Goal: Task Accomplishment & Management: Manage account settings

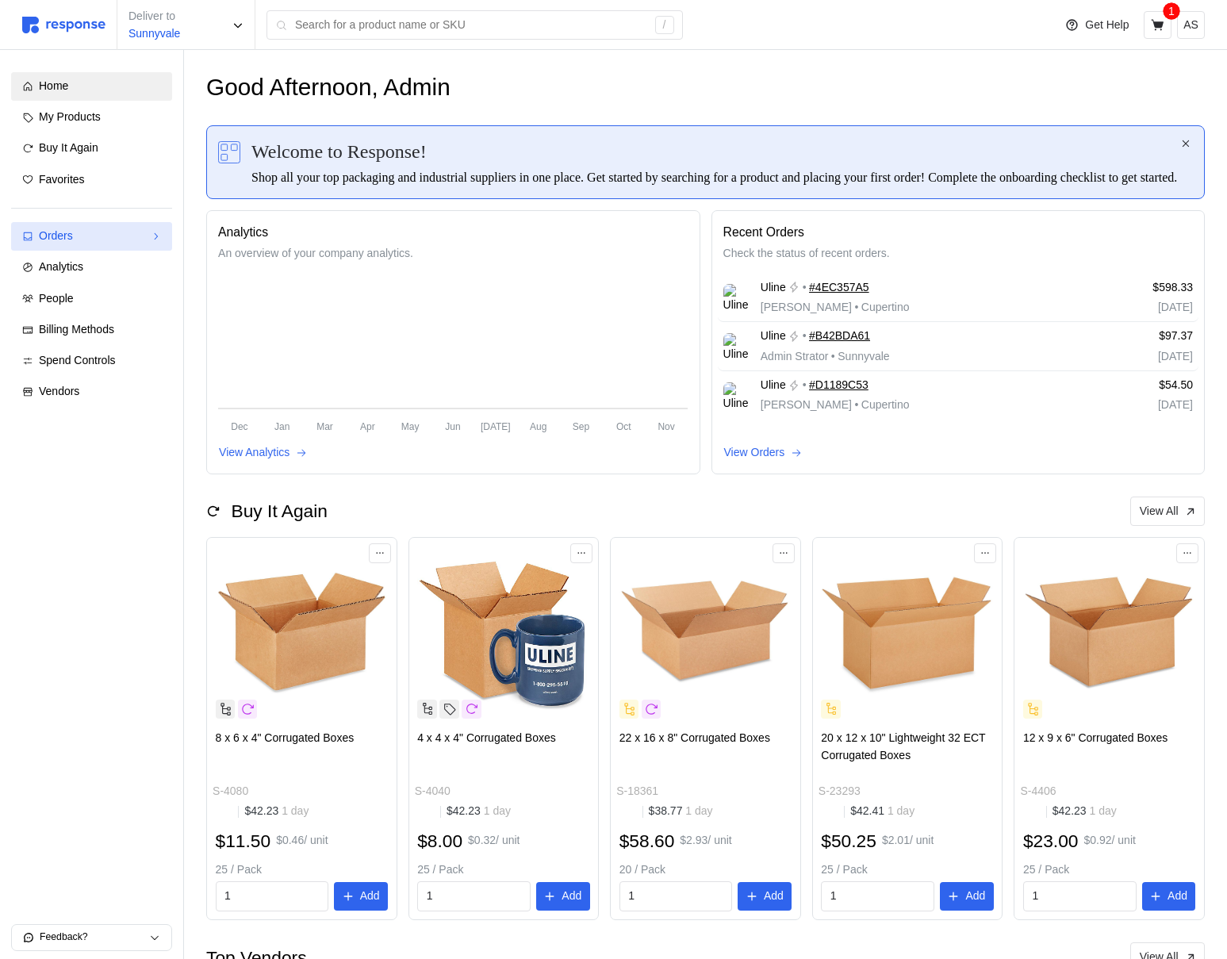
click at [131, 244] on div "Orders" at bounding box center [92, 236] width 106 height 17
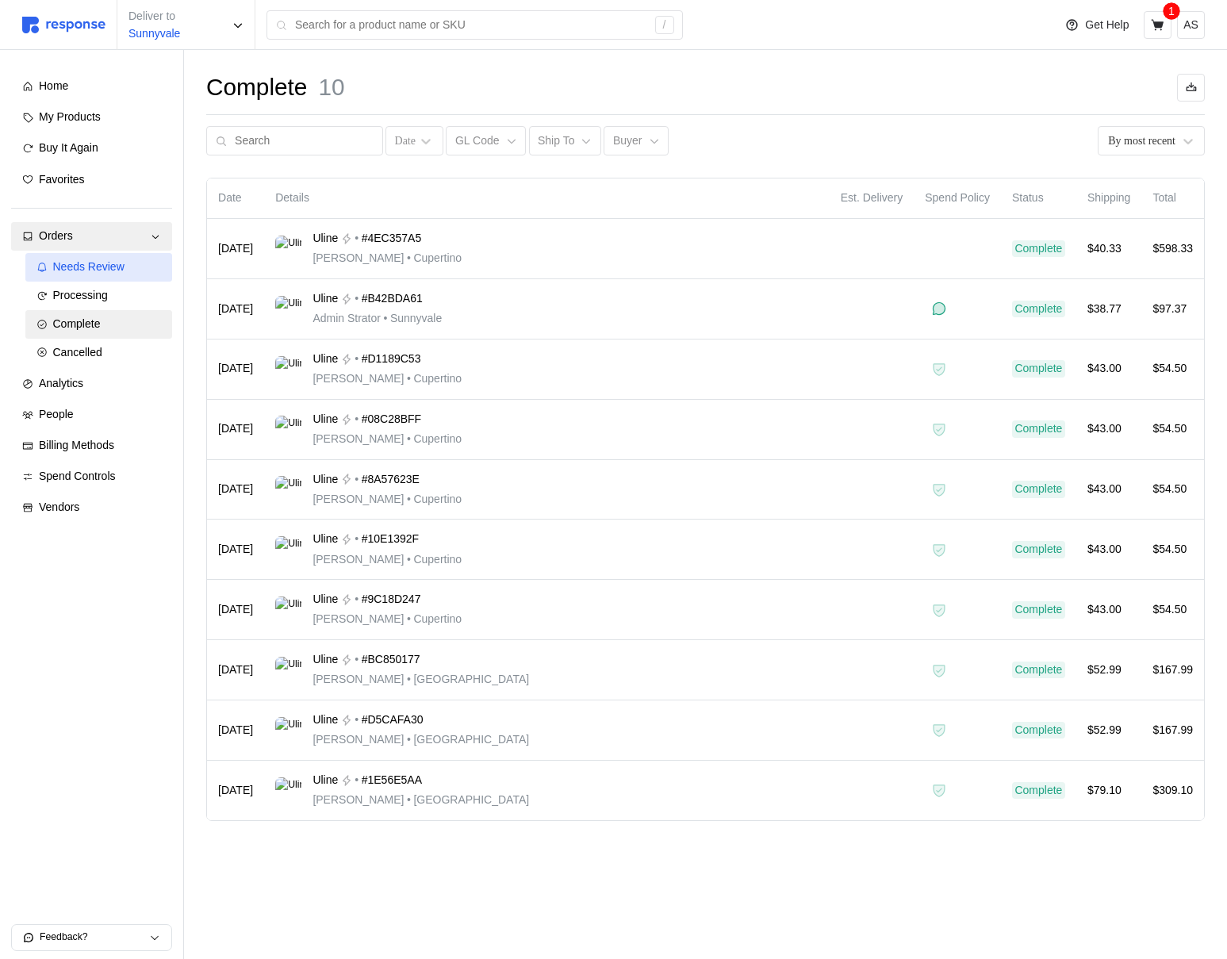
click at [121, 275] on link "Needs Review" at bounding box center [99, 267] width 148 height 29
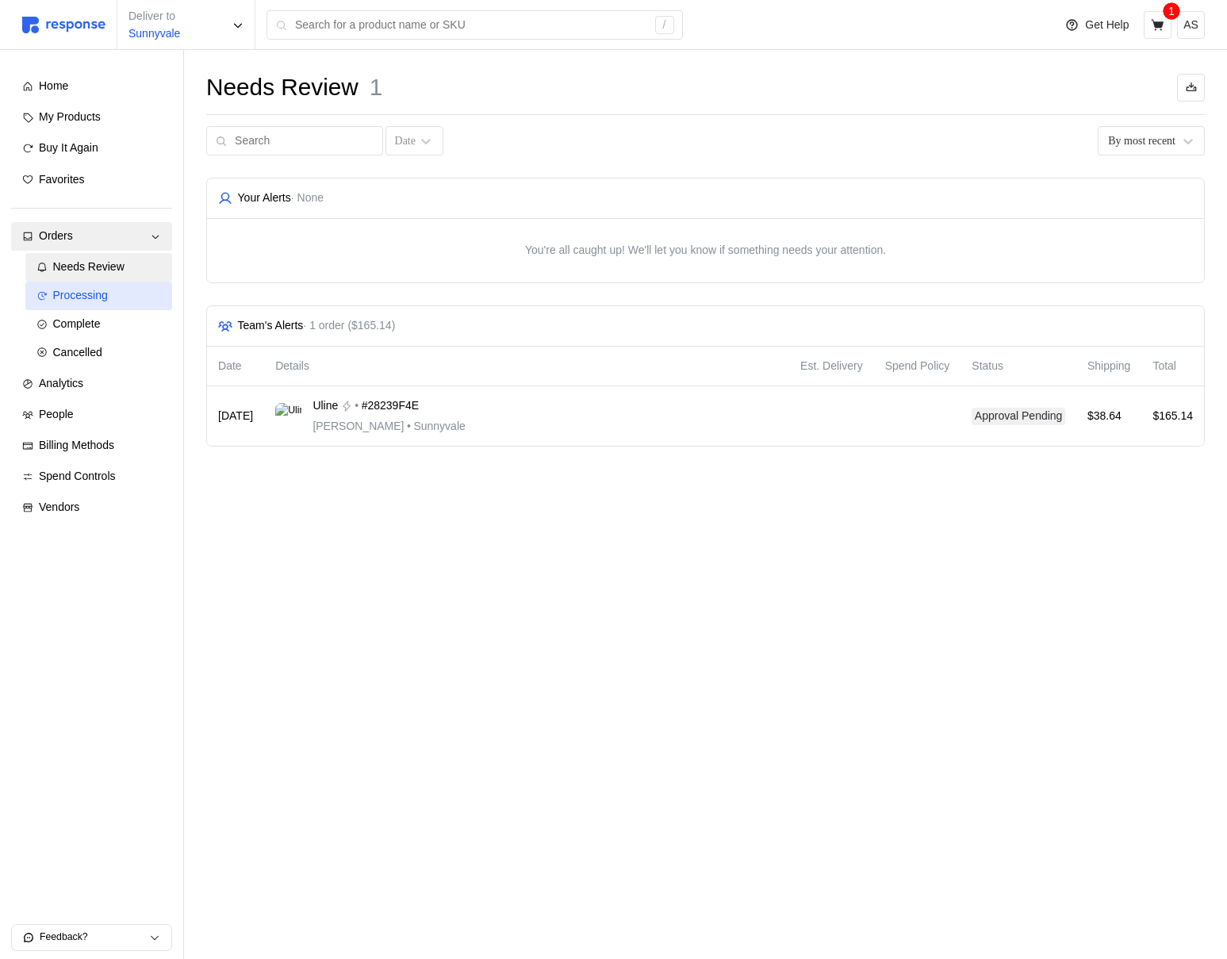
click at [121, 297] on div "Processing" at bounding box center [107, 295] width 109 height 17
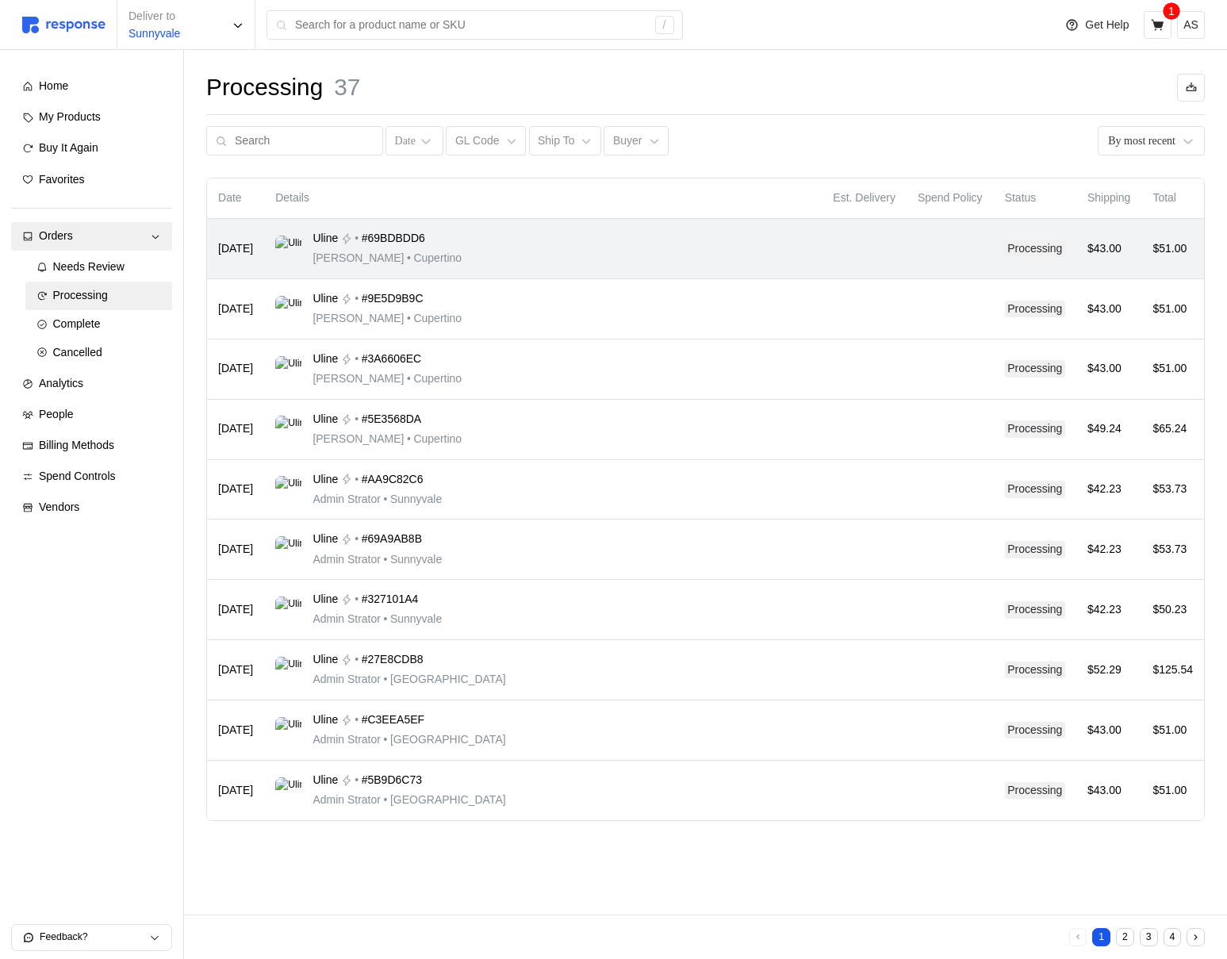
click at [587, 247] on div "Uline • #69BDBDD6 [PERSON_NAME] • [GEOGRAPHIC_DATA]" at bounding box center [542, 248] width 535 height 37
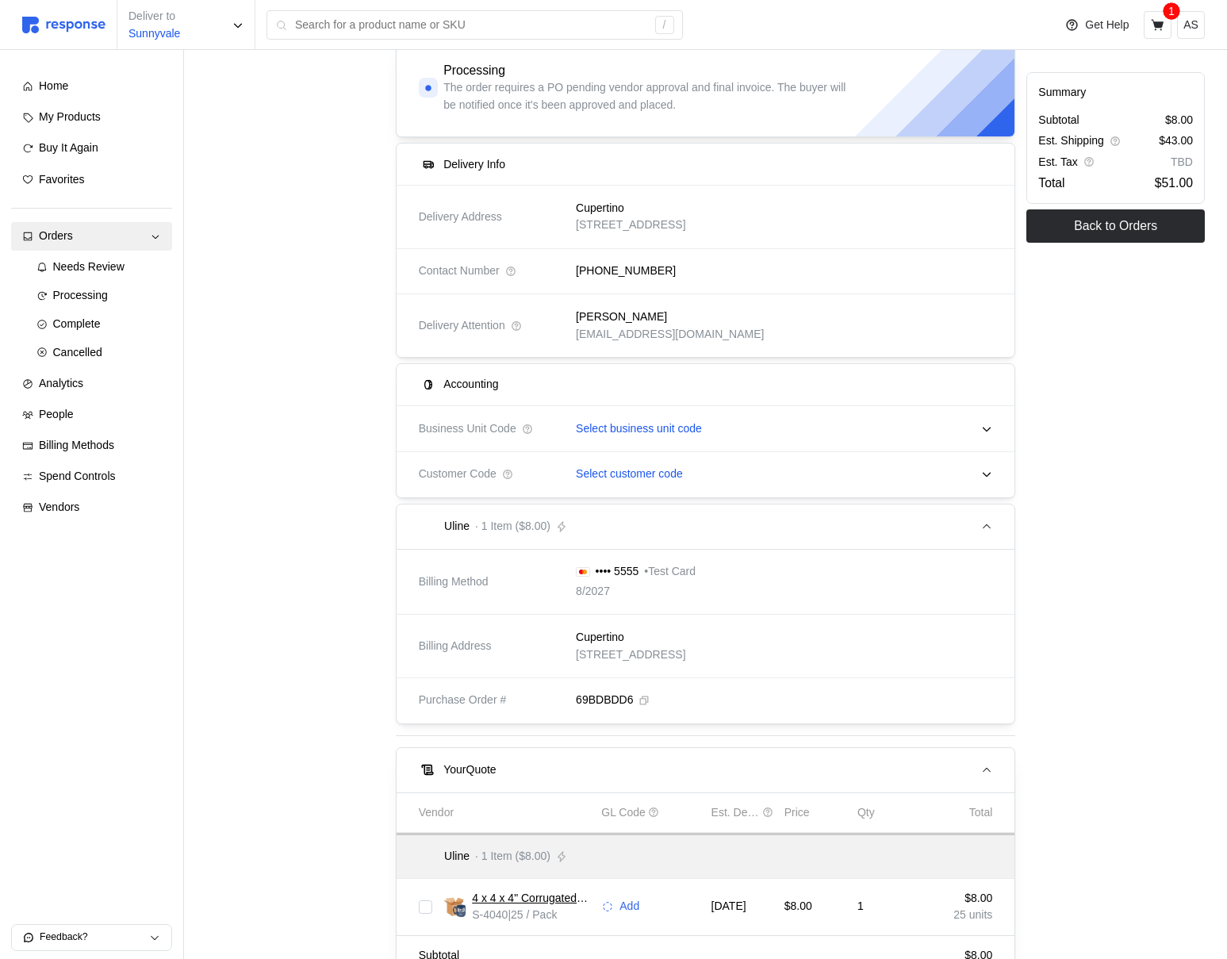
scroll to position [152, 0]
click at [67, 477] on span "Spend Controls" at bounding box center [77, 476] width 77 height 13
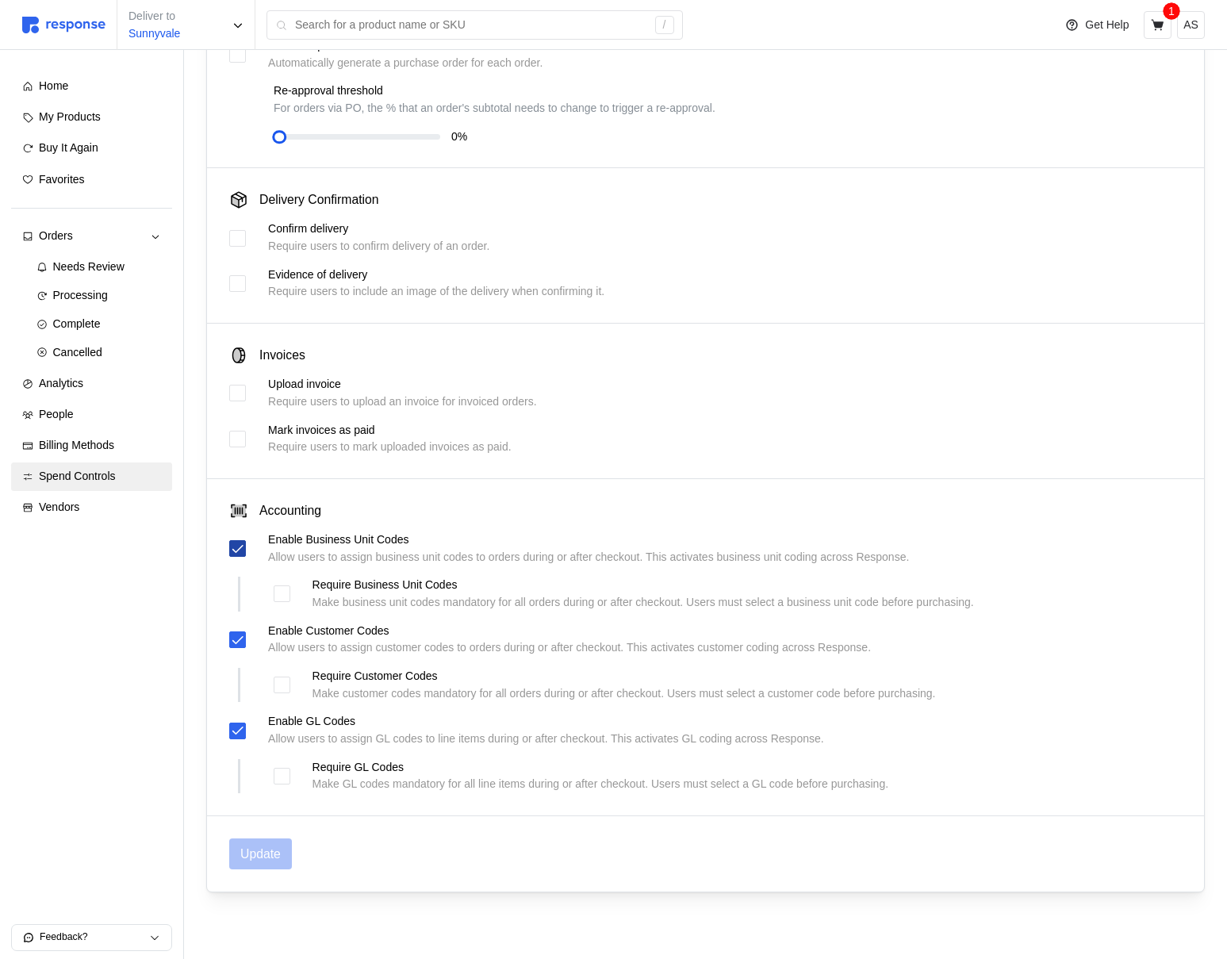
click at [232, 551] on icon at bounding box center [238, 549] width 14 height 14
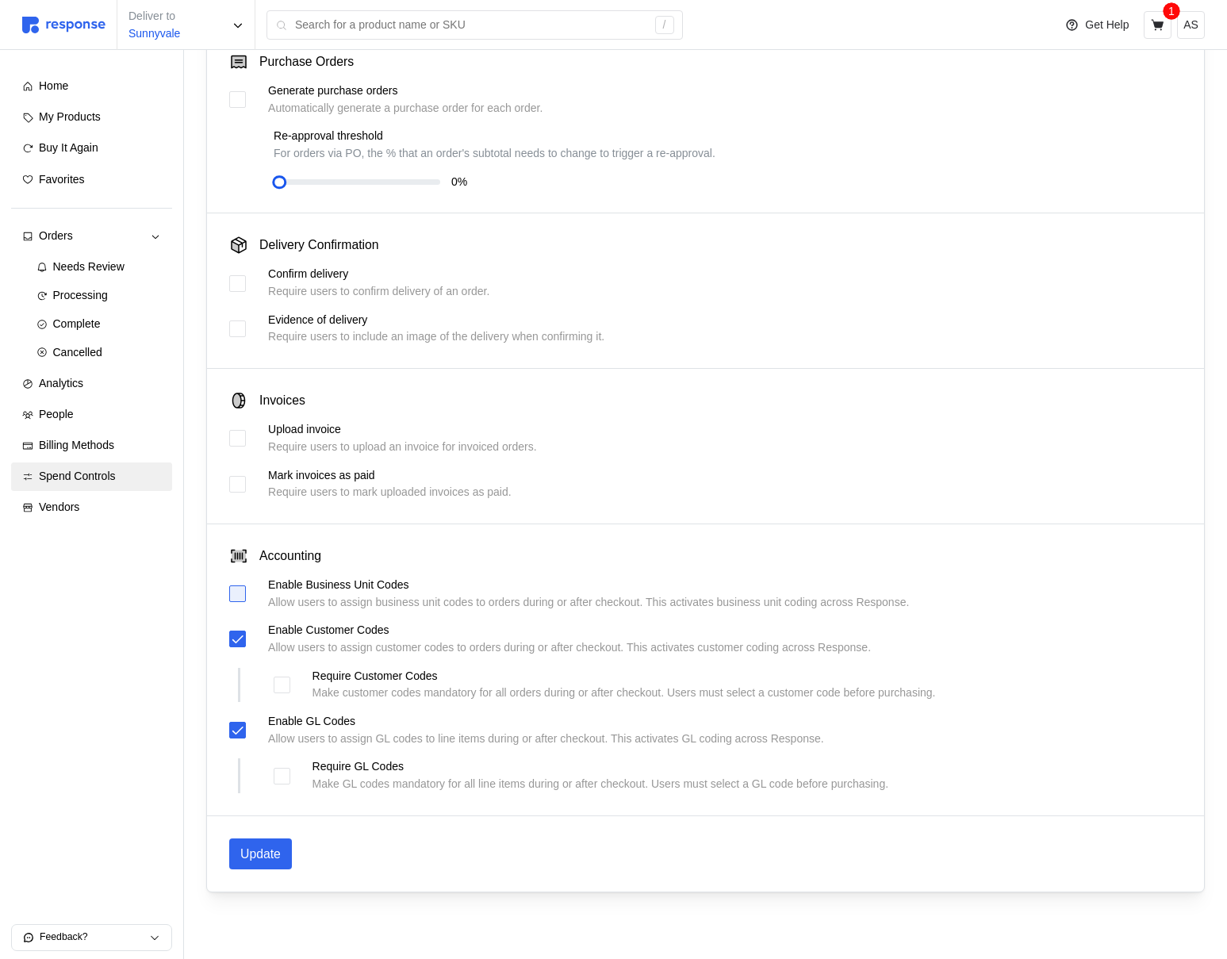
scroll to position [322, 0]
click at [237, 654] on div "Enable Customer Codes Allow users to assign customer codes to orders during or …" at bounding box center [705, 639] width 953 height 34
click at [237, 647] on div at bounding box center [237, 639] width 17 height 17
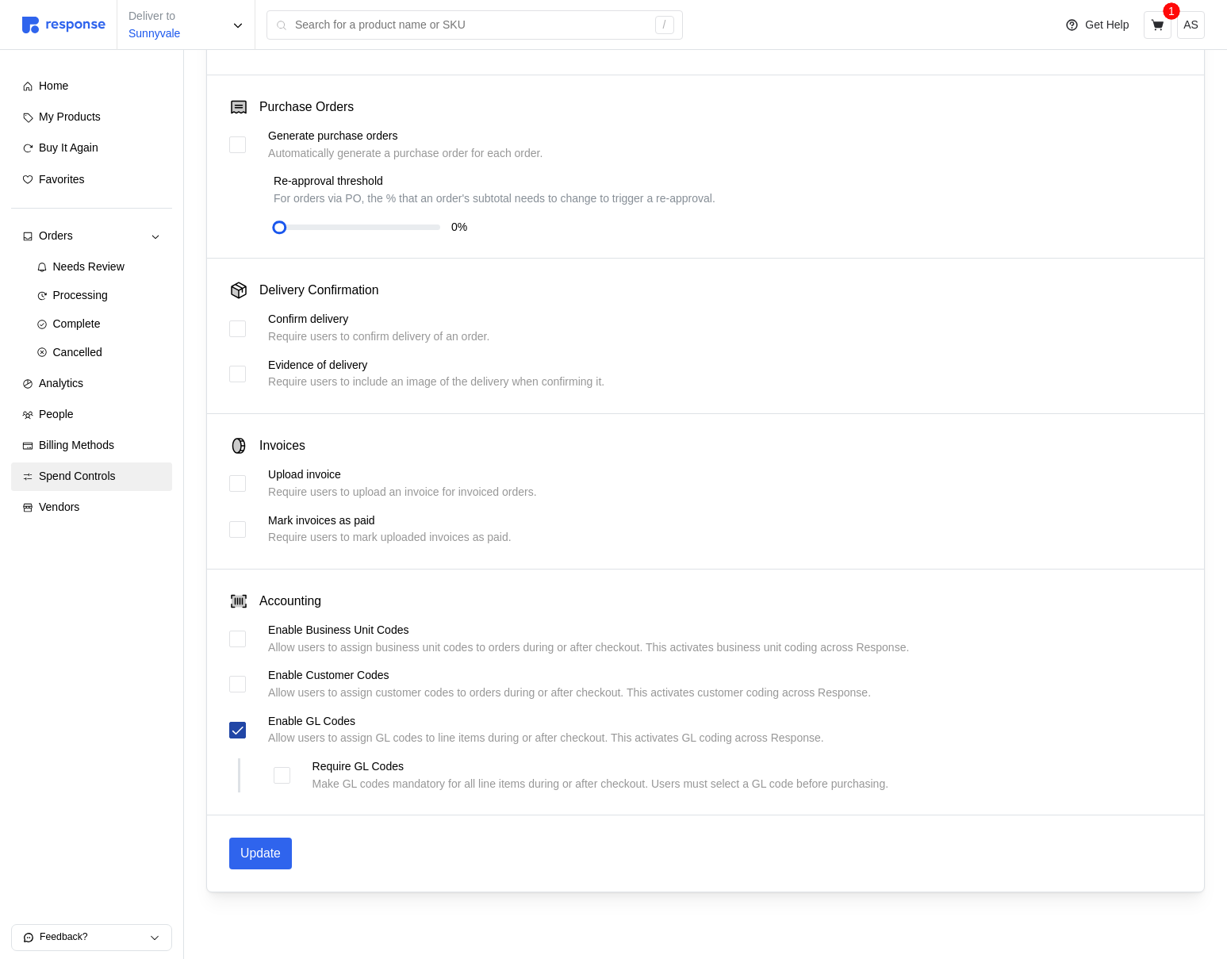
click at [245, 730] on div at bounding box center [237, 730] width 17 height 17
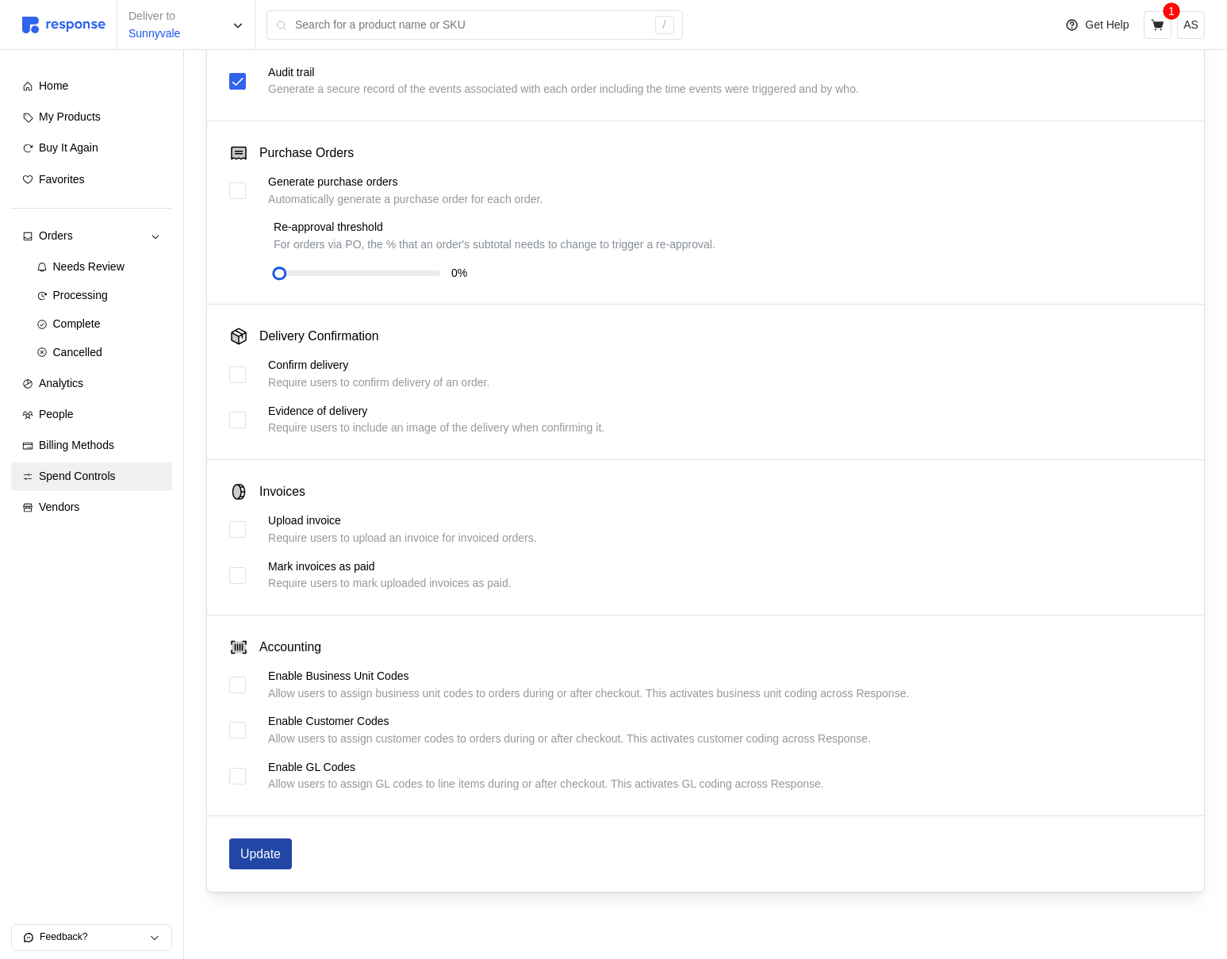
click at [264, 854] on p "Update" at bounding box center [260, 854] width 40 height 20
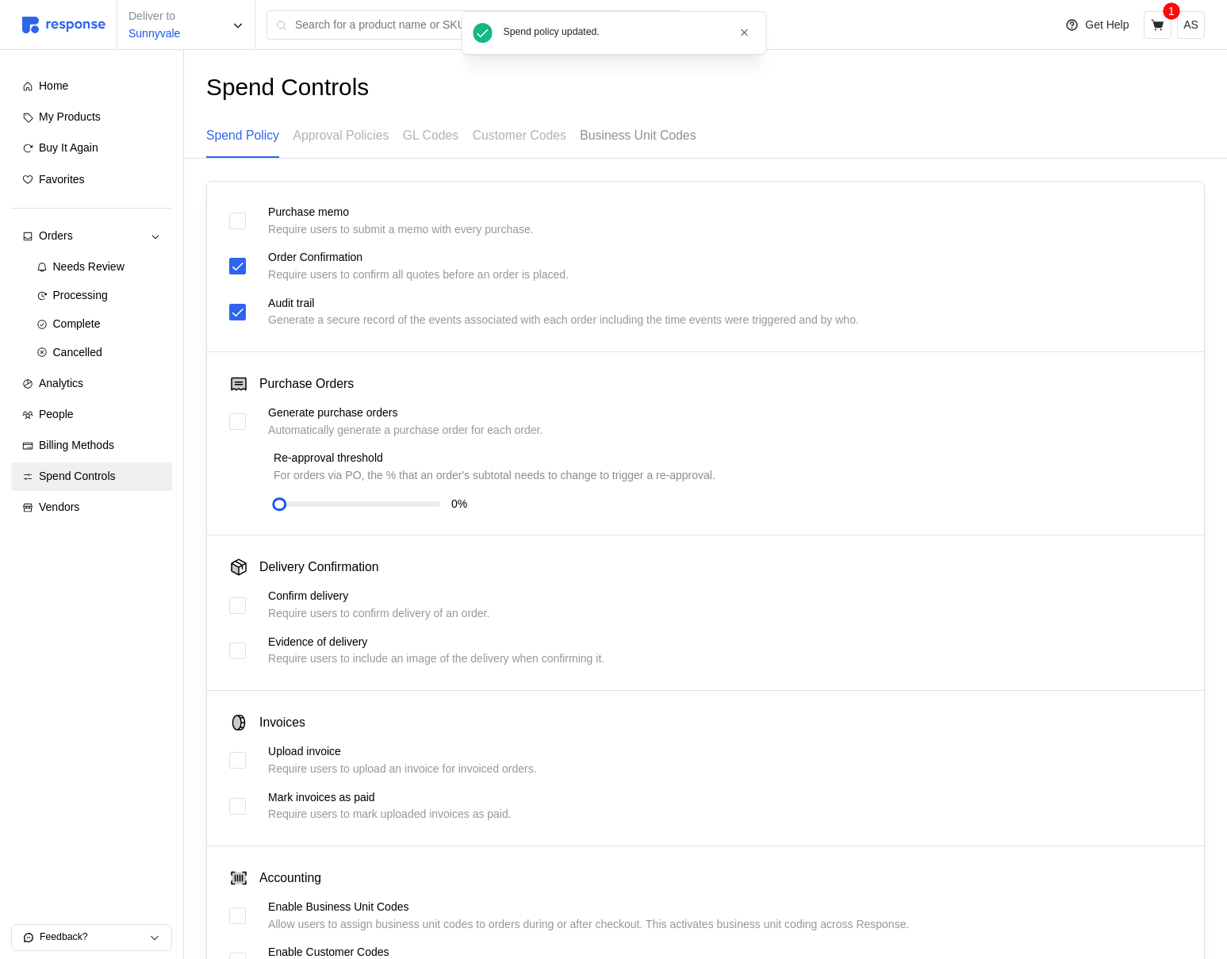
click at [660, 142] on p "Business Unit Codes" at bounding box center [638, 135] width 116 height 20
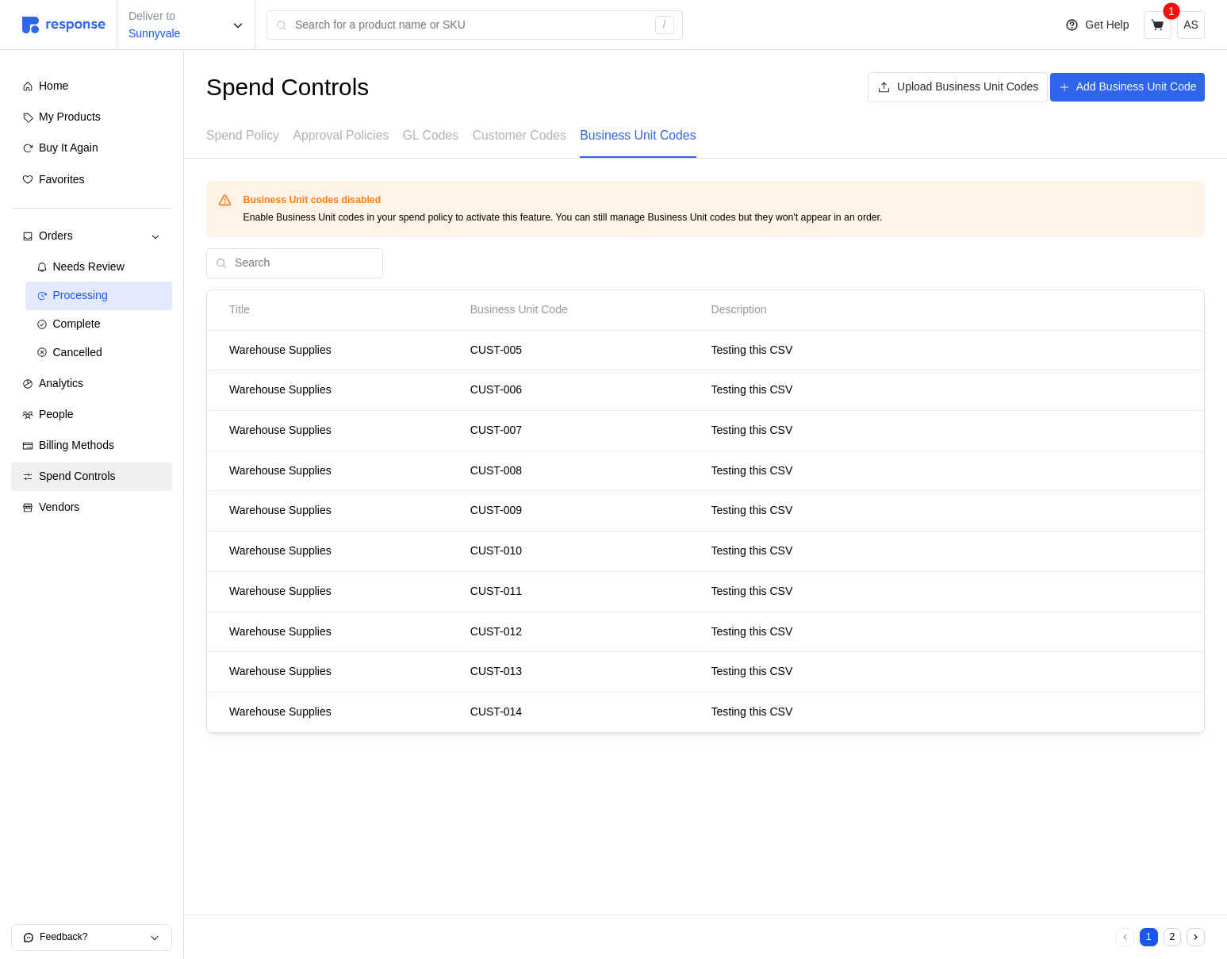
click at [110, 284] on link "Processing" at bounding box center [99, 296] width 148 height 29
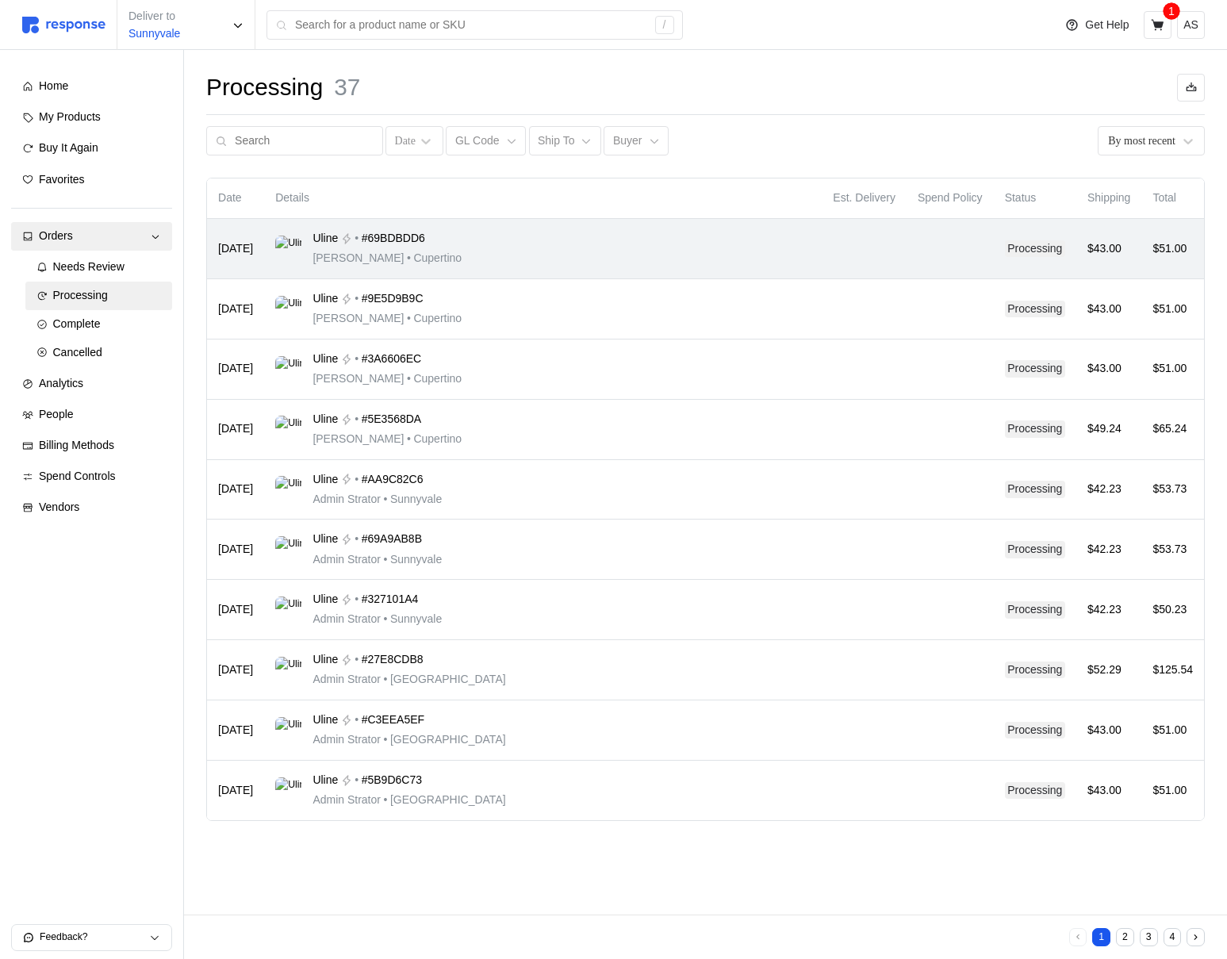
click at [467, 250] on div "Uline • #69BDBDD6 Michael Jordan • Cupertino" at bounding box center [542, 248] width 535 height 37
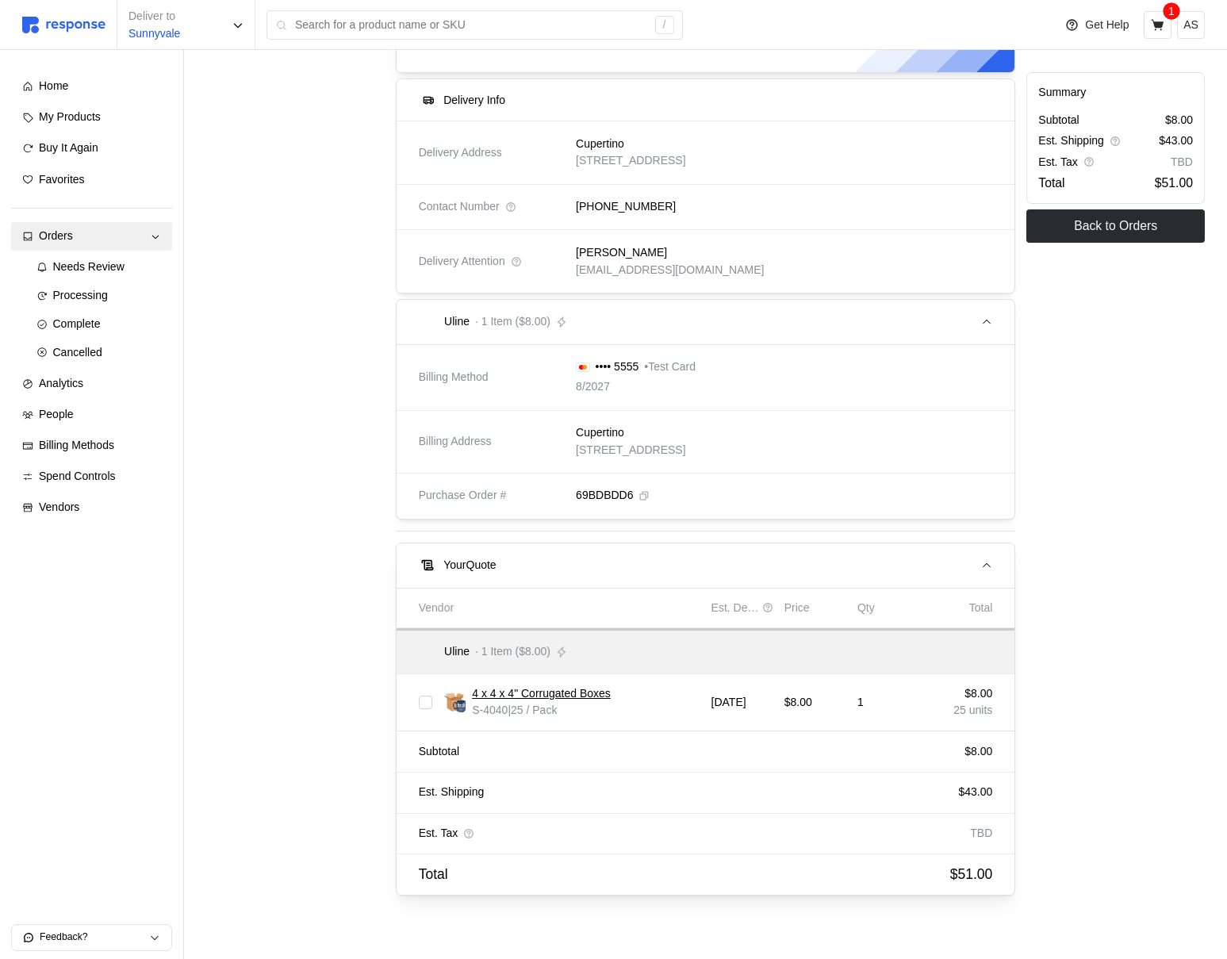
scroll to position [241, 0]
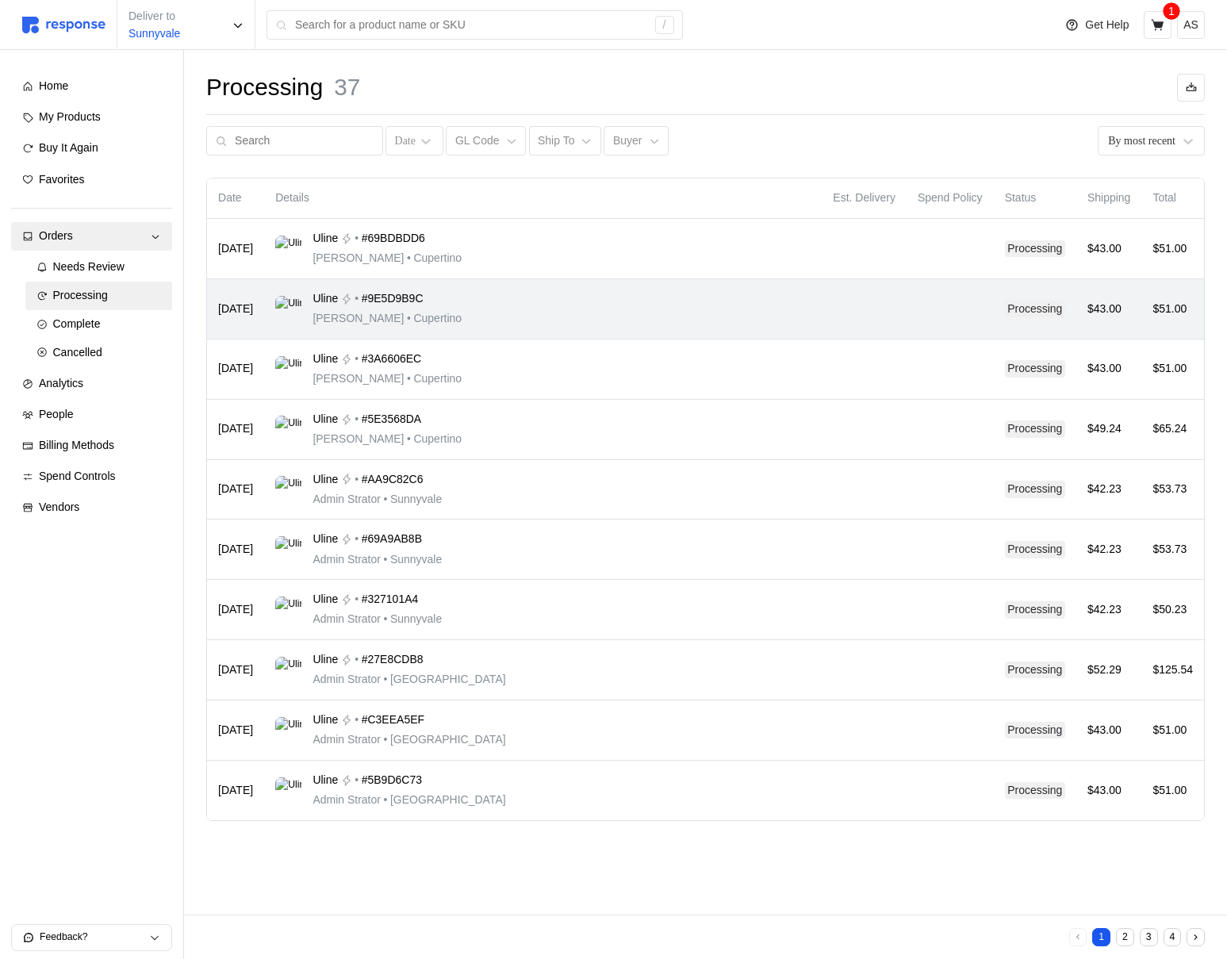
click at [657, 303] on div "Uline • #9E5D9B9C Michael Jordan • Cupertino" at bounding box center [542, 308] width 535 height 37
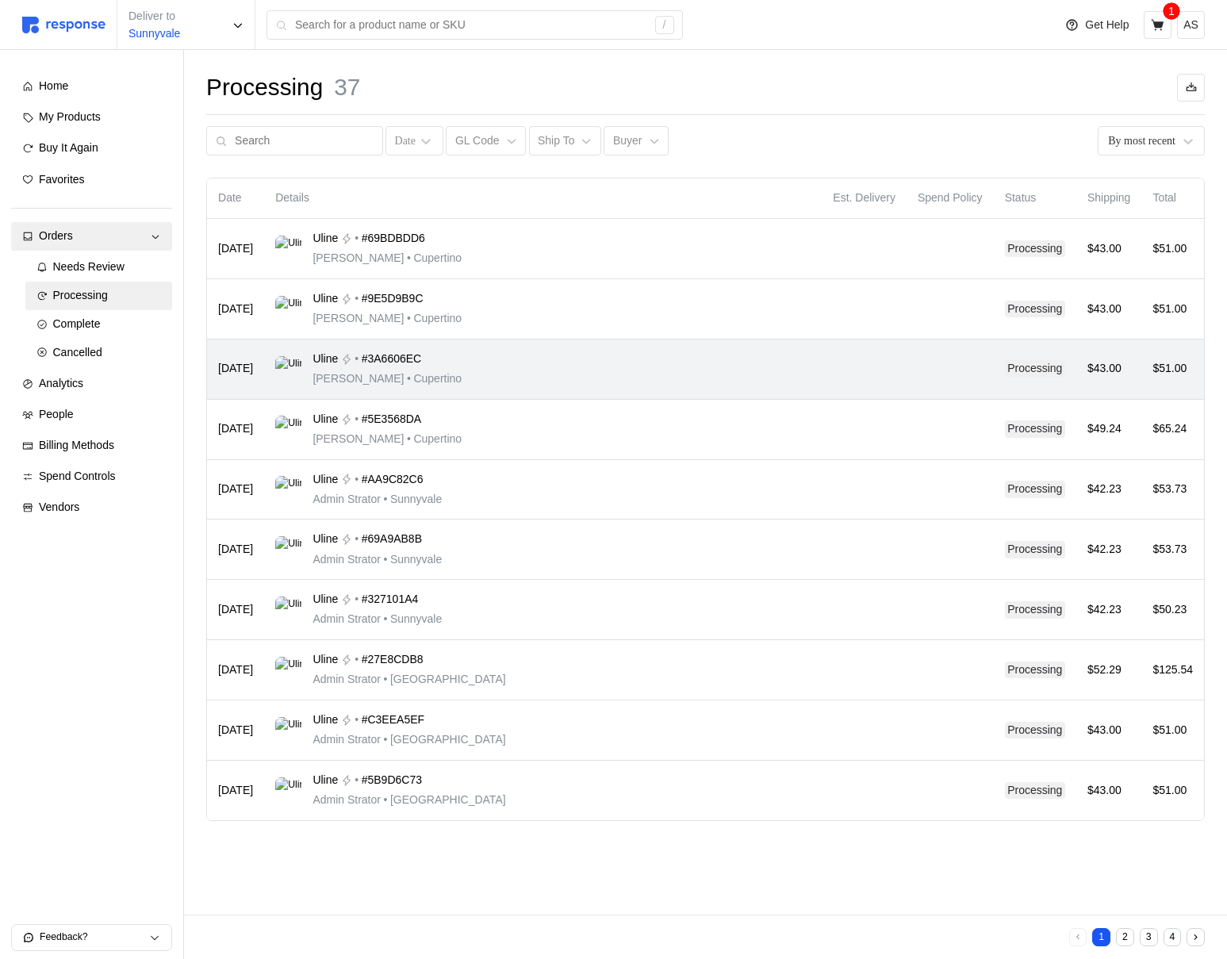
click at [511, 392] on td "Uline • #3A6606EC Michael Jordan • Cupertino" at bounding box center [543, 370] width 558 height 60
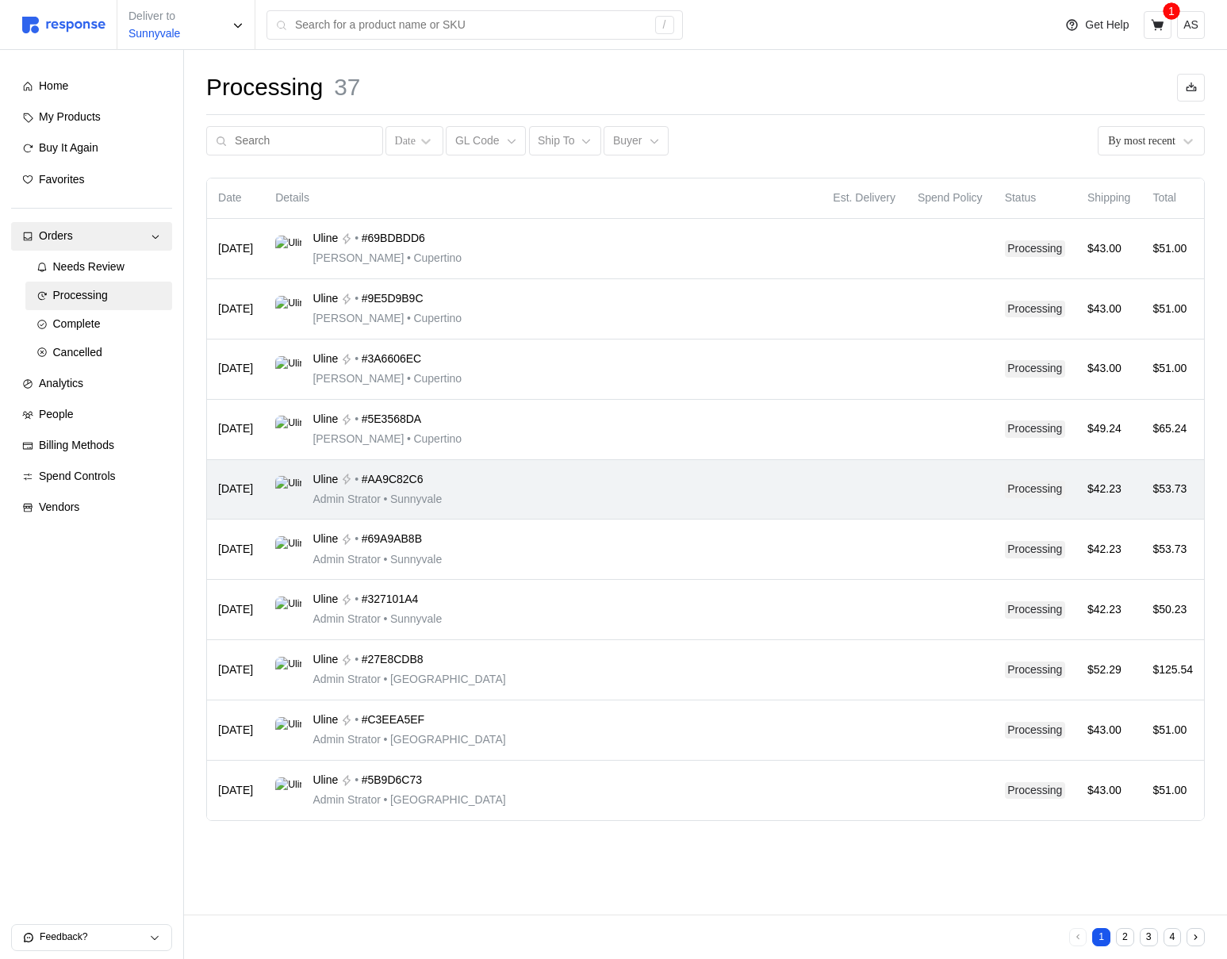
click at [561, 460] on td "Uline • #AA9C82C6 Admin Strator • Sunnyvale" at bounding box center [543, 490] width 558 height 60
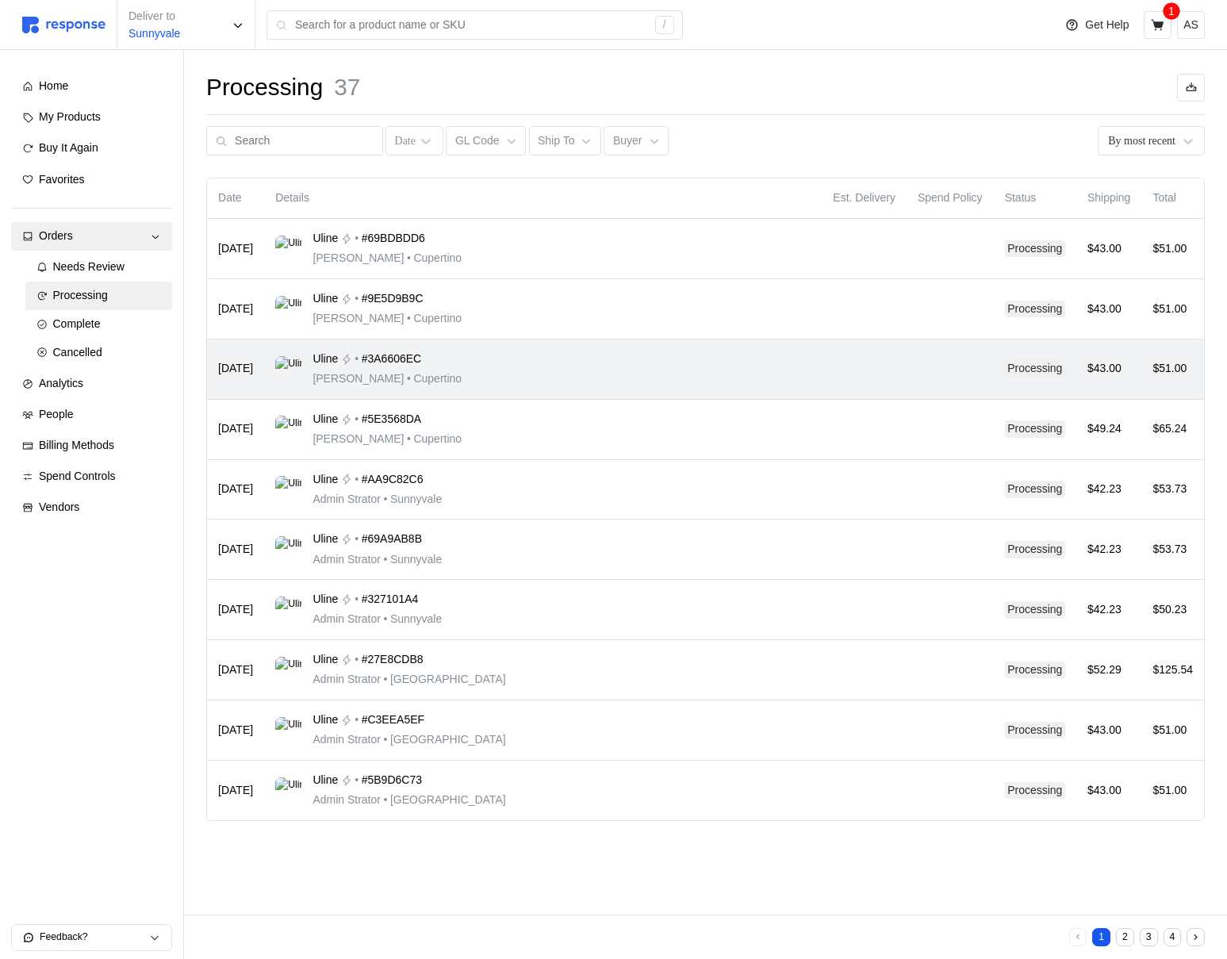
click at [581, 393] on td "Uline • #3A6606EC Michael Jordan • Cupertino" at bounding box center [543, 370] width 558 height 60
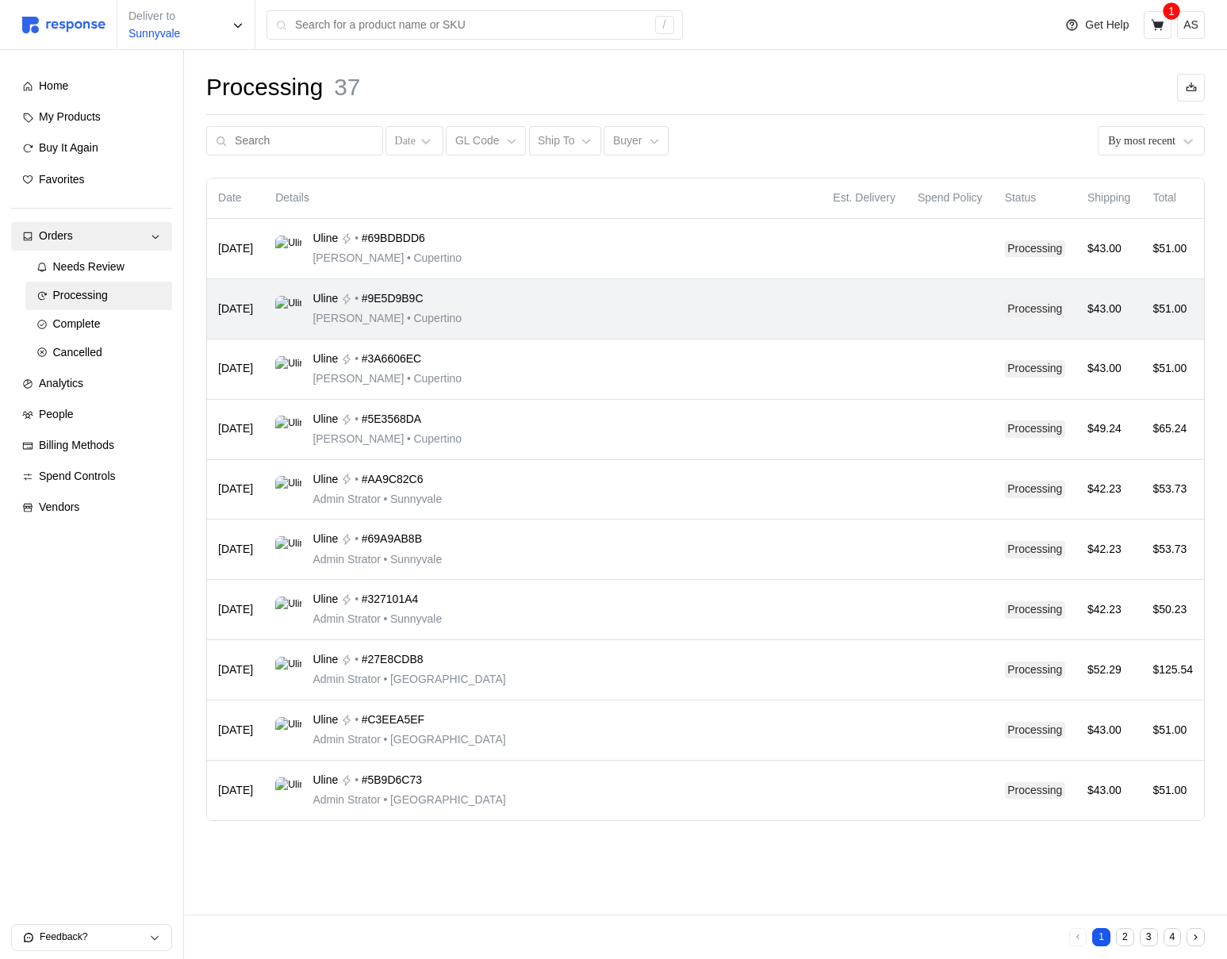
click at [637, 307] on div "Uline • #9E5D9B9C Michael Jordan • Cupertino" at bounding box center [542, 308] width 535 height 37
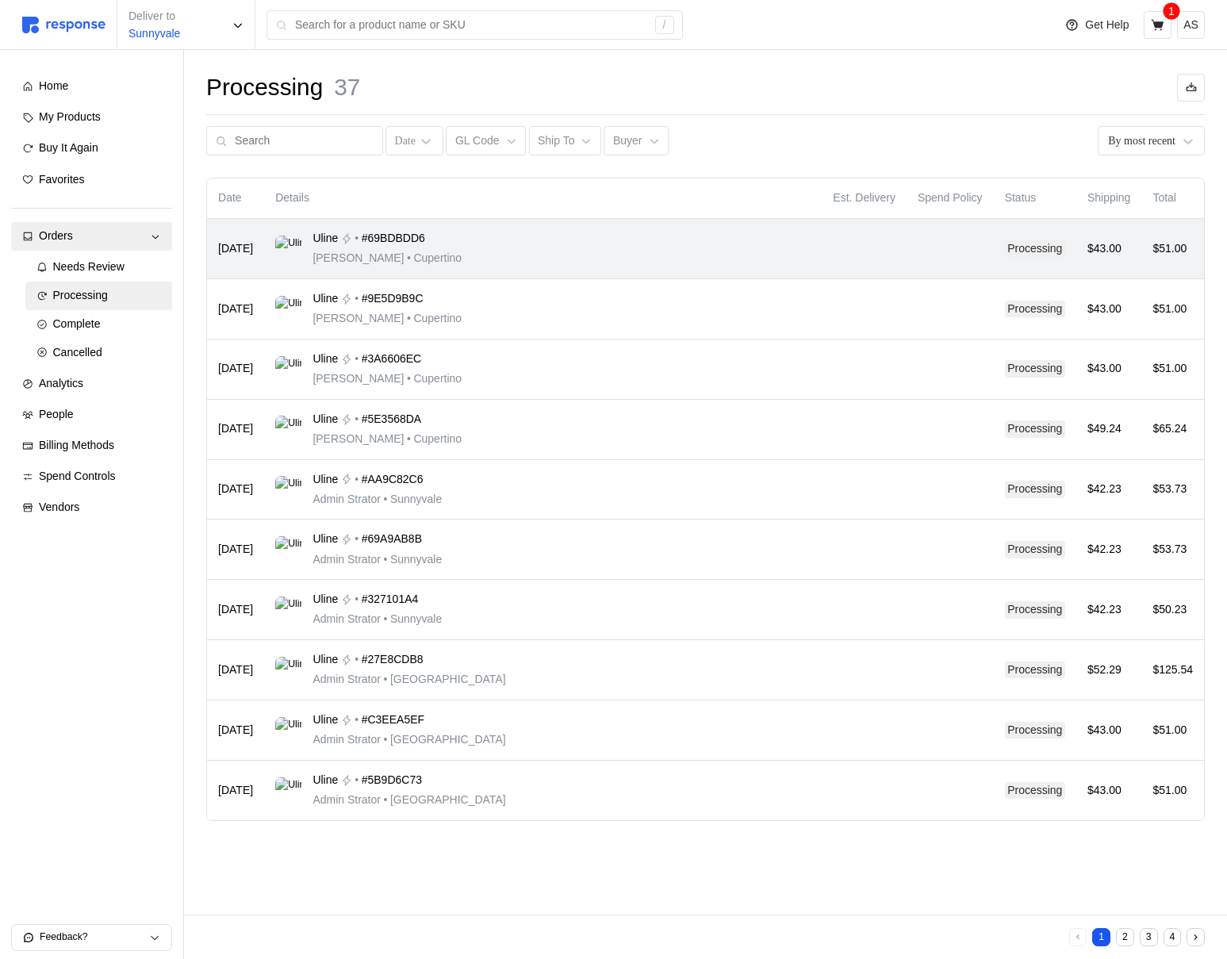
click at [655, 239] on div "Uline • #69BDBDD6 Michael Jordan • Cupertino" at bounding box center [542, 248] width 535 height 37
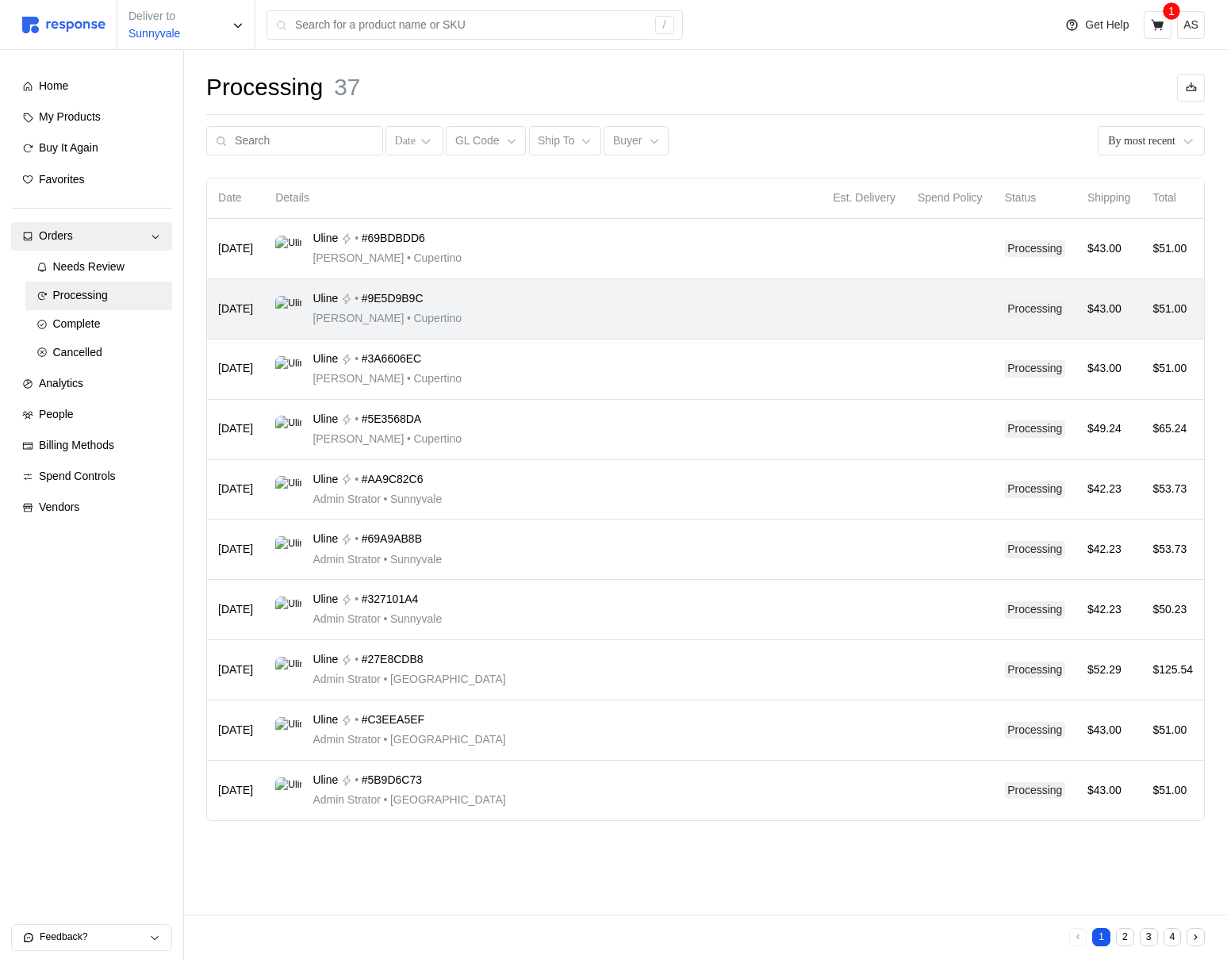
click at [718, 301] on div "Uline • #9E5D9B9C Michael Jordan • Cupertino" at bounding box center [542, 308] width 535 height 37
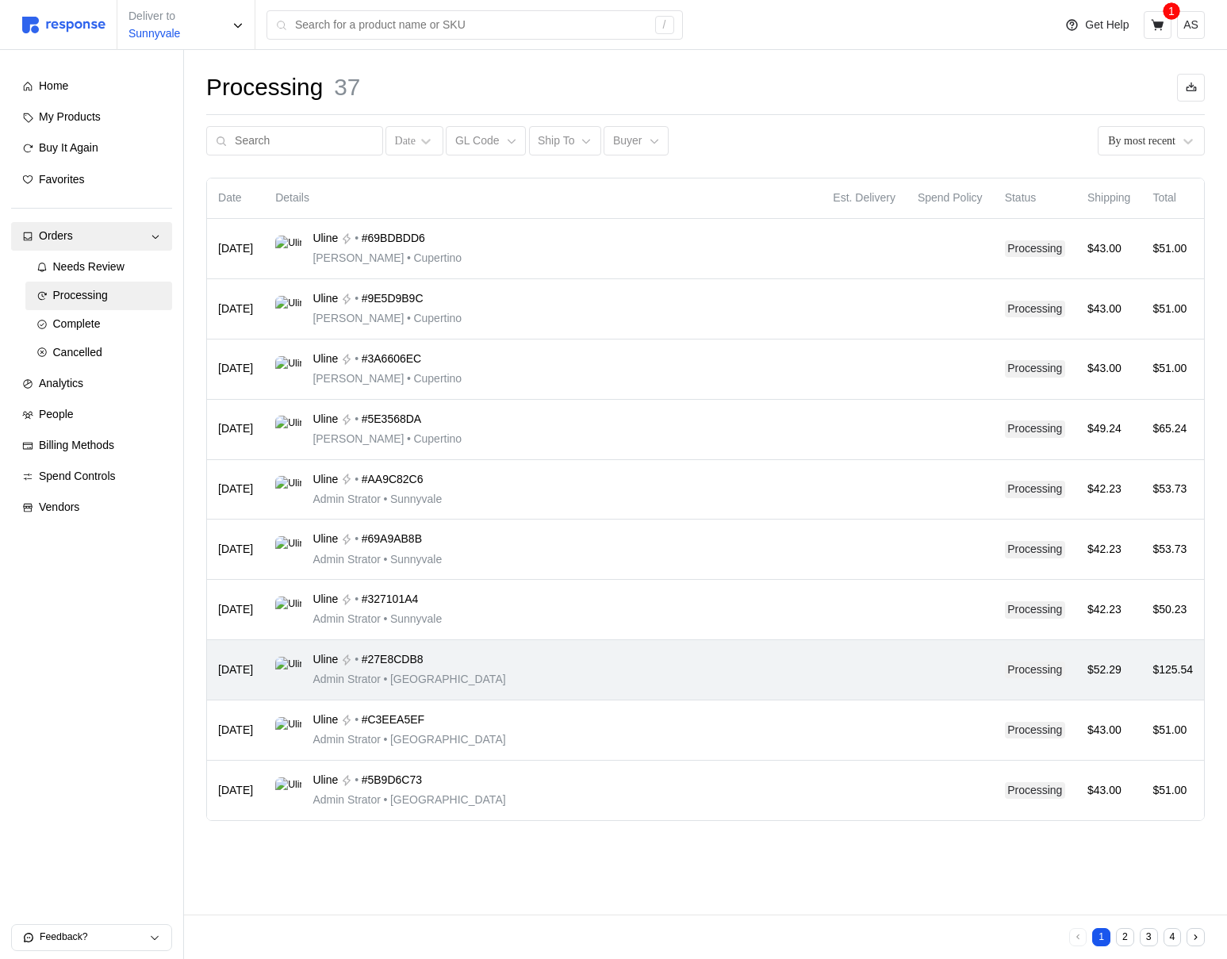
click at [713, 699] on td "Uline • #27E8CDB8 Admin Strator • San Francisco" at bounding box center [543, 670] width 558 height 60
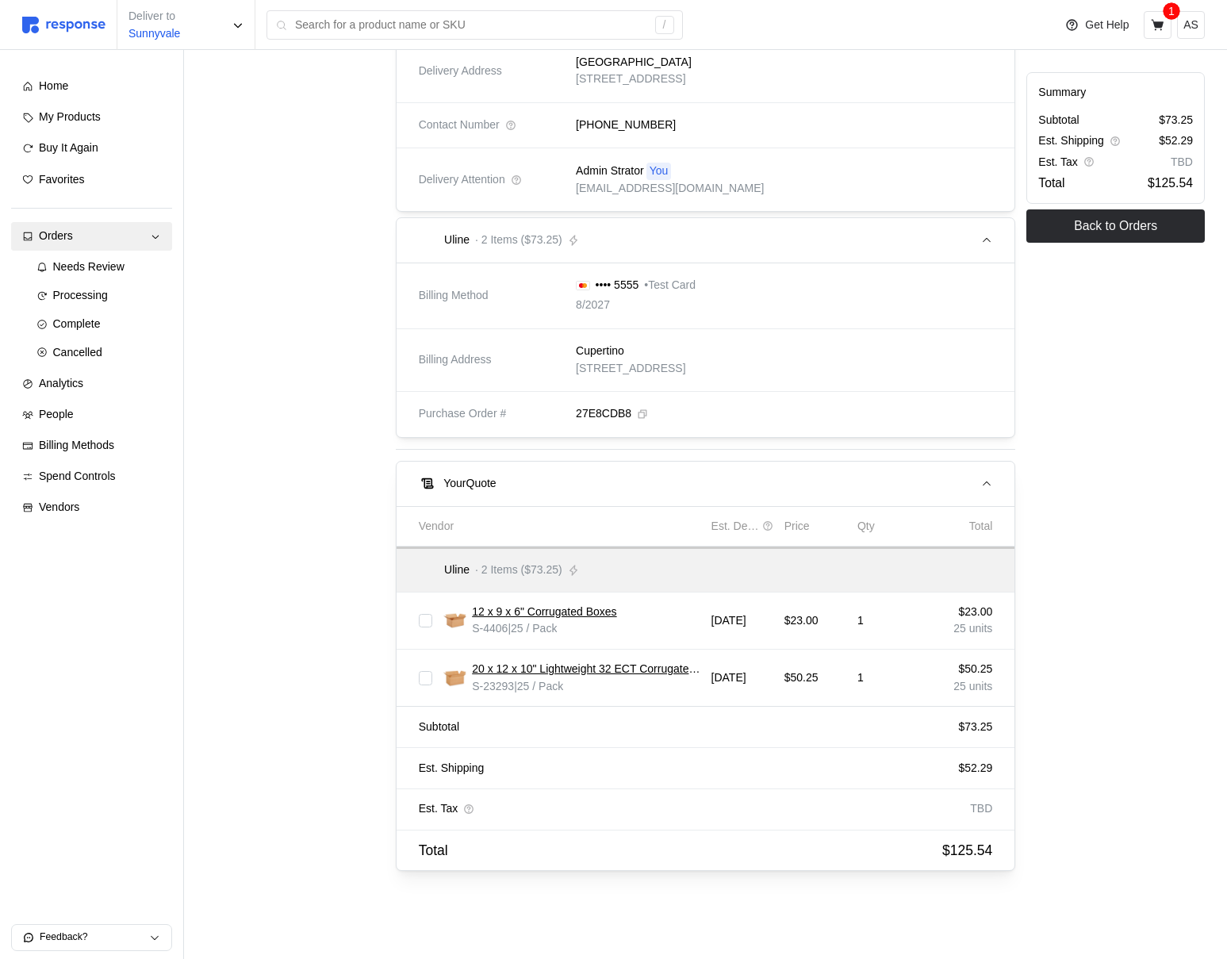
scroll to position [298, 0]
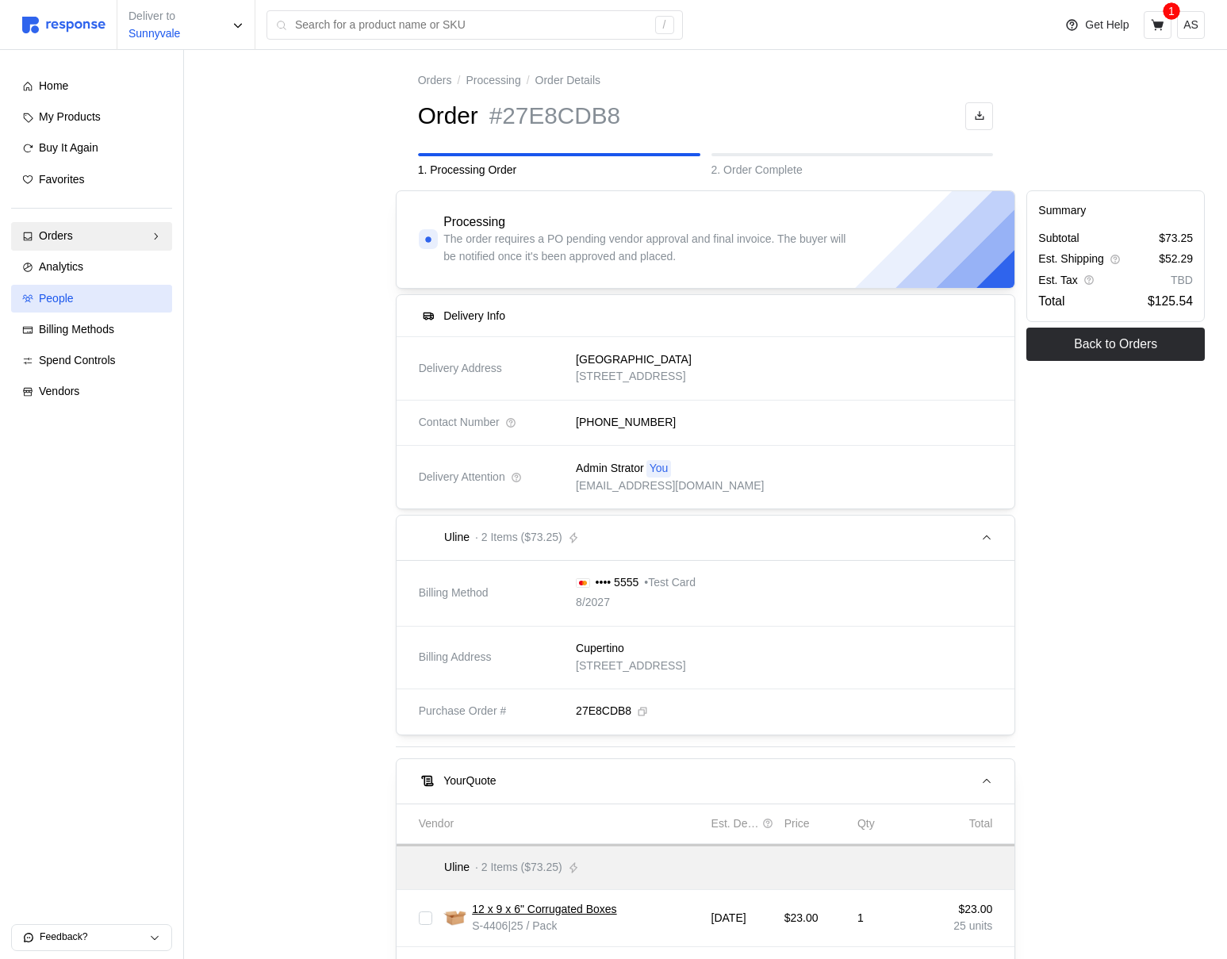
click at [94, 297] on div "People" at bounding box center [100, 298] width 122 height 17
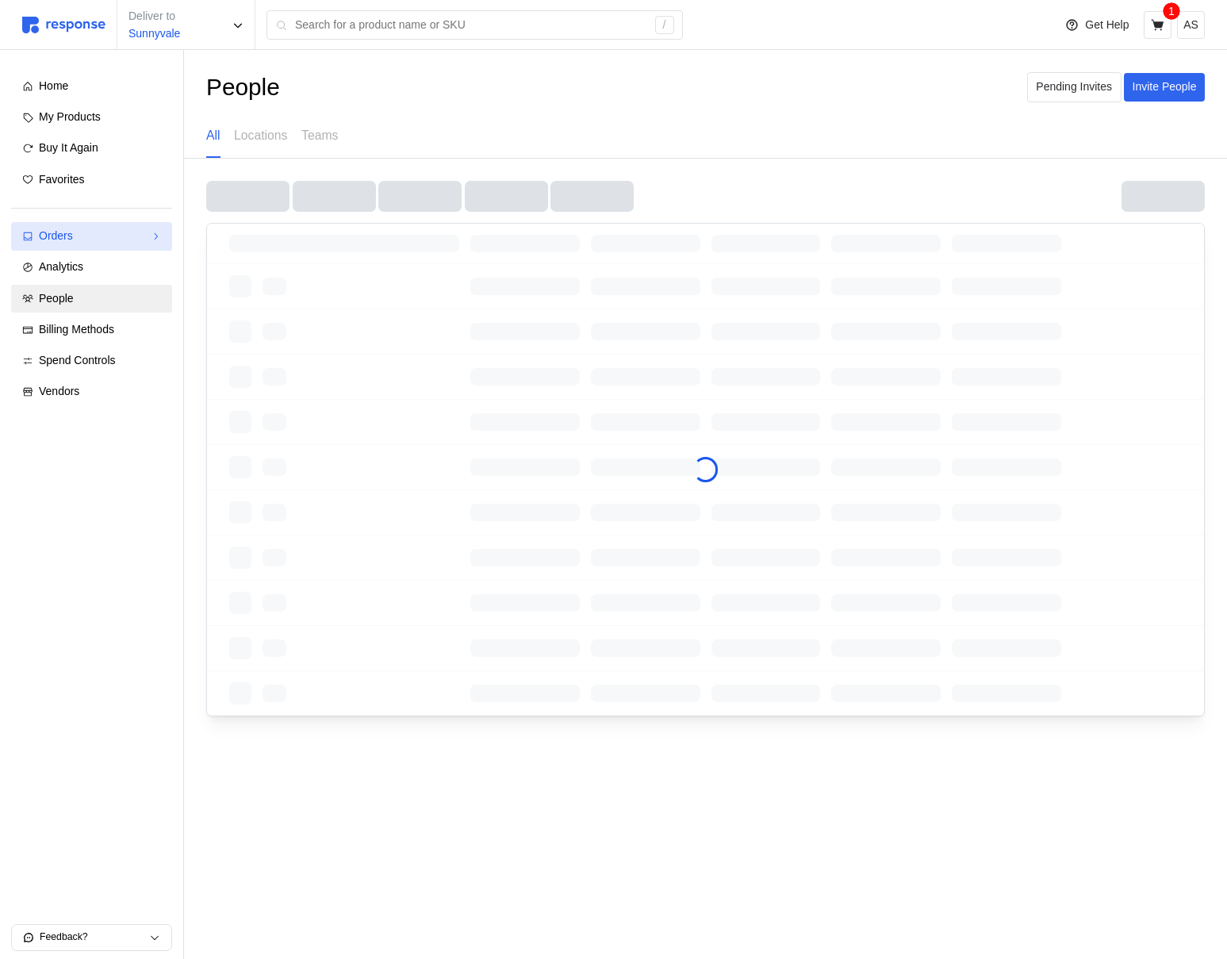
click at [121, 240] on div "Orders" at bounding box center [92, 236] width 106 height 17
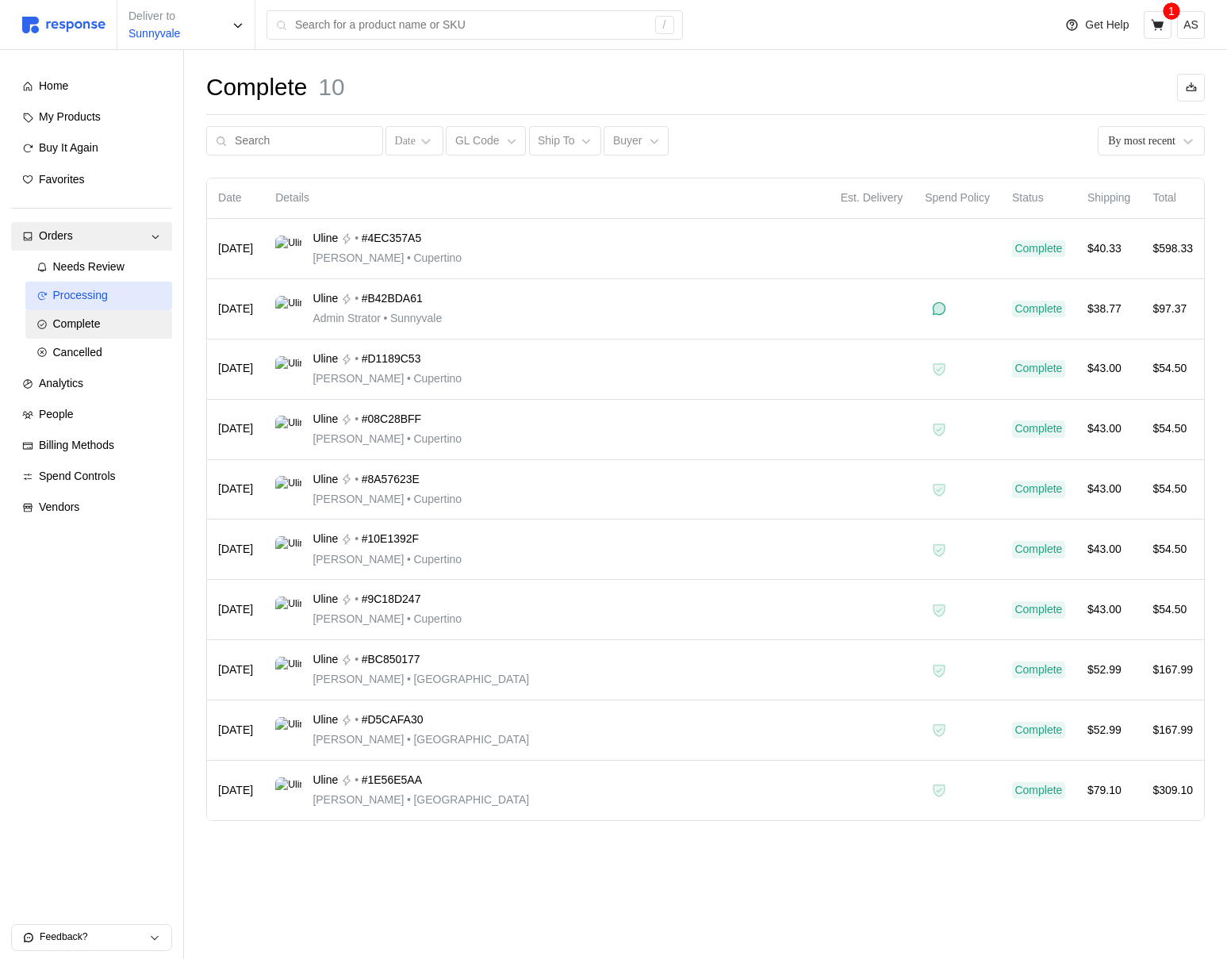
click at [108, 291] on span "Processing" at bounding box center [80, 295] width 55 height 13
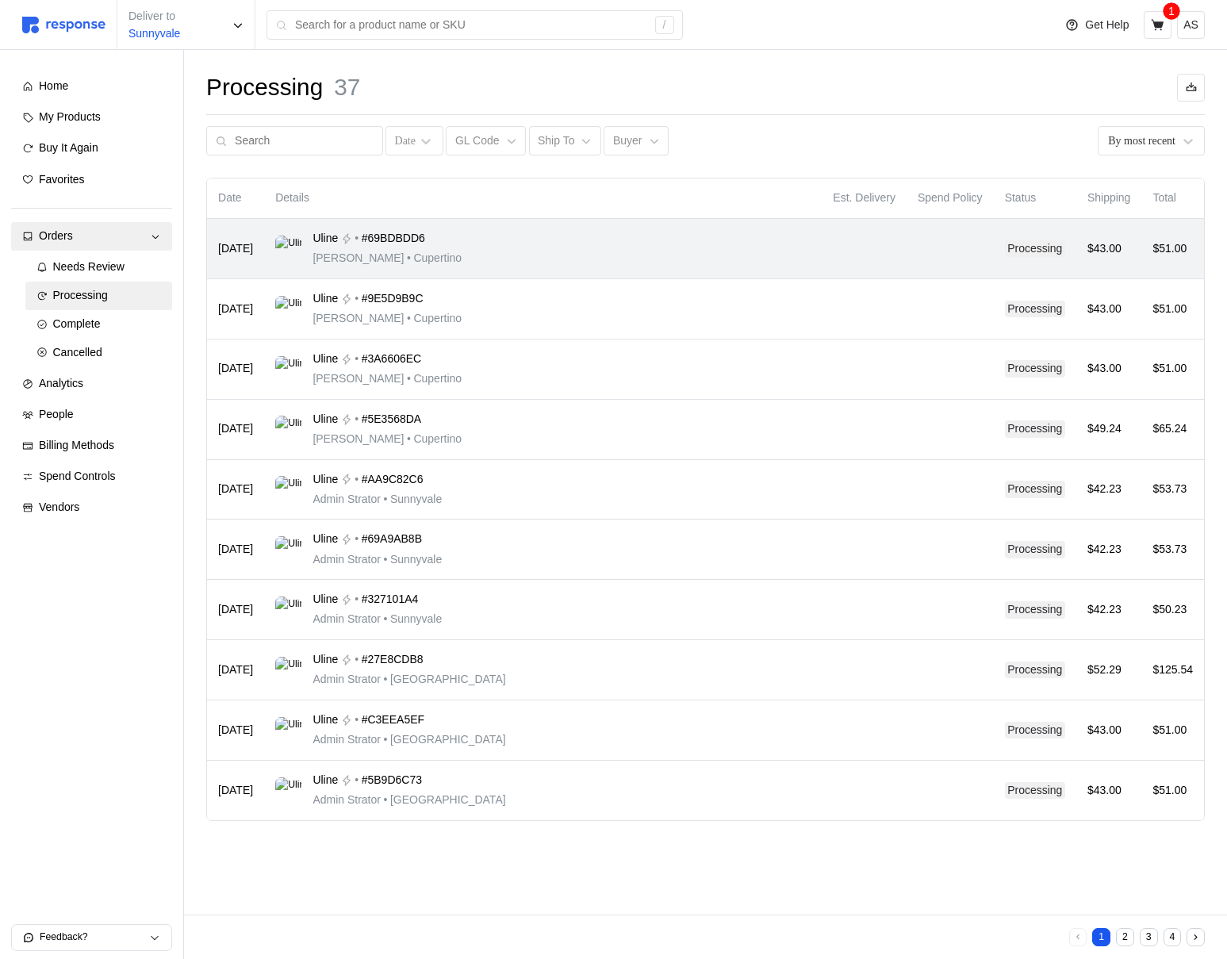
click at [573, 241] on div "Uline • #69BDBDD6 Michael Jordan • Cupertino" at bounding box center [542, 248] width 535 height 37
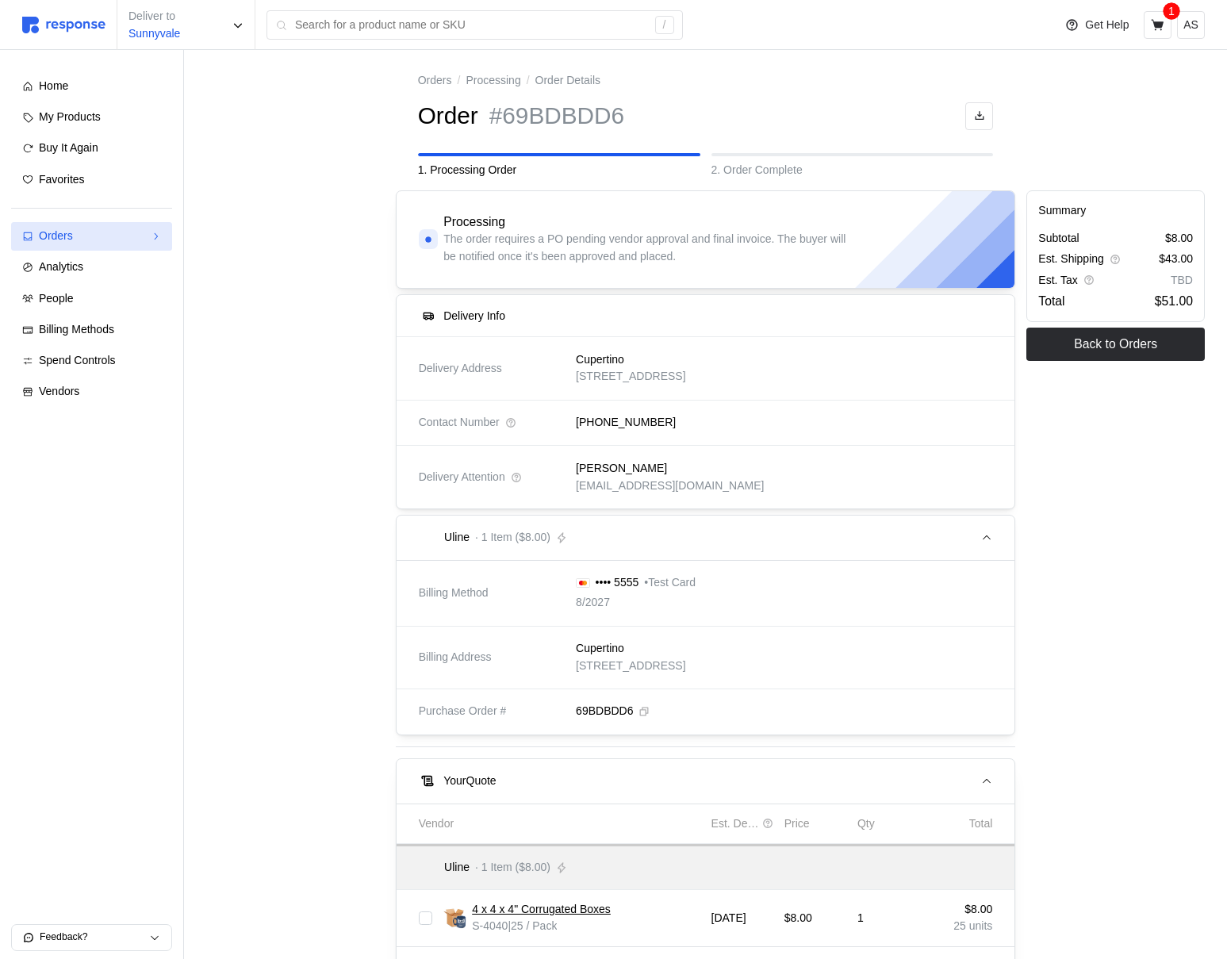
click at [115, 242] on div "Orders" at bounding box center [92, 236] width 106 height 17
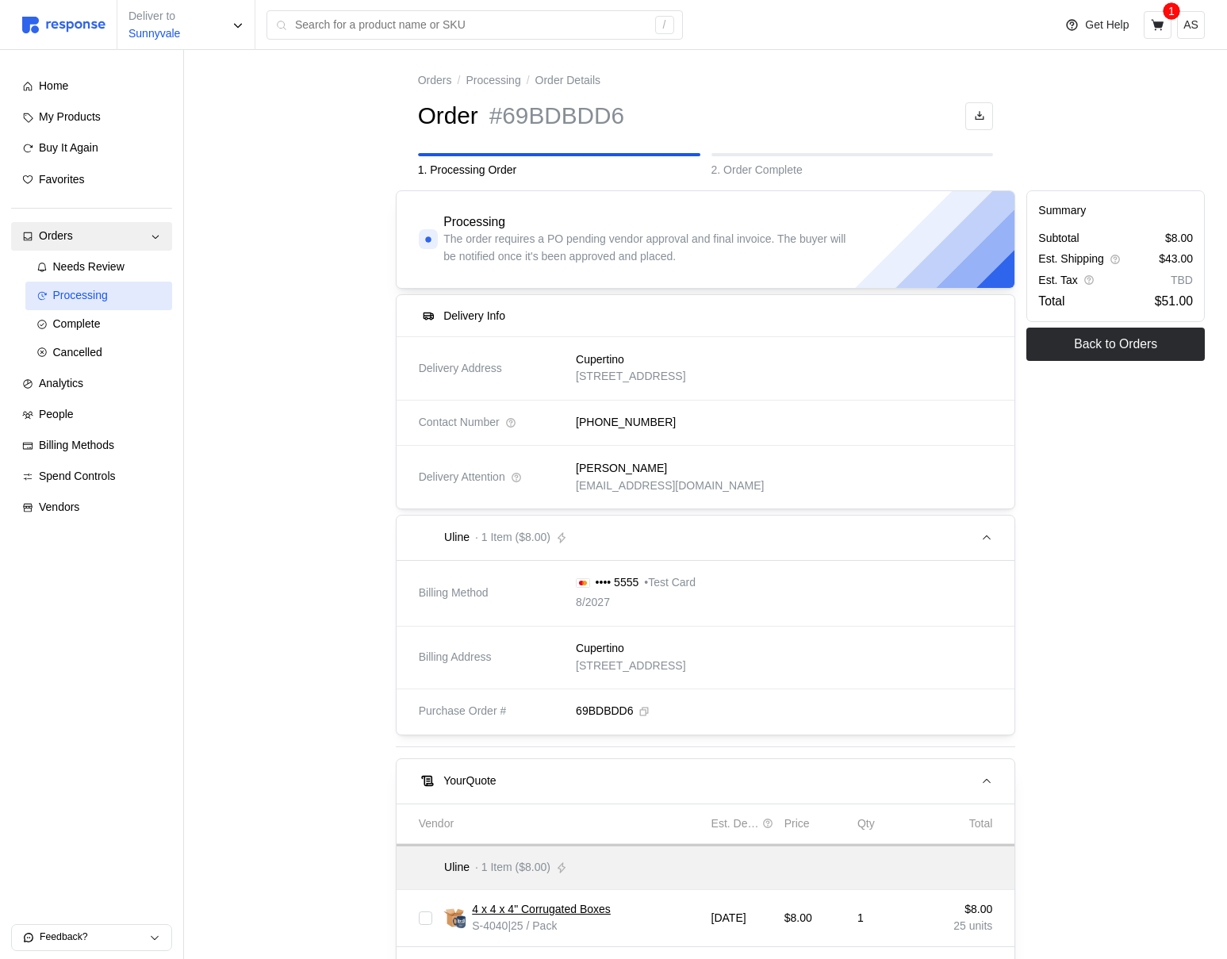
click at [96, 301] on span "Processing" at bounding box center [80, 295] width 55 height 13
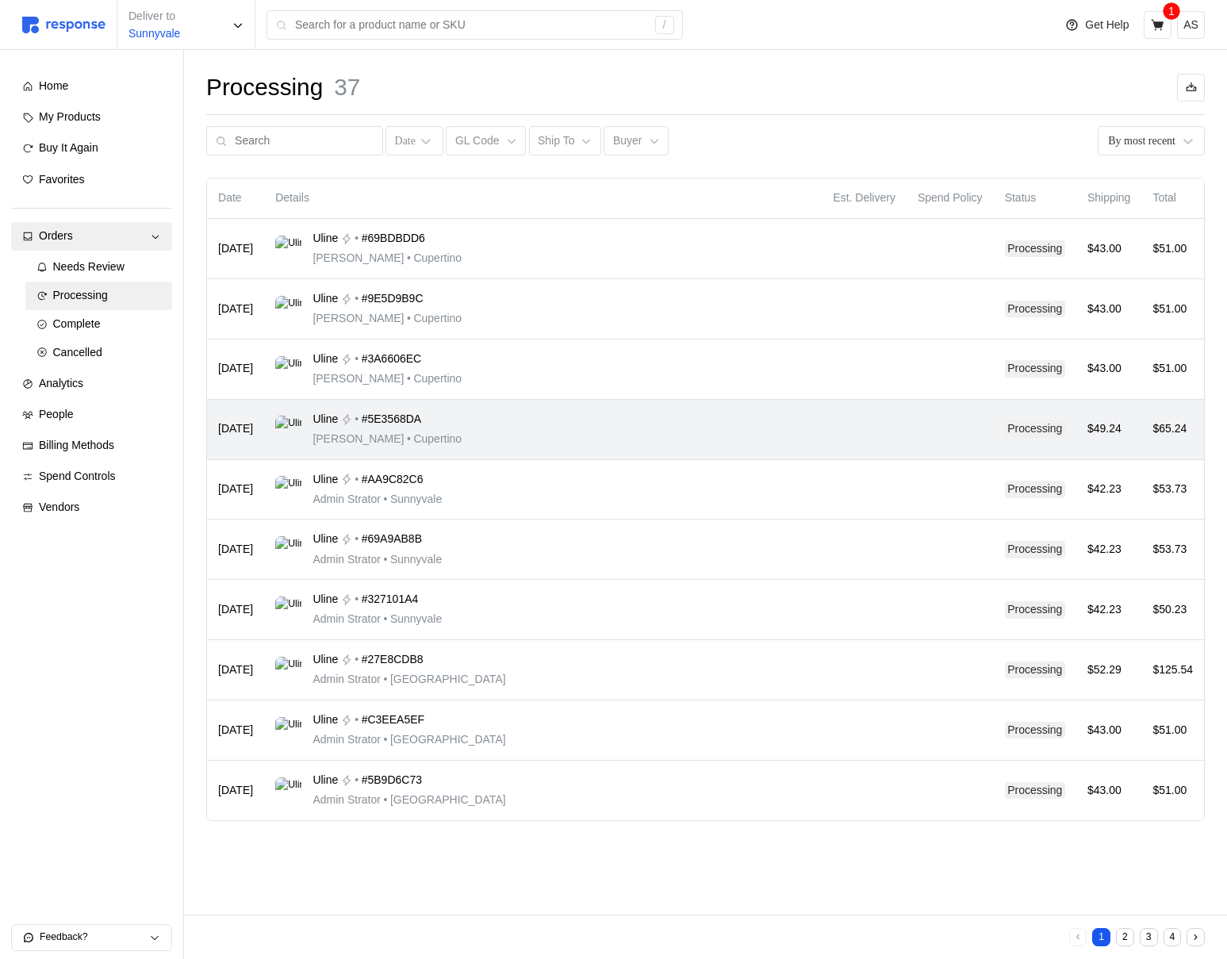
click at [720, 435] on div "Uline • #5E3568DA Michael Jordan • Cupertino" at bounding box center [542, 429] width 535 height 37
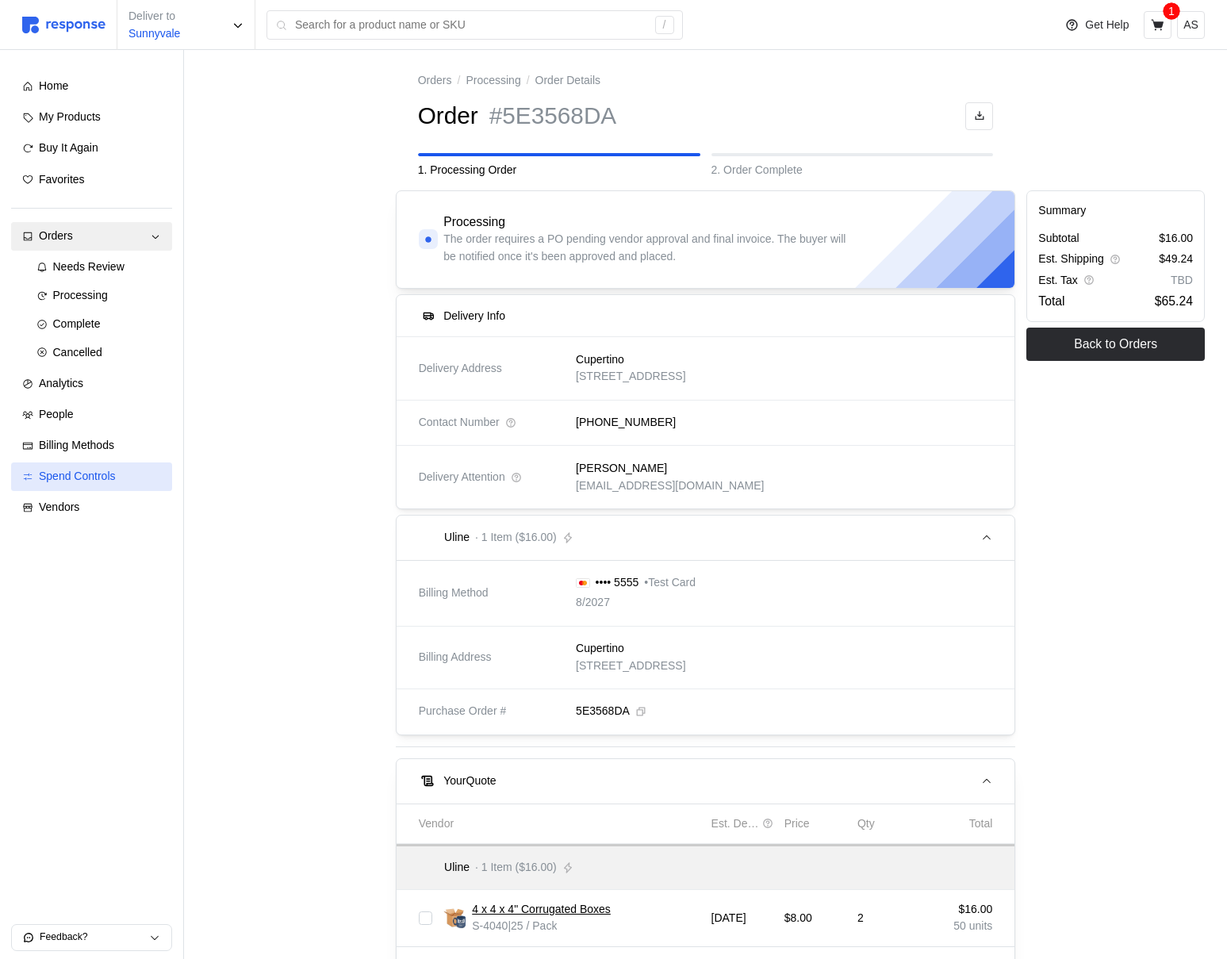
click at [81, 483] on div "Spend Controls" at bounding box center [100, 476] width 122 height 17
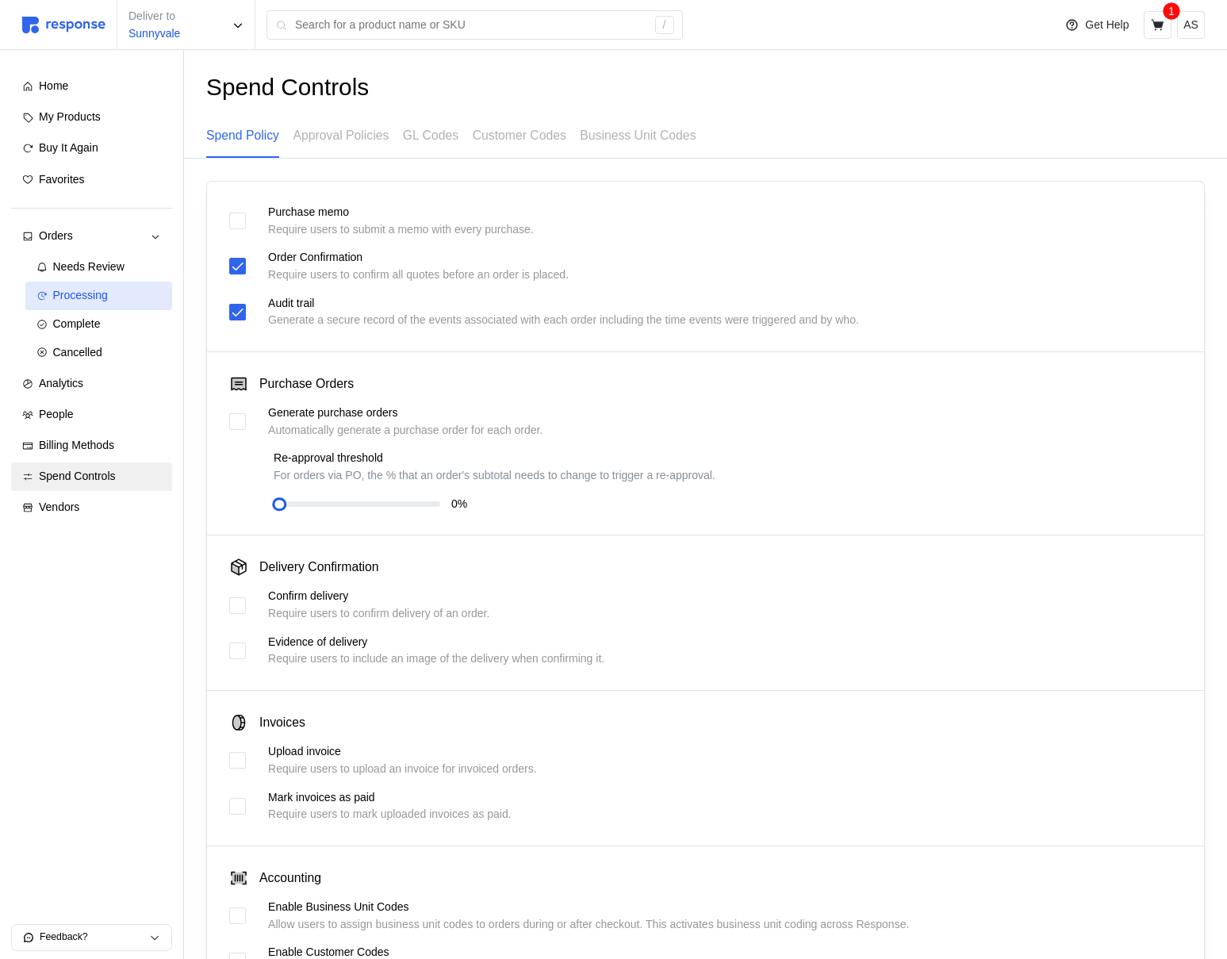
click at [106, 307] on link "Processing" at bounding box center [99, 296] width 148 height 29
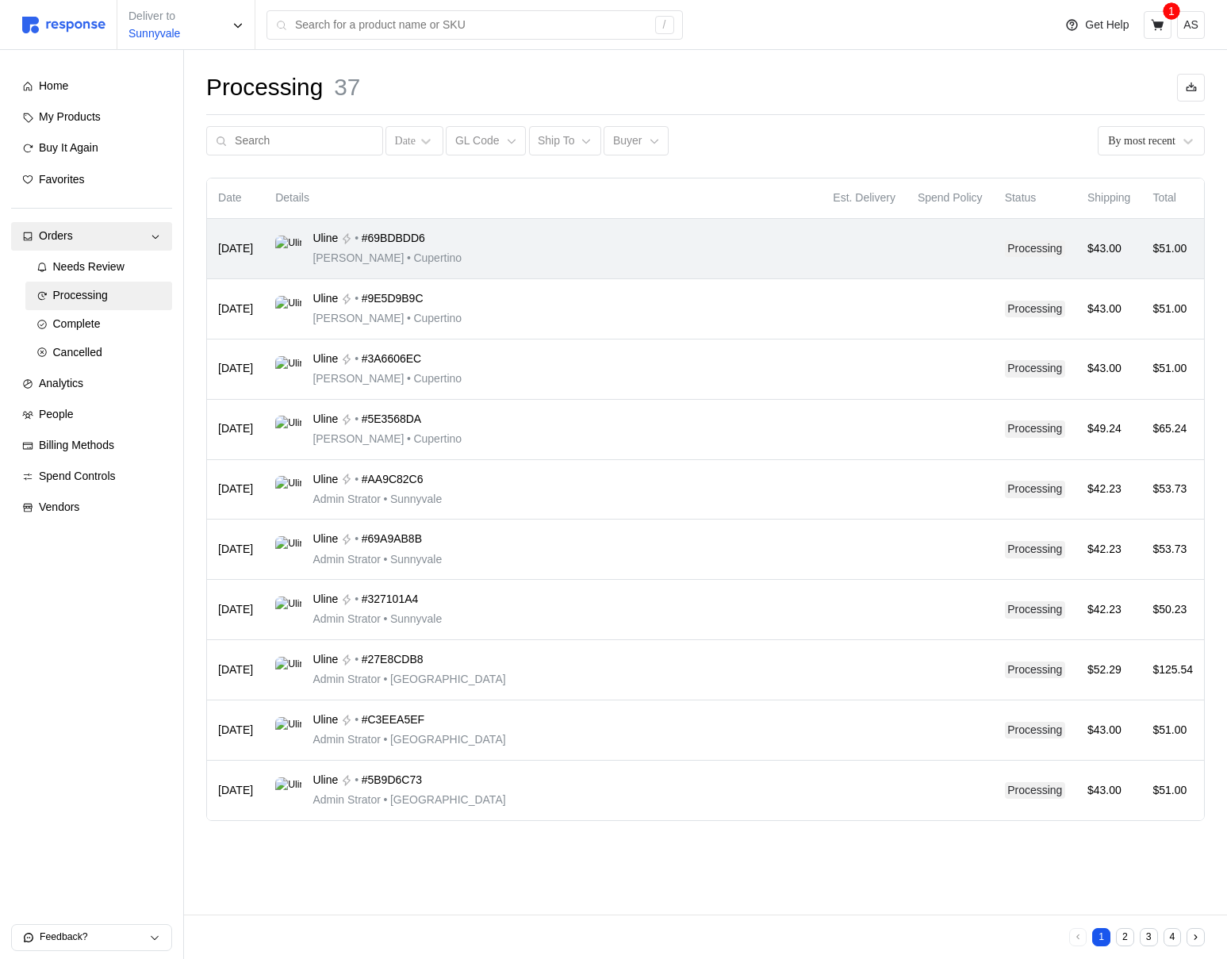
click at [543, 246] on div "Uline • #69BDBDD6 Michael Jordan • Cupertino" at bounding box center [542, 248] width 535 height 37
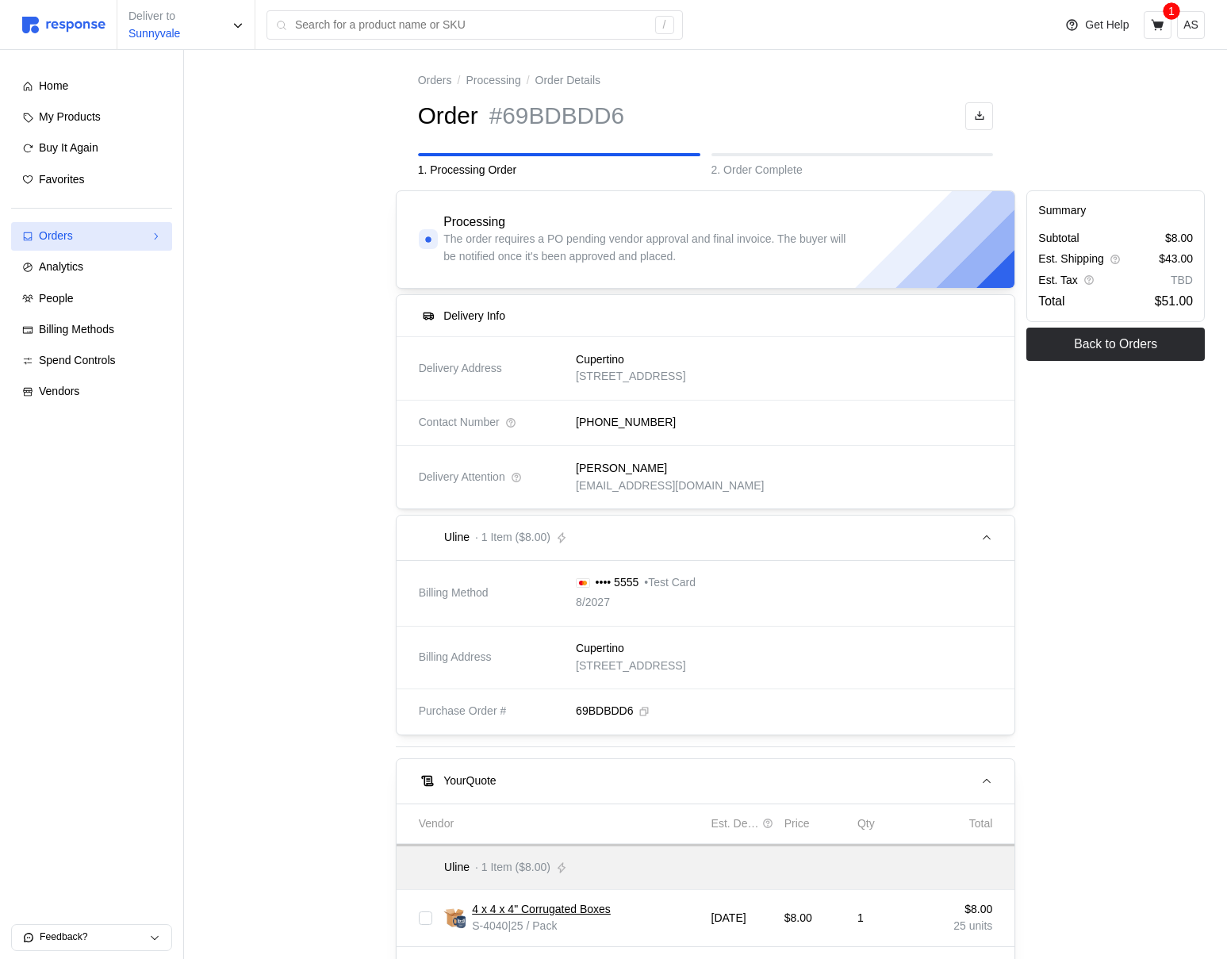
click at [113, 238] on div "Orders" at bounding box center [92, 236] width 106 height 17
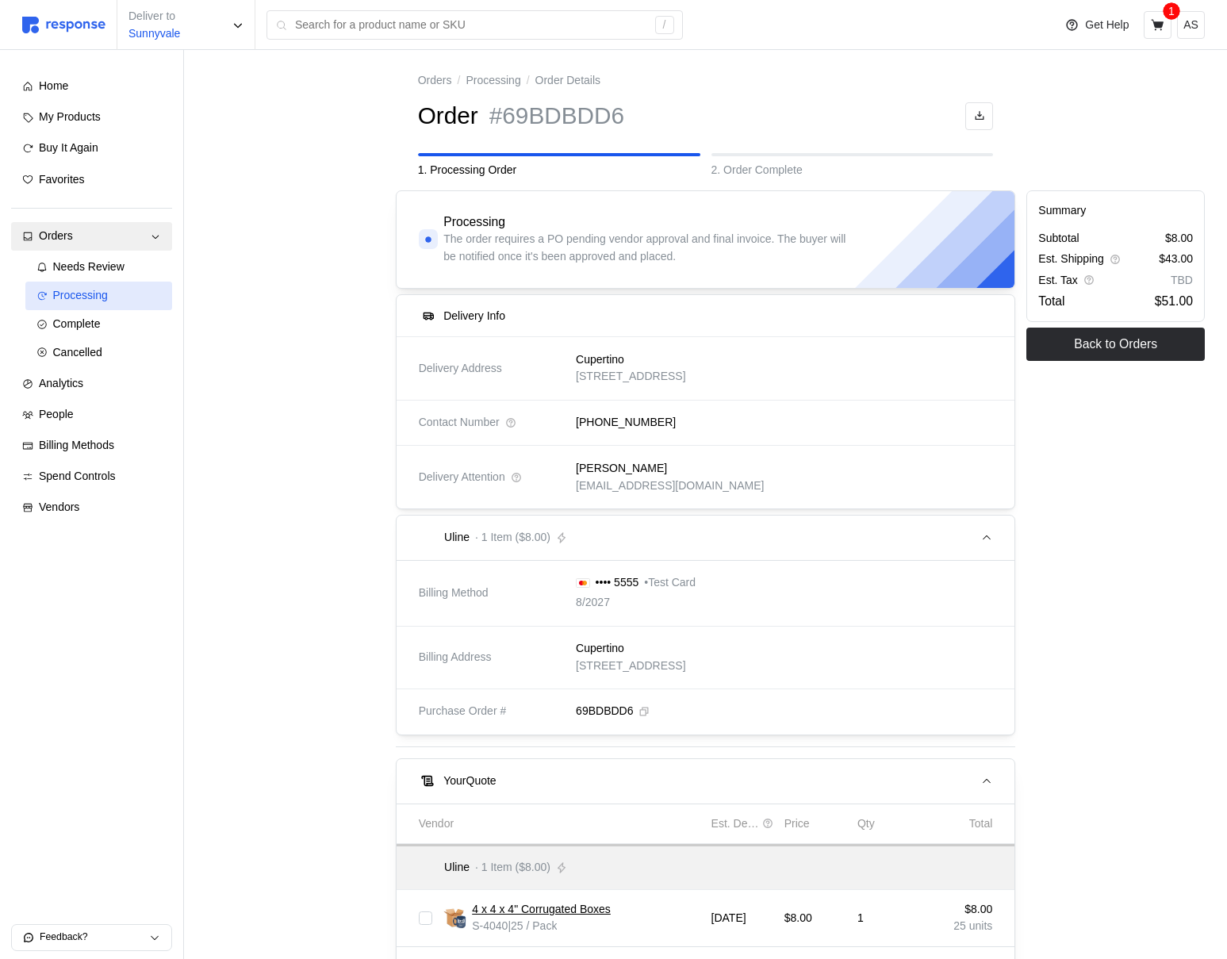
click at [110, 294] on div "Processing" at bounding box center [107, 295] width 109 height 17
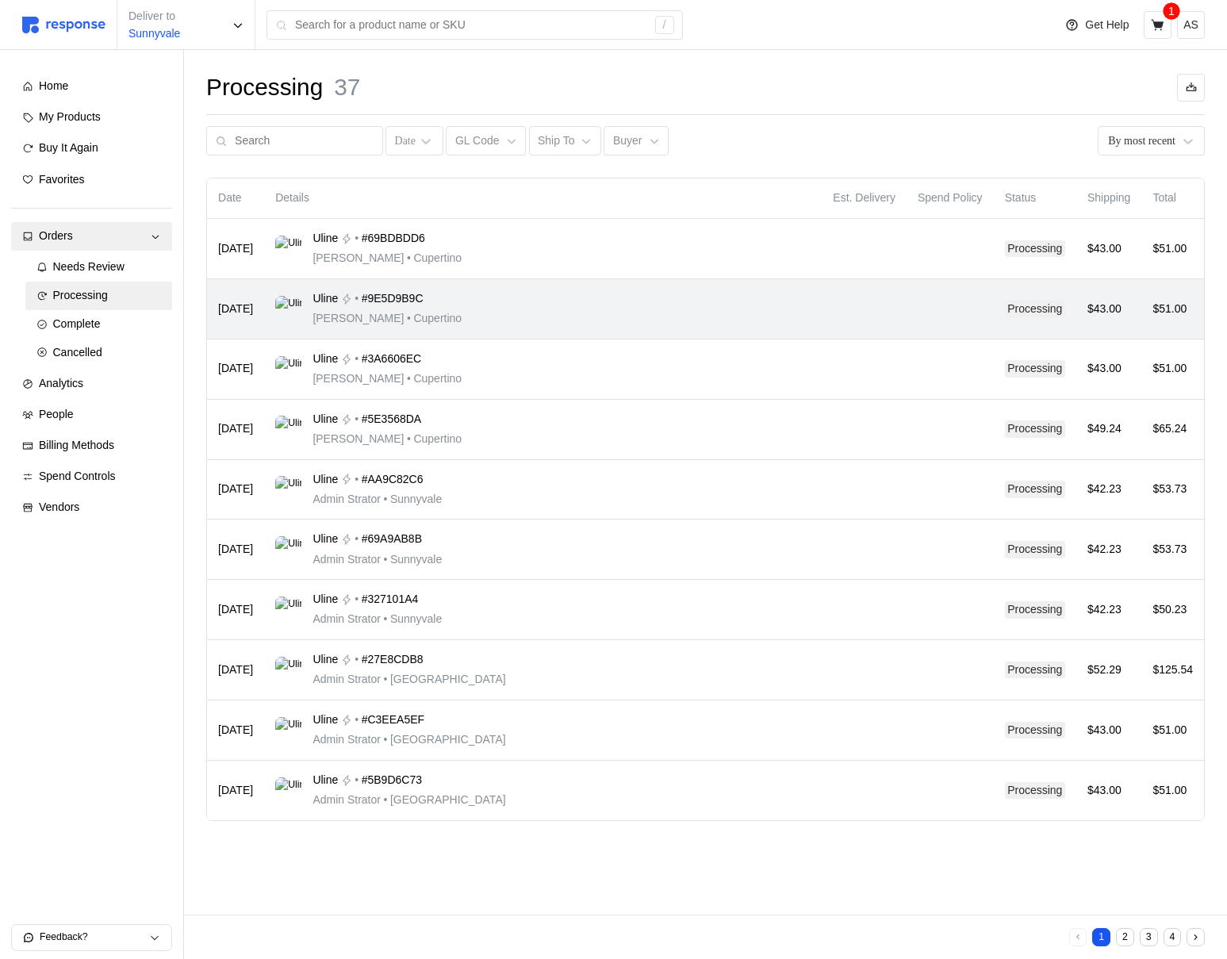
click at [686, 312] on div "Uline • #9E5D9B9C [PERSON_NAME] • [GEOGRAPHIC_DATA]" at bounding box center [542, 308] width 535 height 37
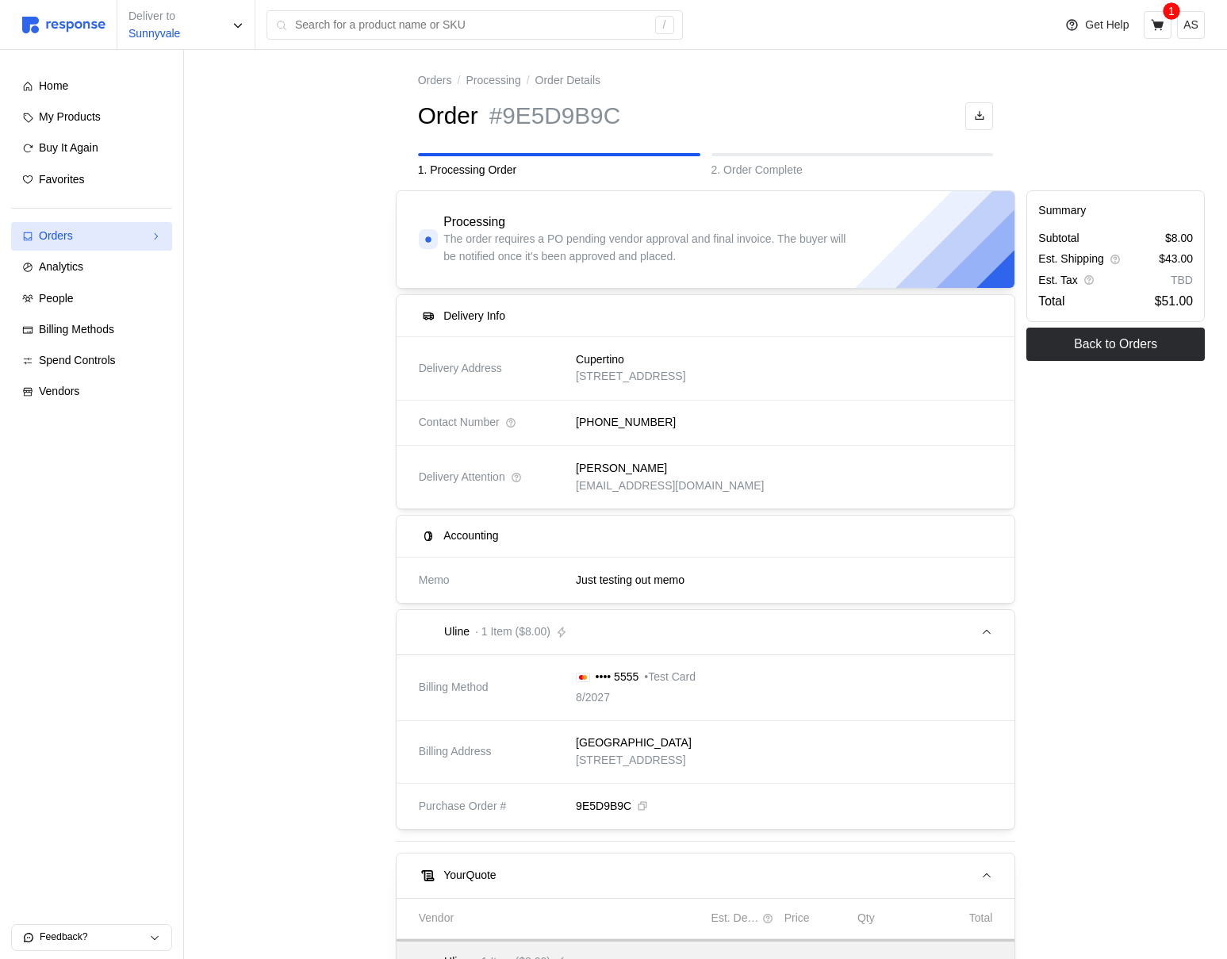
click at [106, 236] on div "Orders" at bounding box center [92, 236] width 106 height 17
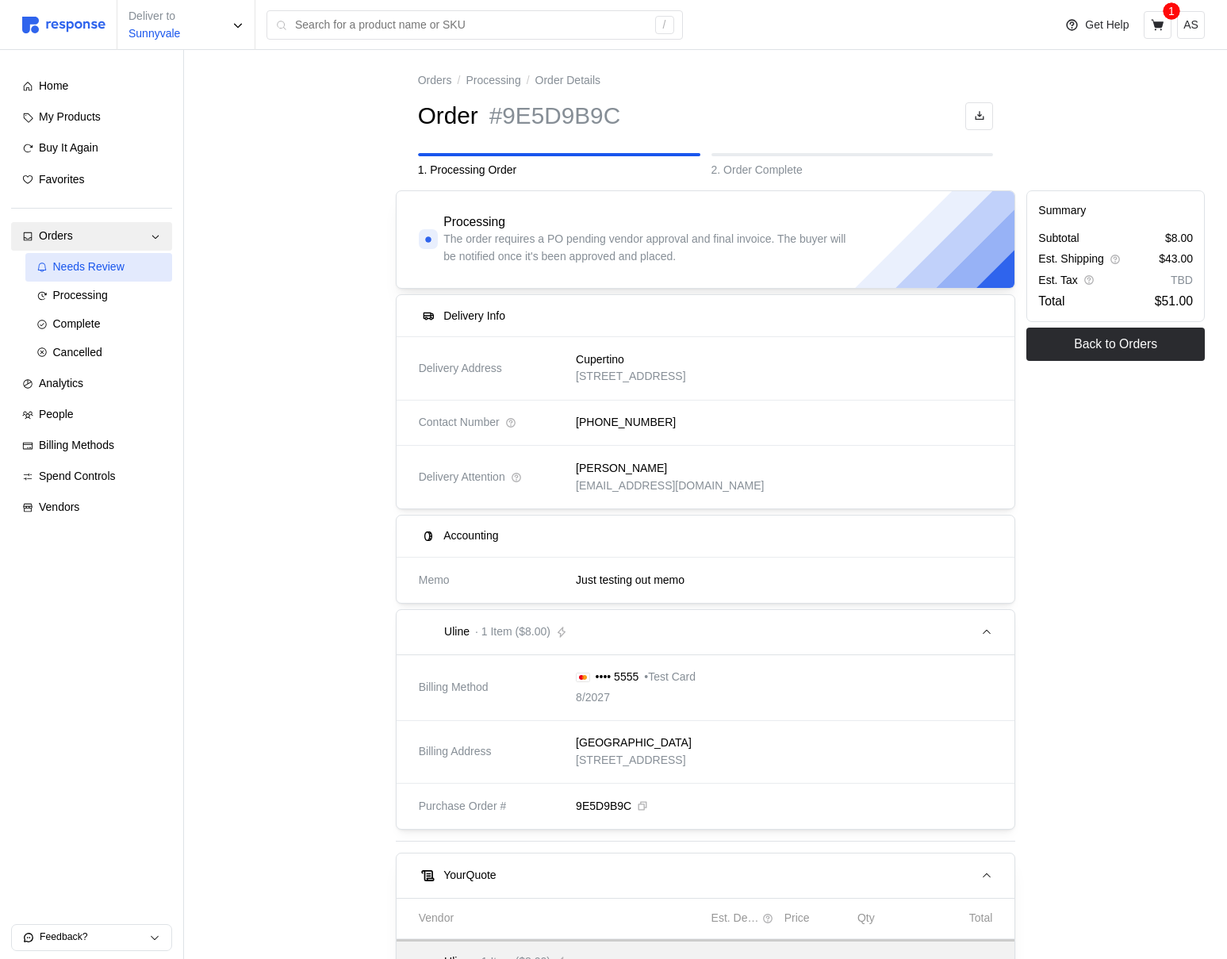
click at [101, 275] on div "Needs Review" at bounding box center [107, 267] width 109 height 17
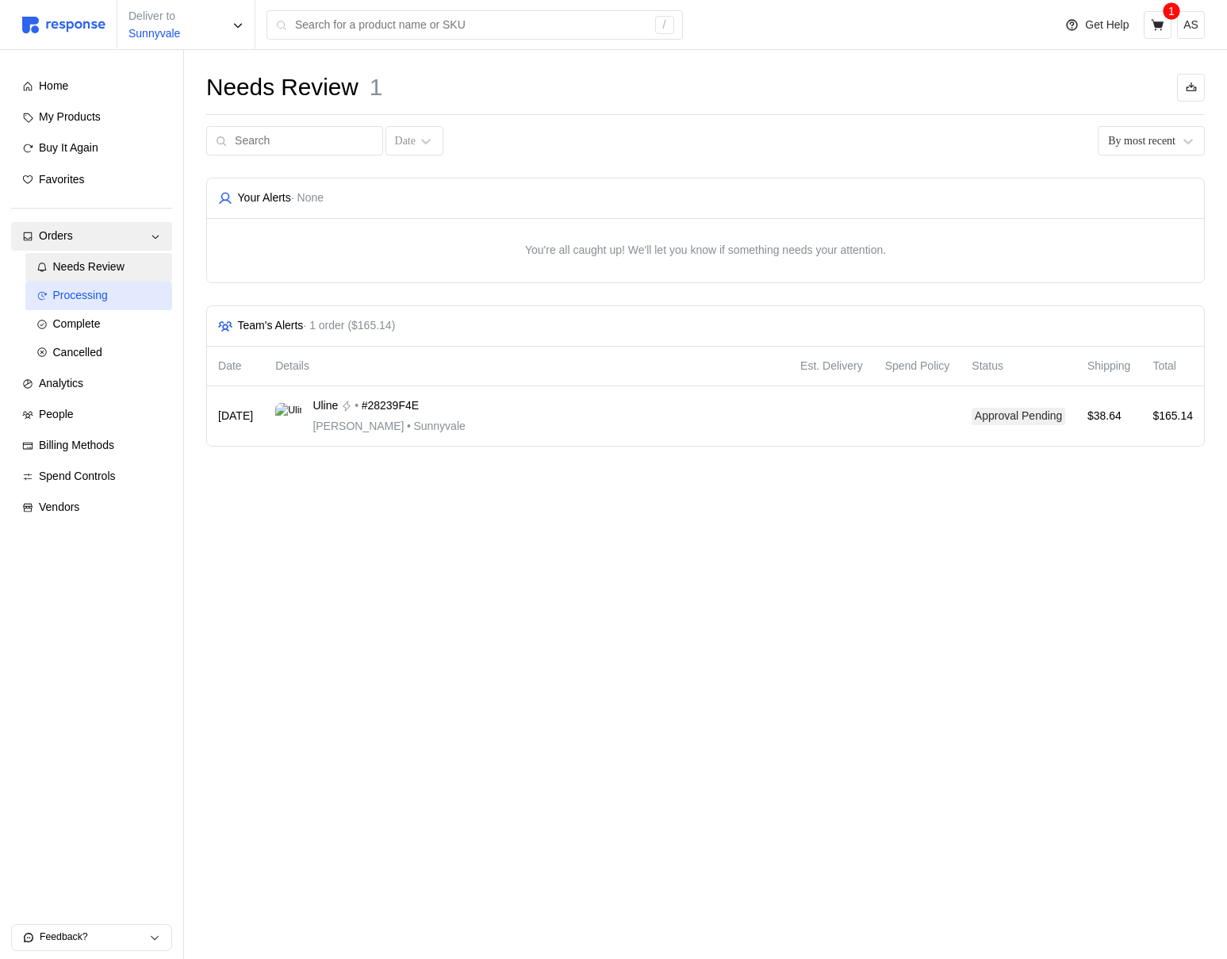
click at [98, 302] on div "Processing" at bounding box center [107, 295] width 109 height 17
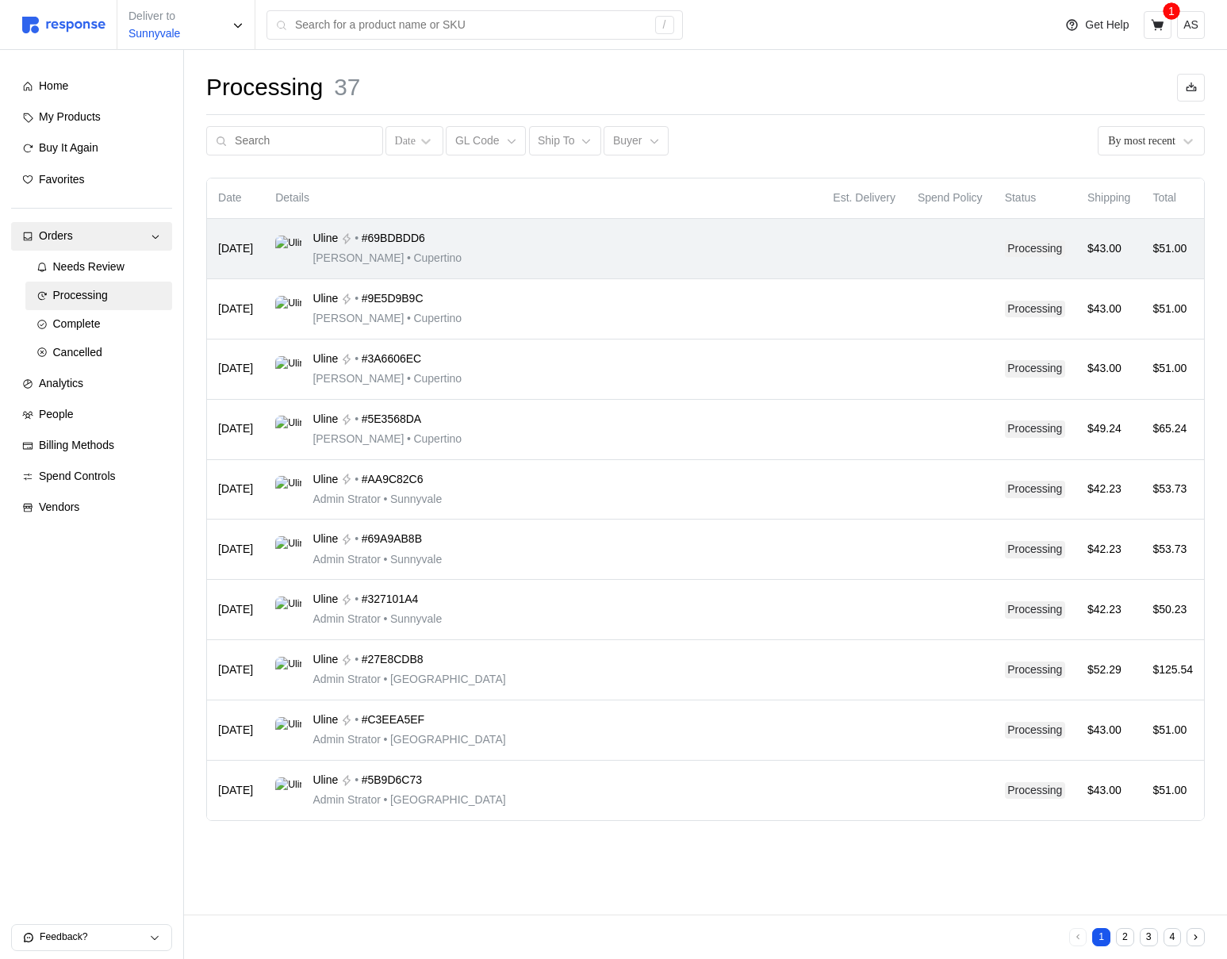
click at [721, 255] on div "Uline • #69BDBDD6 Michael Jordan • Cupertino" at bounding box center [542, 248] width 535 height 37
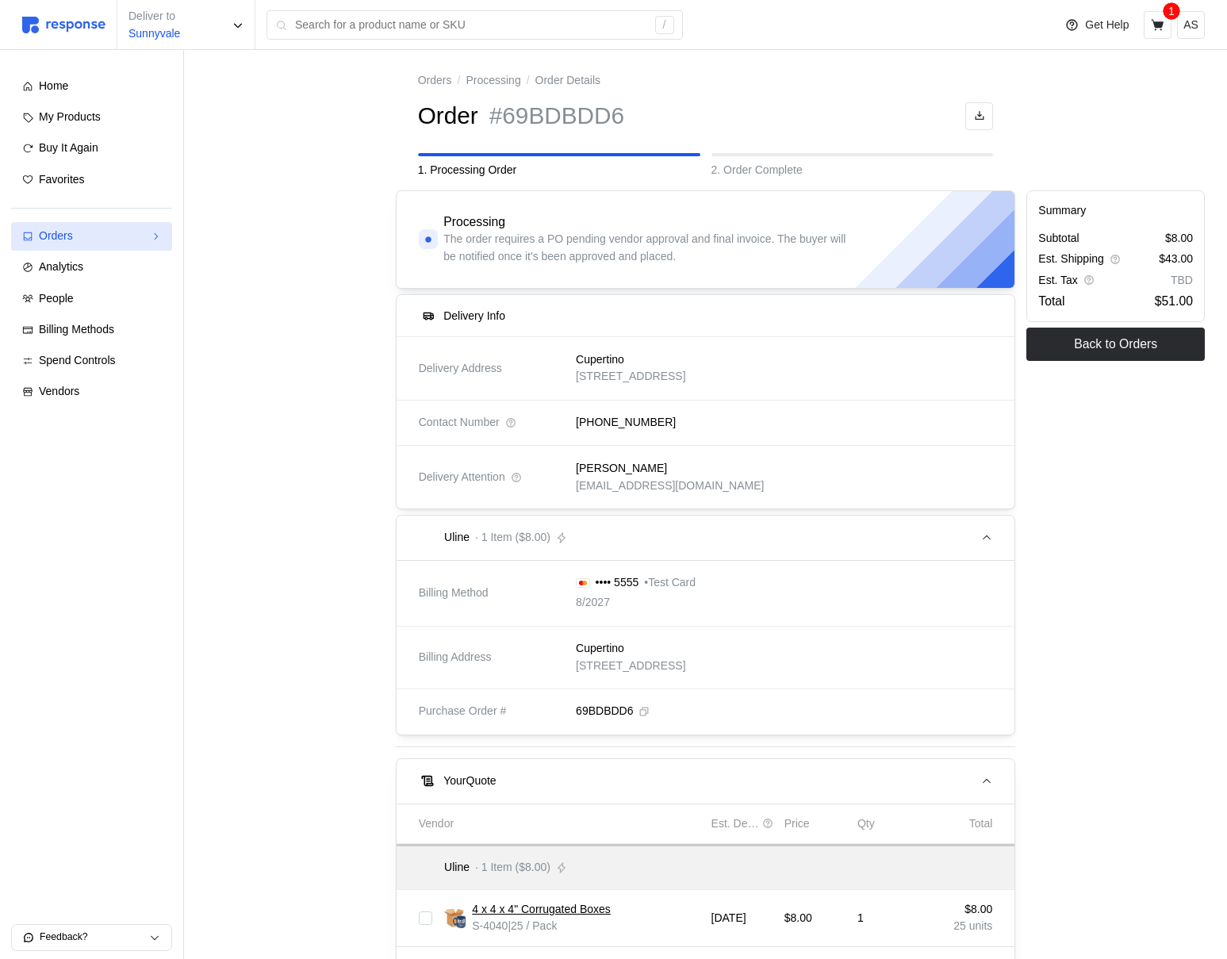
click at [94, 245] on link "Orders" at bounding box center [91, 236] width 161 height 29
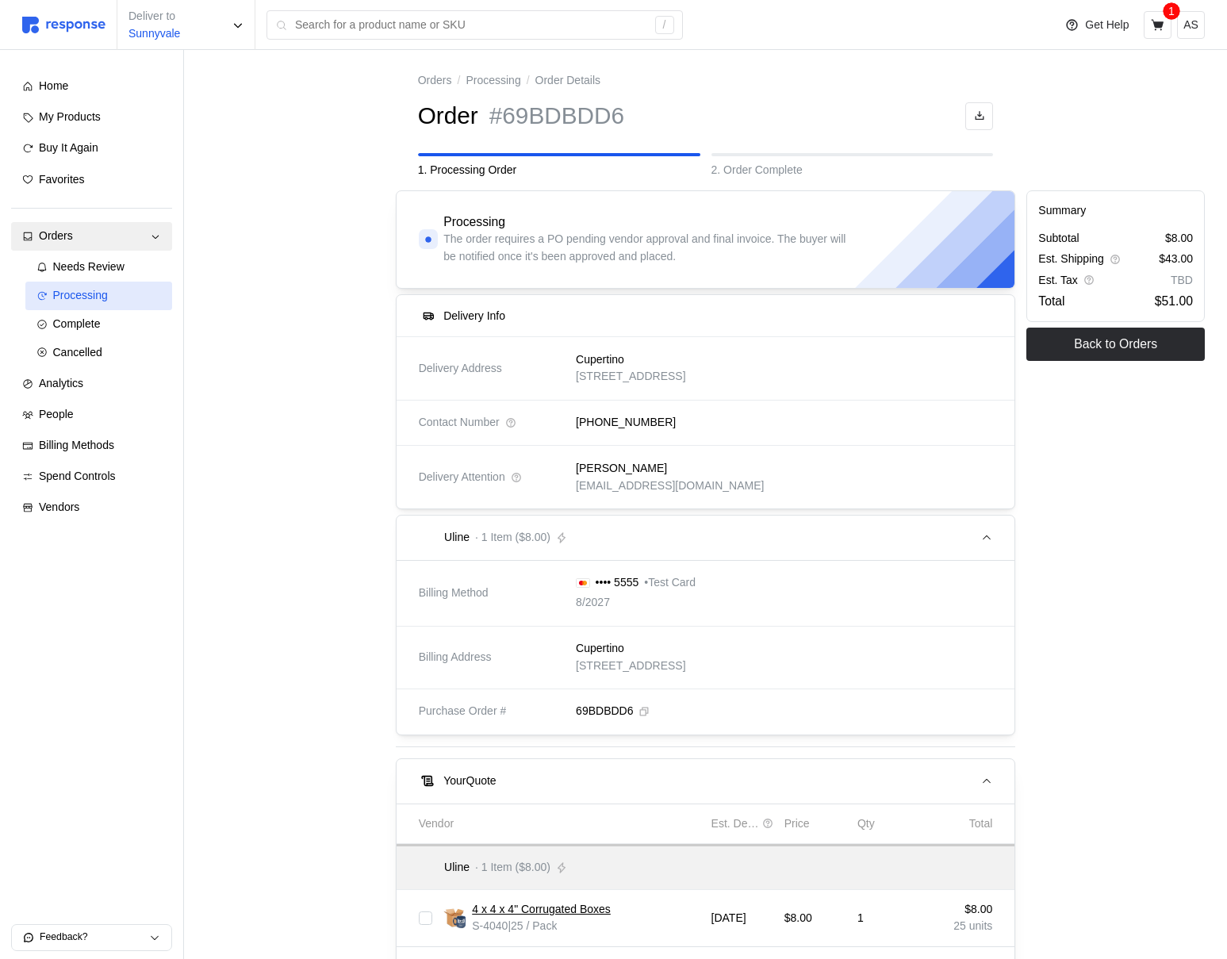
click at [89, 290] on span "Processing" at bounding box center [80, 295] width 55 height 13
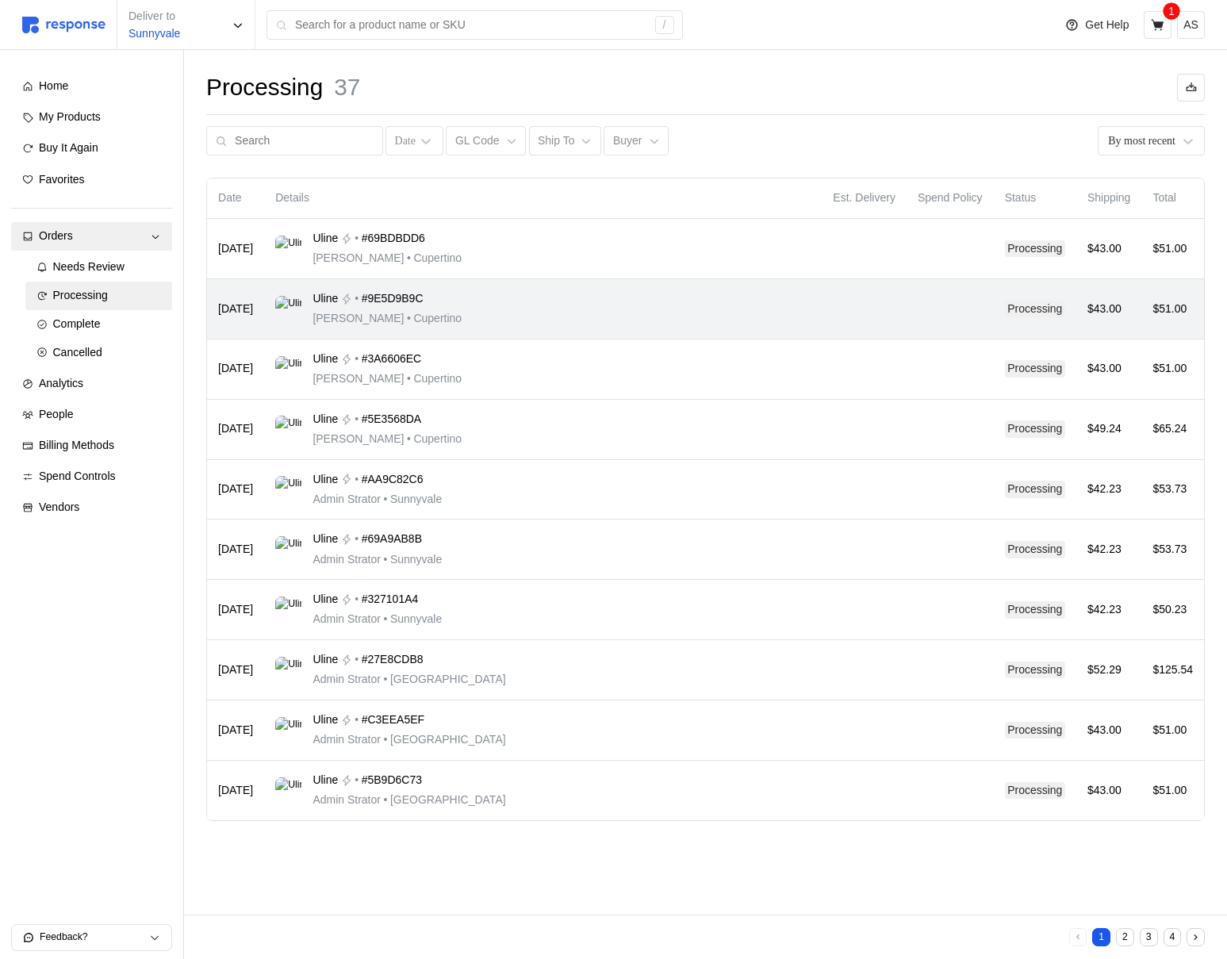
click at [622, 285] on td "Uline • #9E5D9B9C Michael Jordan • Cupertino" at bounding box center [543, 309] width 558 height 60
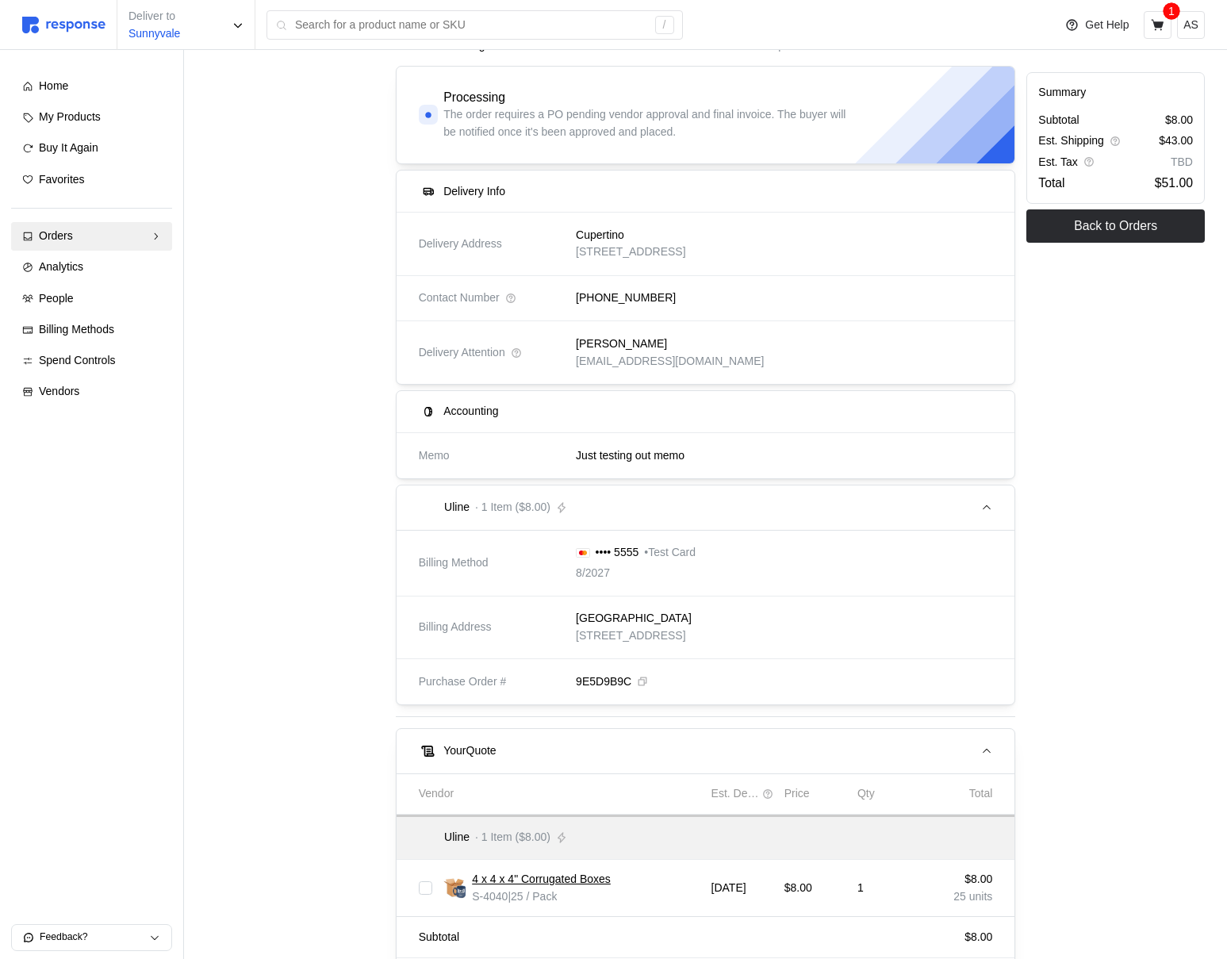
scroll to position [126, 0]
click at [677, 453] on p "Just testing out memo" at bounding box center [630, 454] width 109 height 17
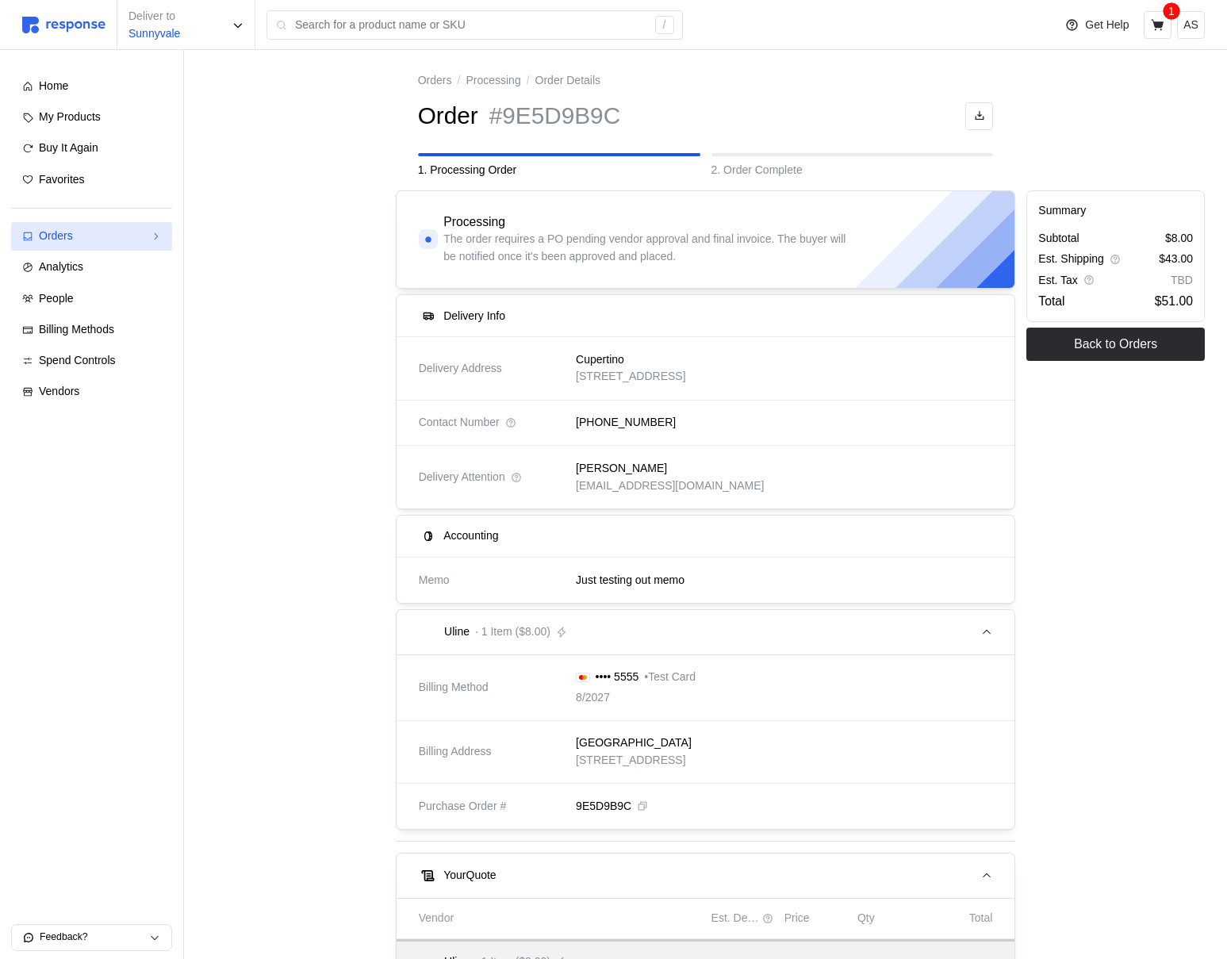
click at [117, 225] on link "Orders" at bounding box center [91, 236] width 161 height 29
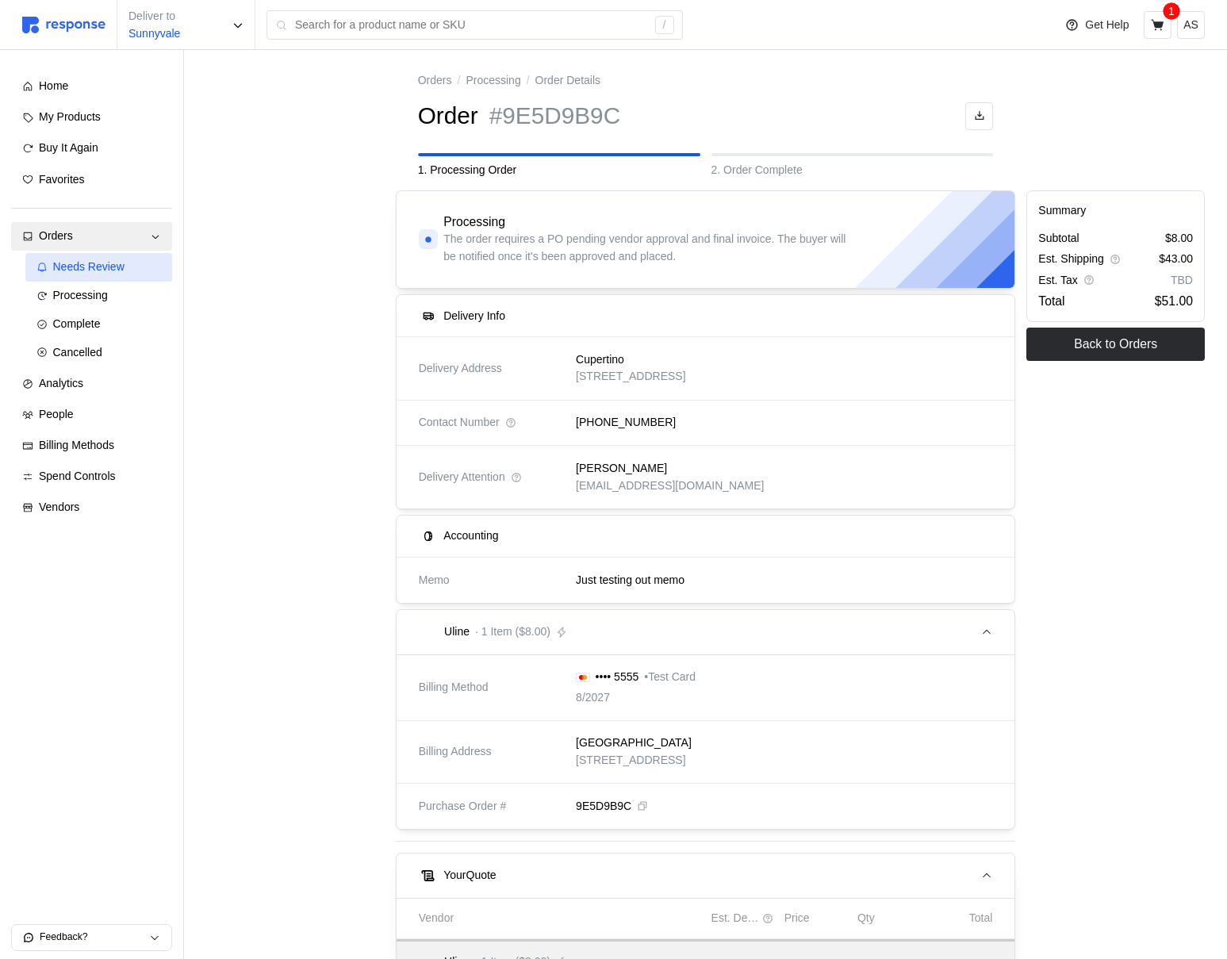
click at [115, 274] on div "Needs Review" at bounding box center [107, 267] width 109 height 17
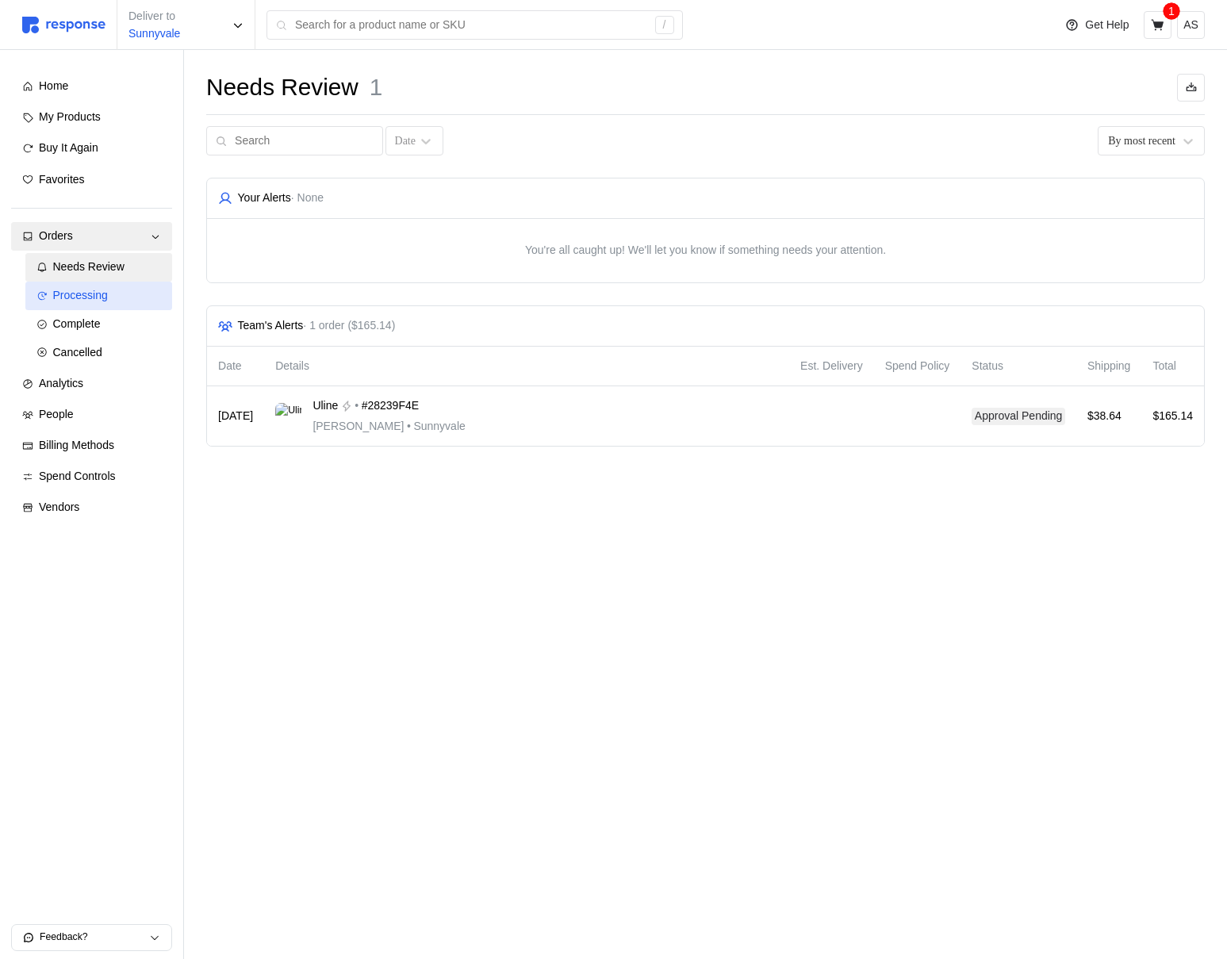
click at [113, 299] on div "Processing" at bounding box center [107, 295] width 109 height 17
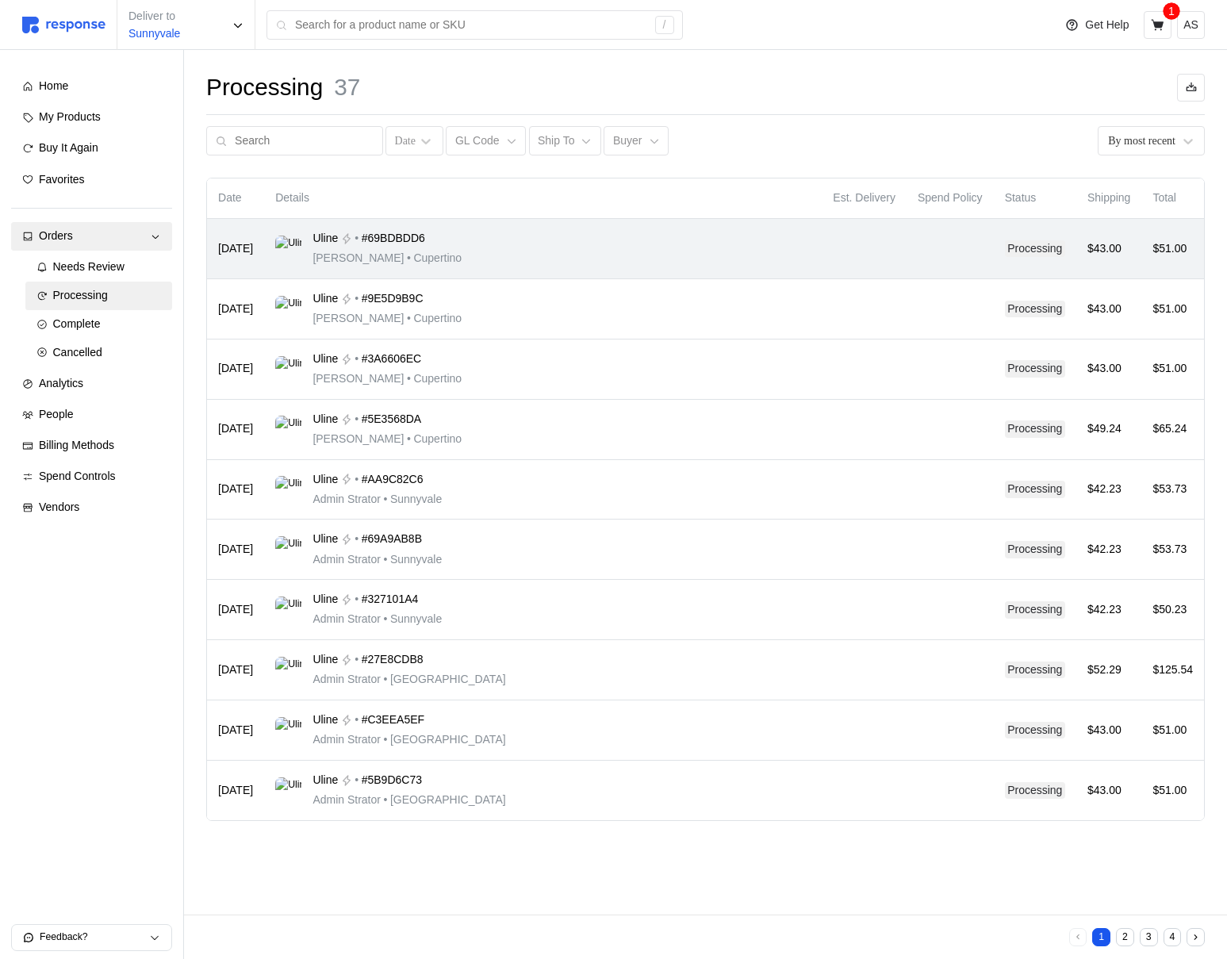
click at [687, 262] on div "Uline • #69BDBDD6 Michael Jordan • Cupertino" at bounding box center [542, 248] width 535 height 37
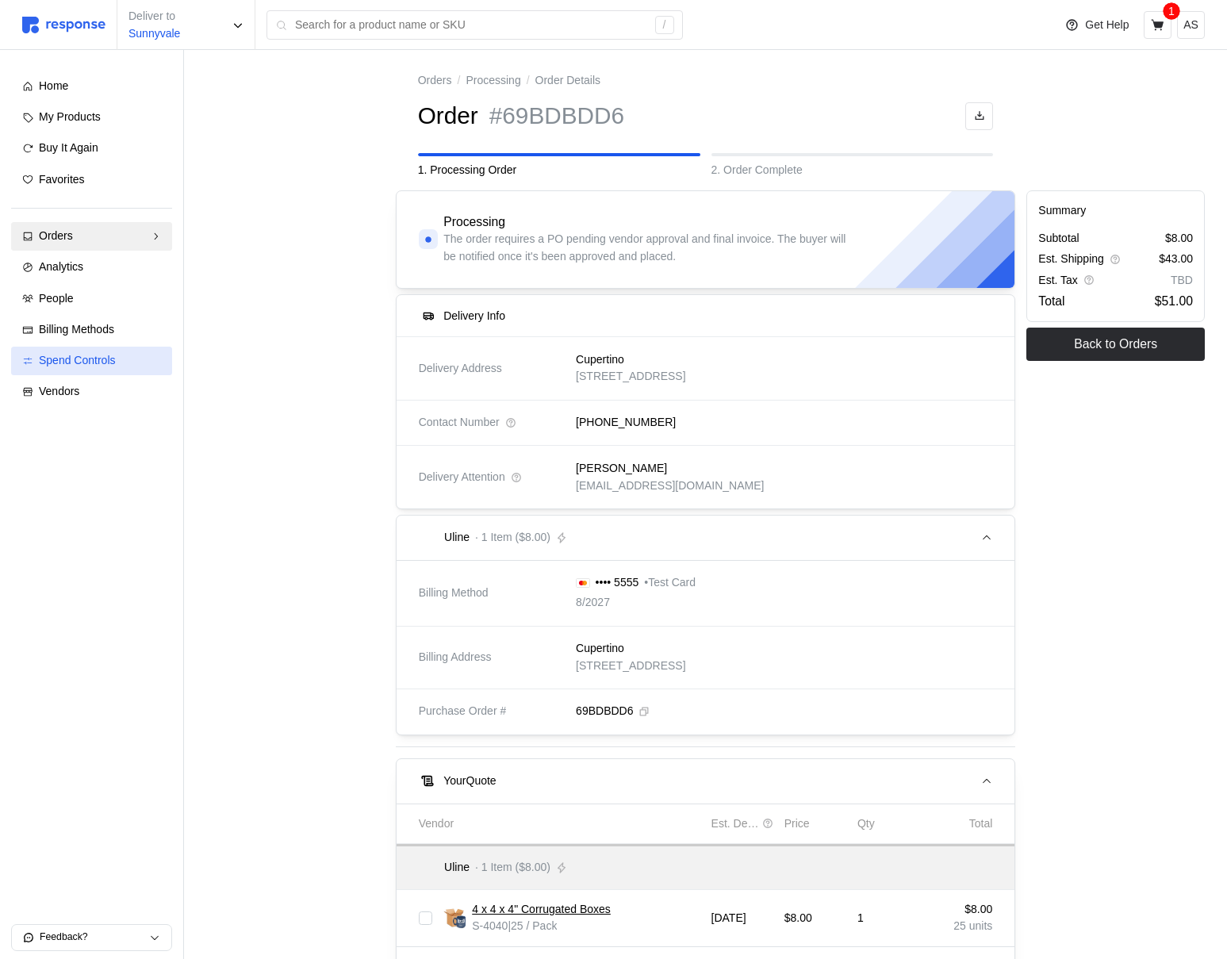
click at [83, 352] on div "Spend Controls" at bounding box center [100, 360] width 122 height 17
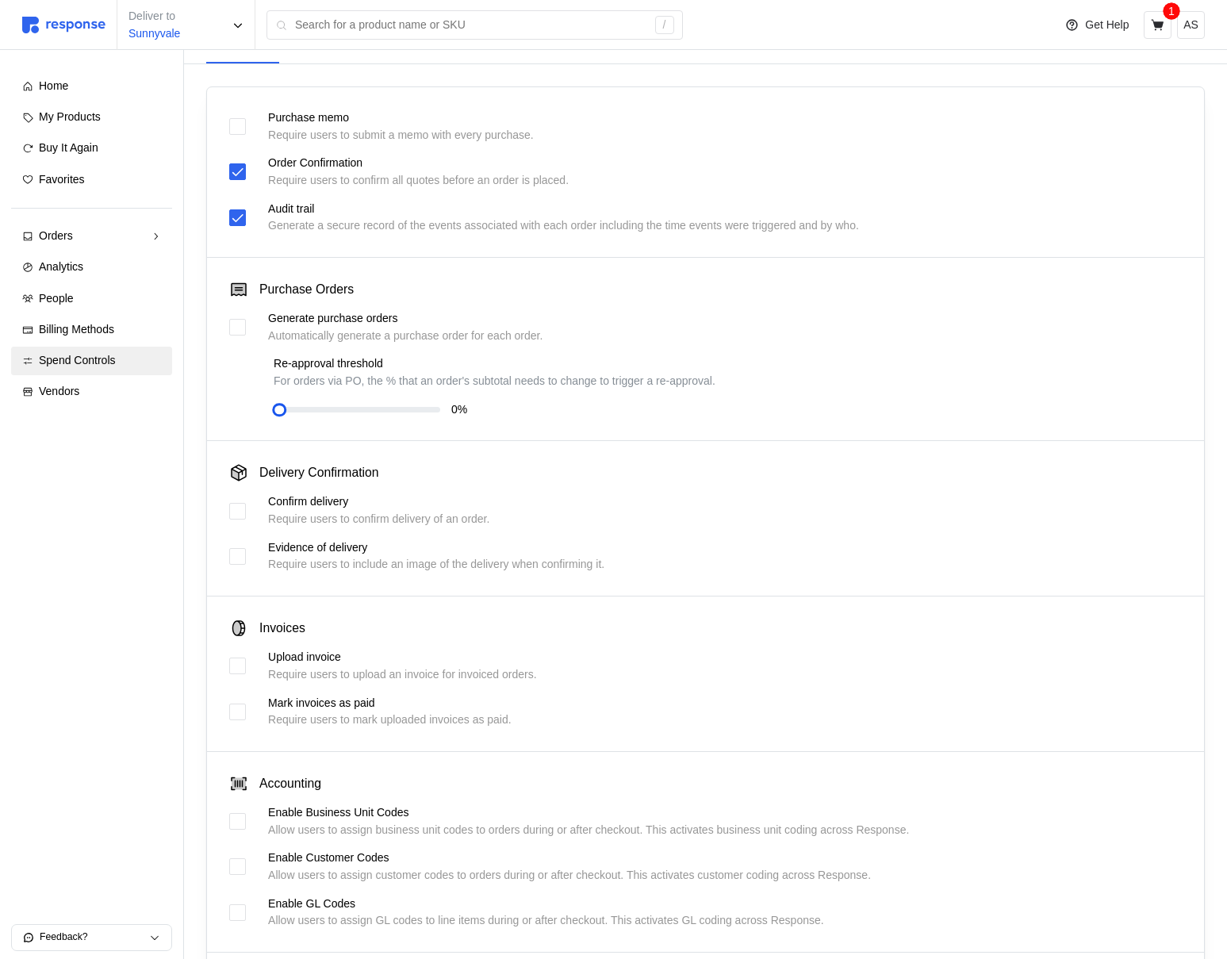
scroll to position [231, 0]
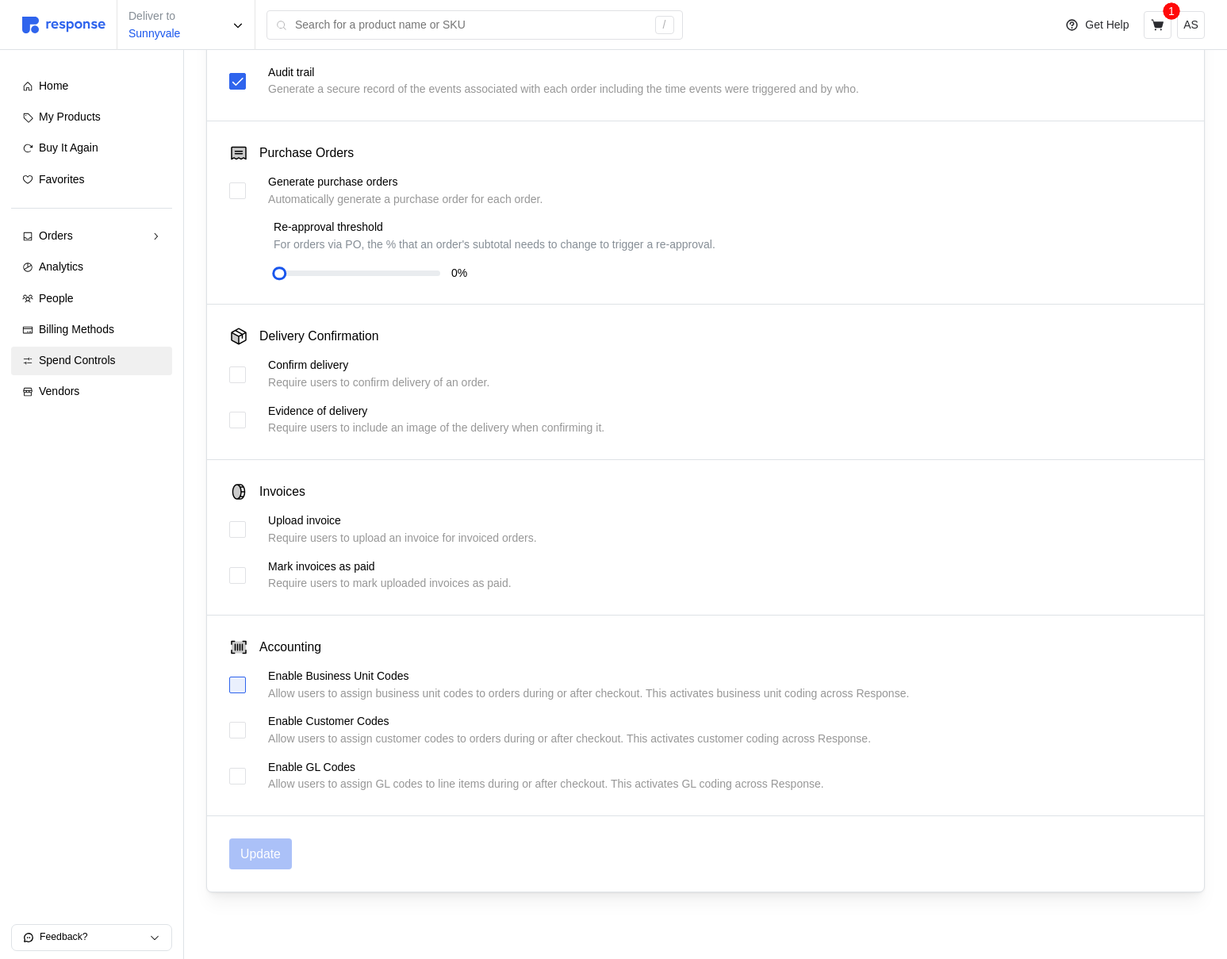
click at [238, 689] on div at bounding box center [237, 685] width 17 height 17
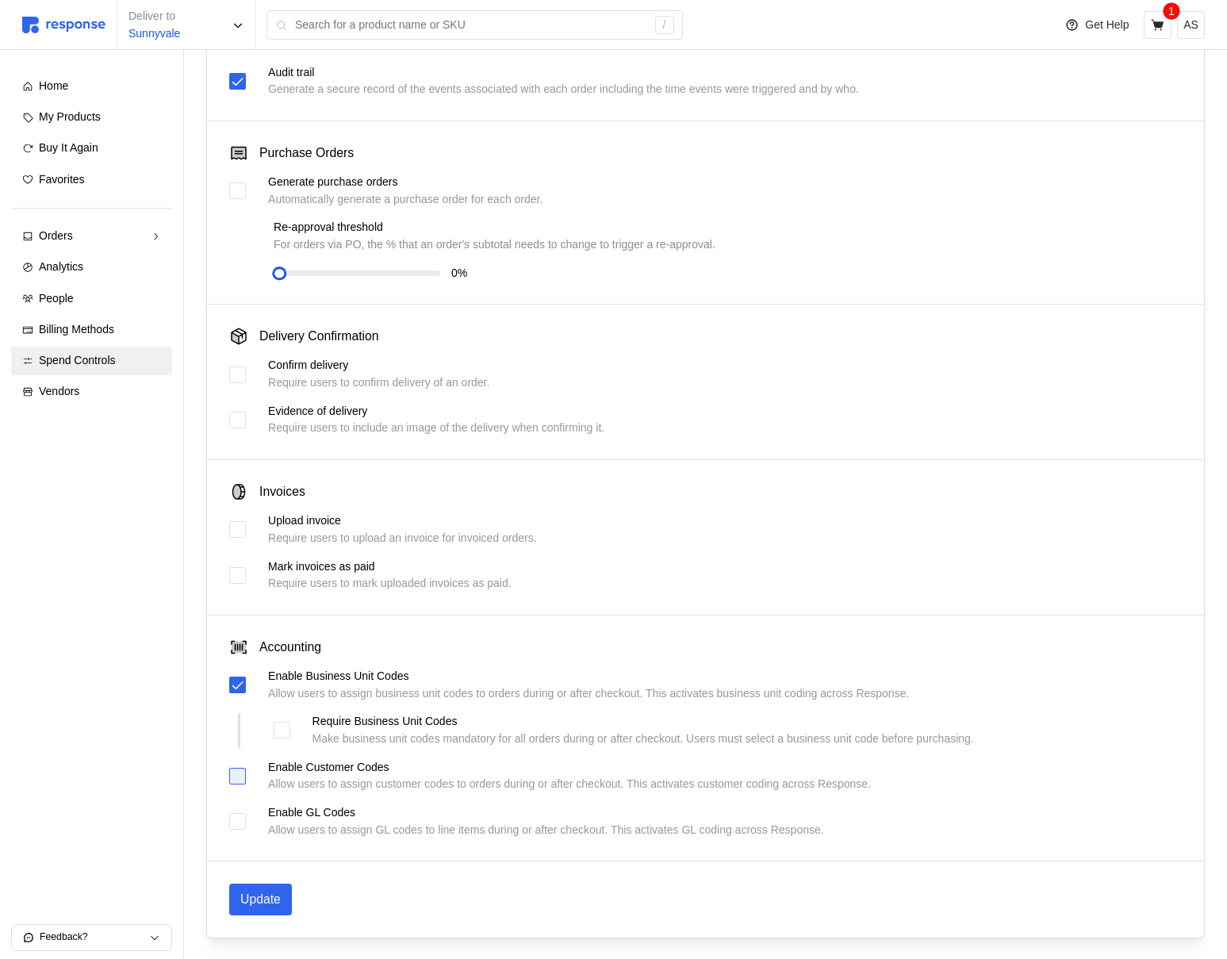
click at [238, 777] on div at bounding box center [237, 776] width 17 height 17
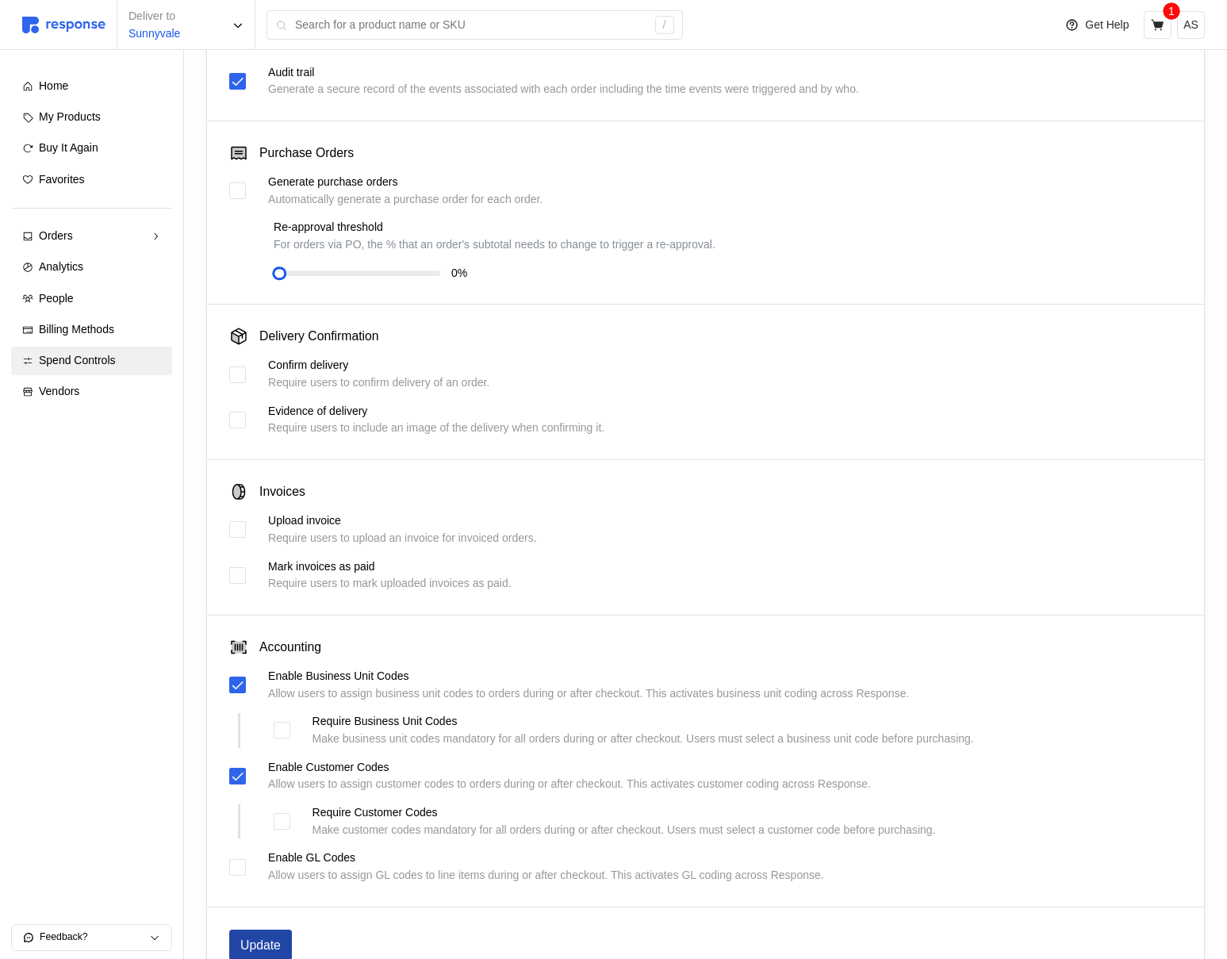
click at [257, 935] on p "Update" at bounding box center [260, 945] width 40 height 20
click at [109, 231] on div "Orders" at bounding box center [92, 236] width 106 height 17
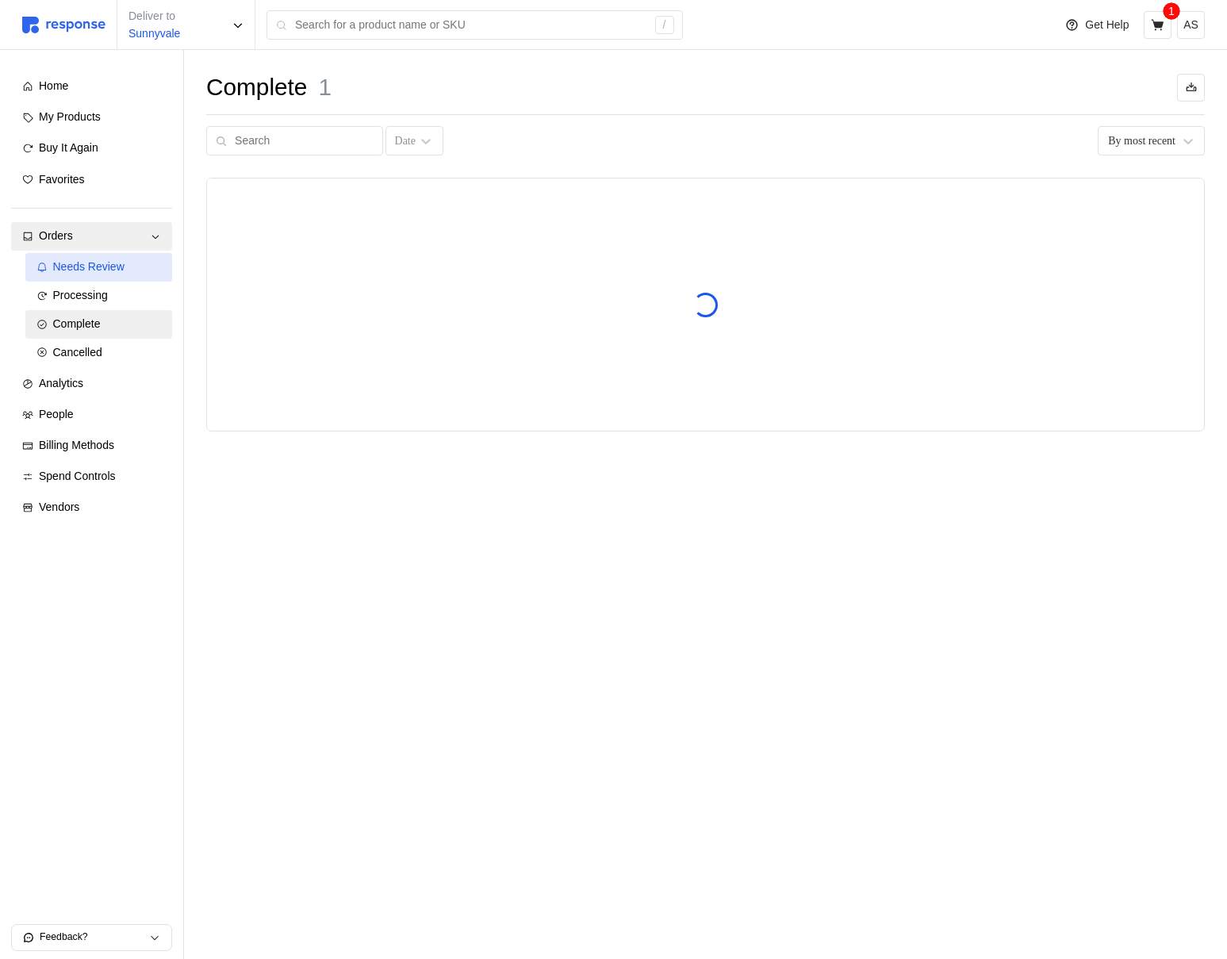
click at [116, 277] on link "Needs Review" at bounding box center [99, 267] width 148 height 29
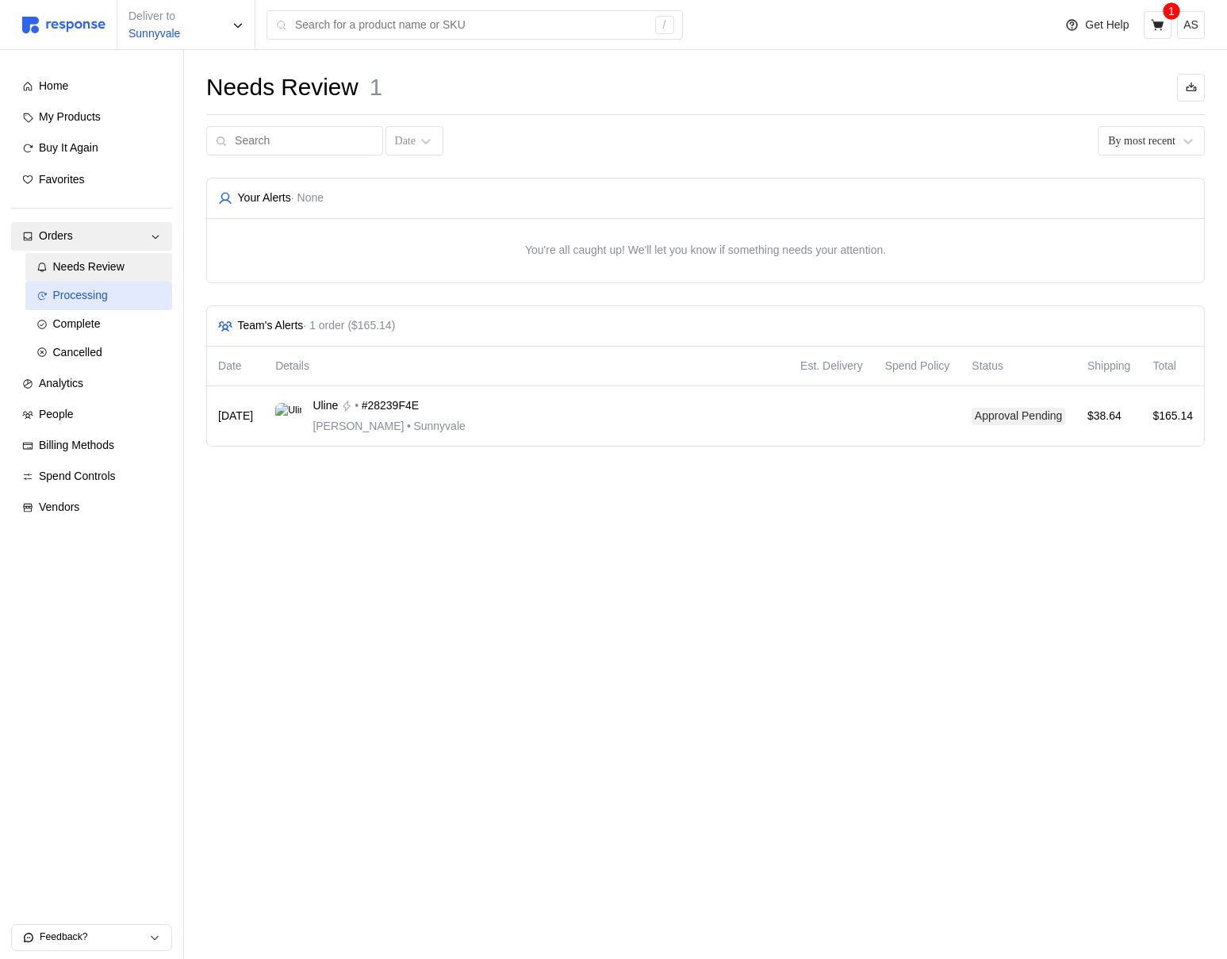
click at [121, 287] on div "Processing" at bounding box center [107, 295] width 109 height 17
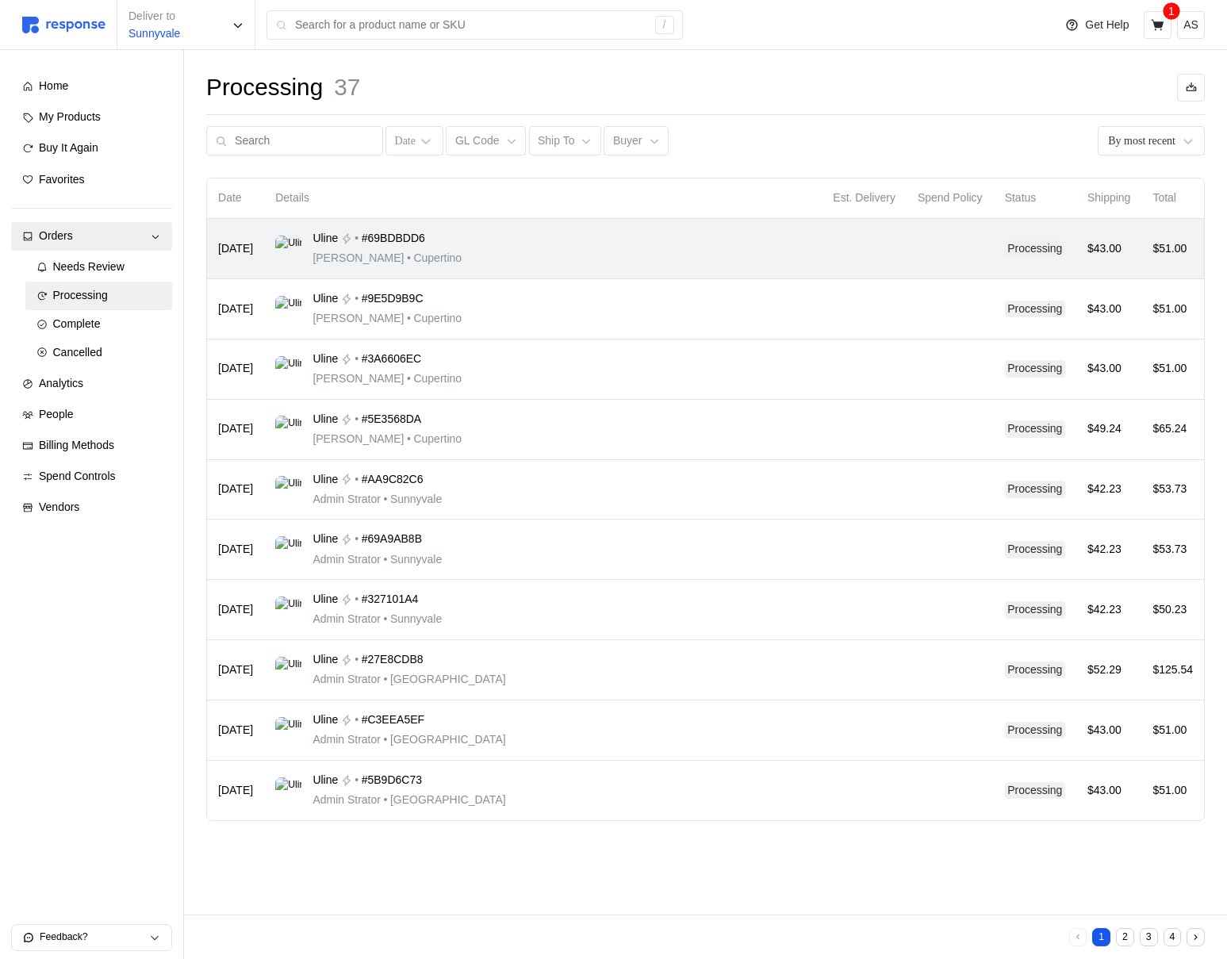
click at [737, 255] on div "Uline • #69BDBDD6 Michael Jordan • Cupertino" at bounding box center [542, 248] width 535 height 37
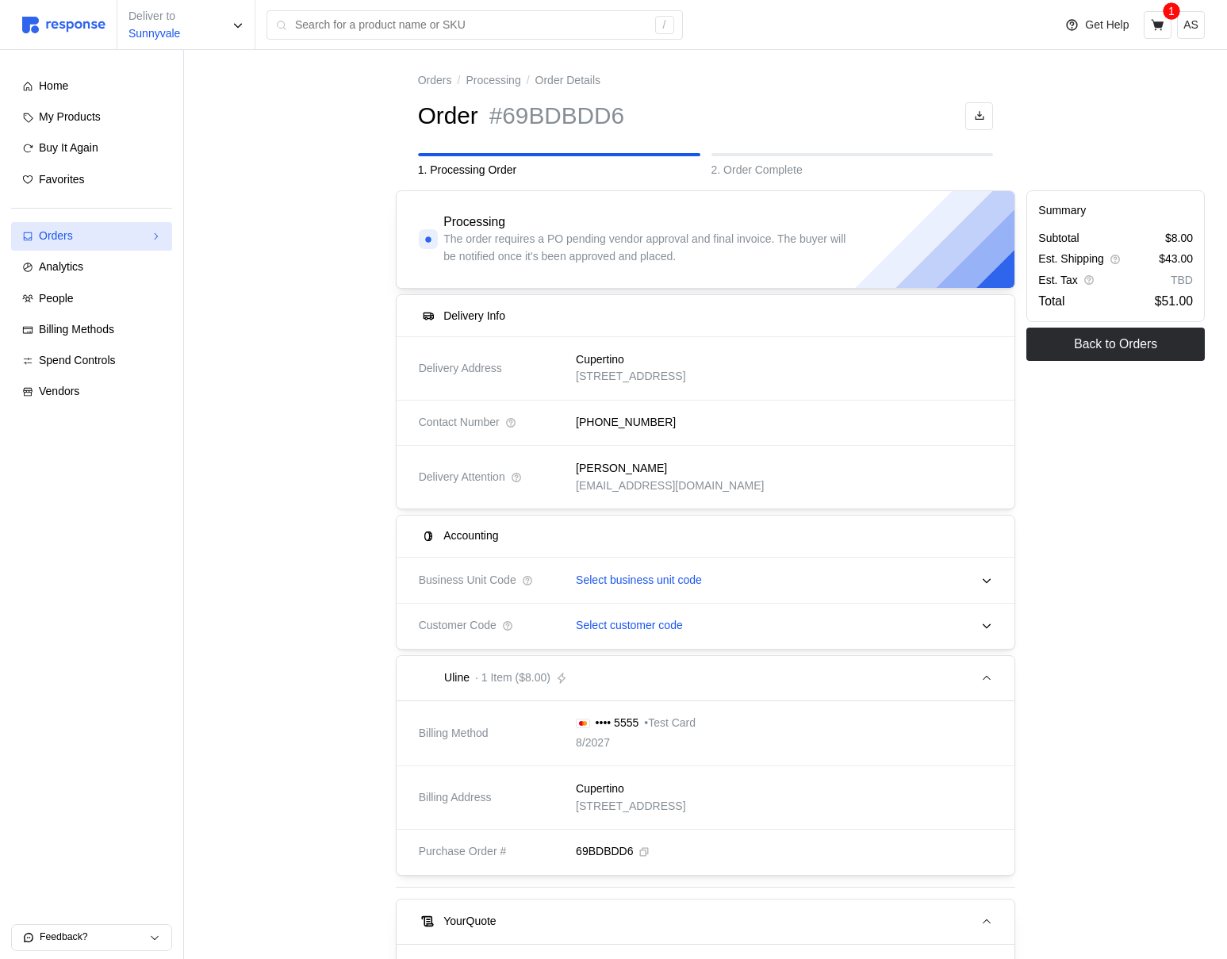
click at [118, 235] on div "Orders" at bounding box center [92, 236] width 106 height 17
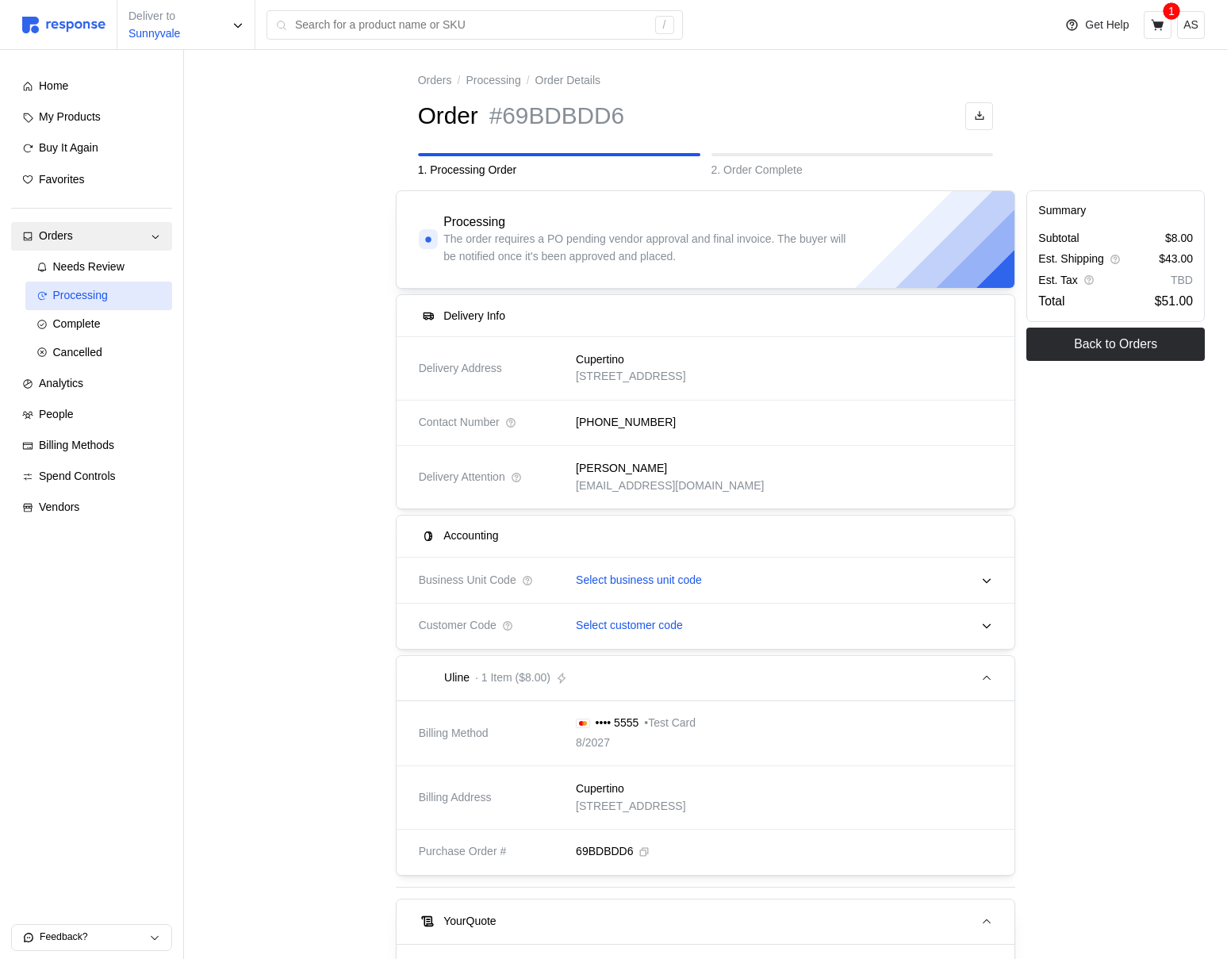
click at [121, 293] on div "Processing" at bounding box center [107, 295] width 109 height 17
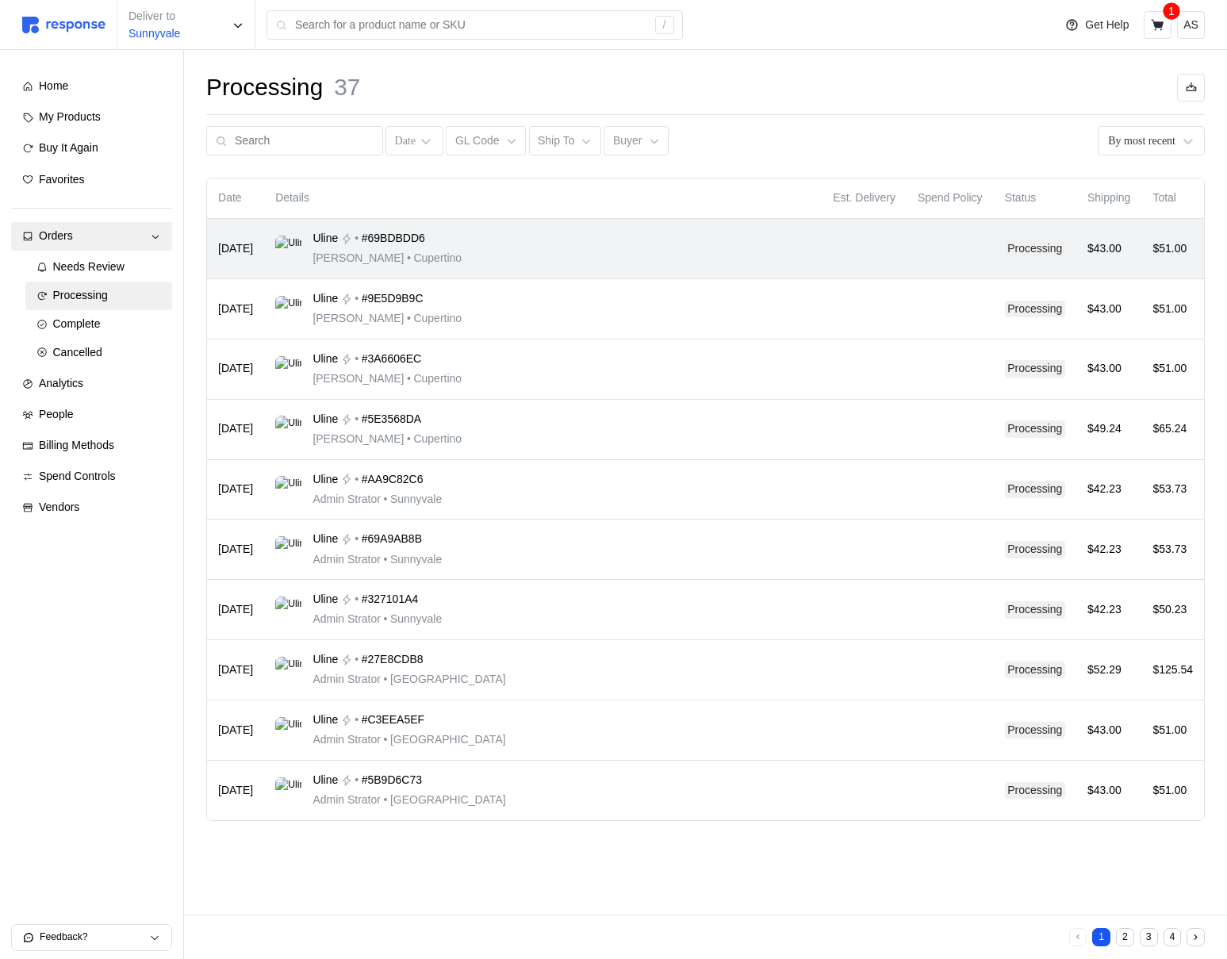
click at [578, 251] on div "Uline • #69BDBDD6 [PERSON_NAME] • [GEOGRAPHIC_DATA]" at bounding box center [542, 248] width 535 height 37
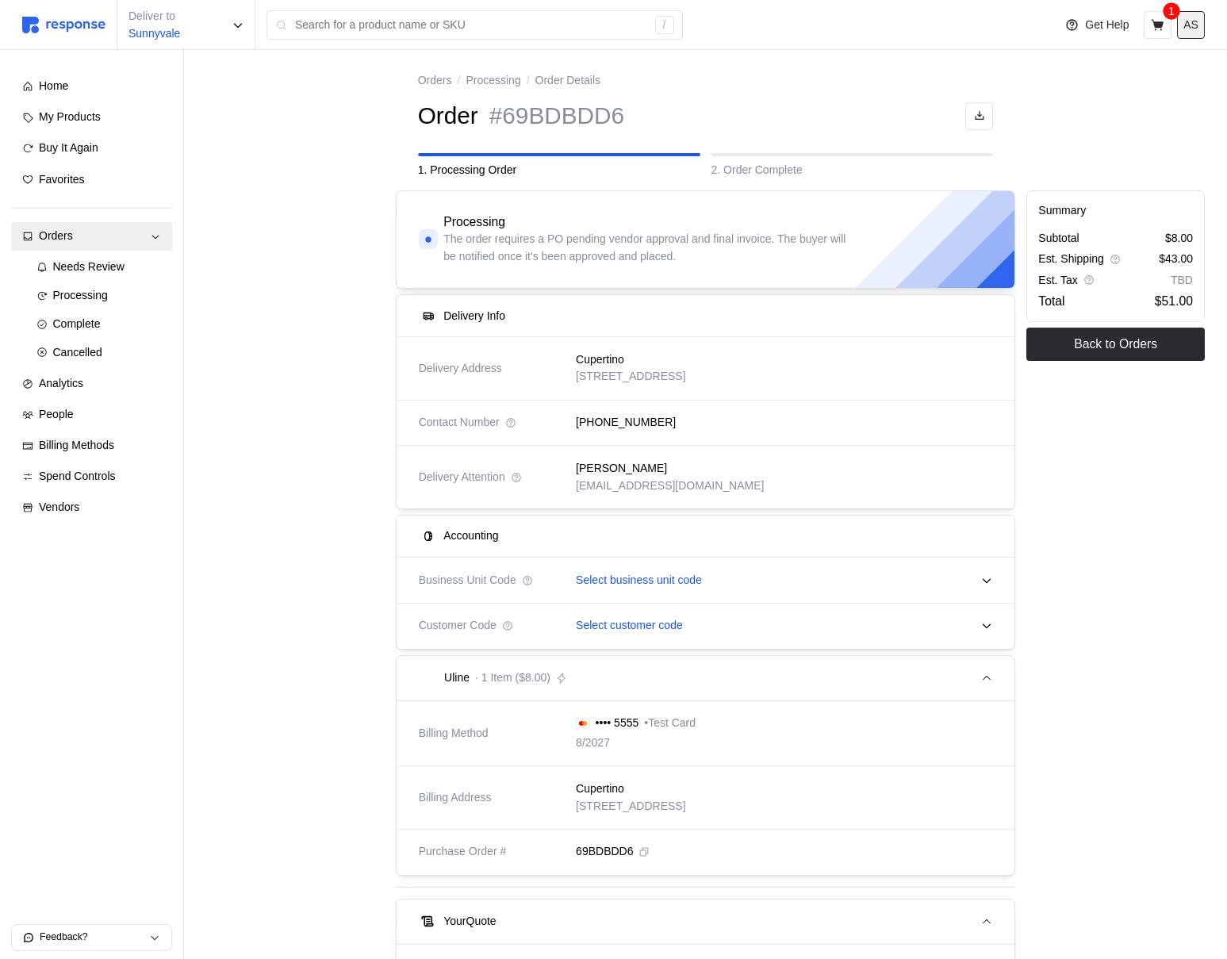
click at [1193, 25] on p "AS" at bounding box center [1191, 25] width 15 height 17
click at [1156, 81] on button "Logout" at bounding box center [1135, 91] width 126 height 29
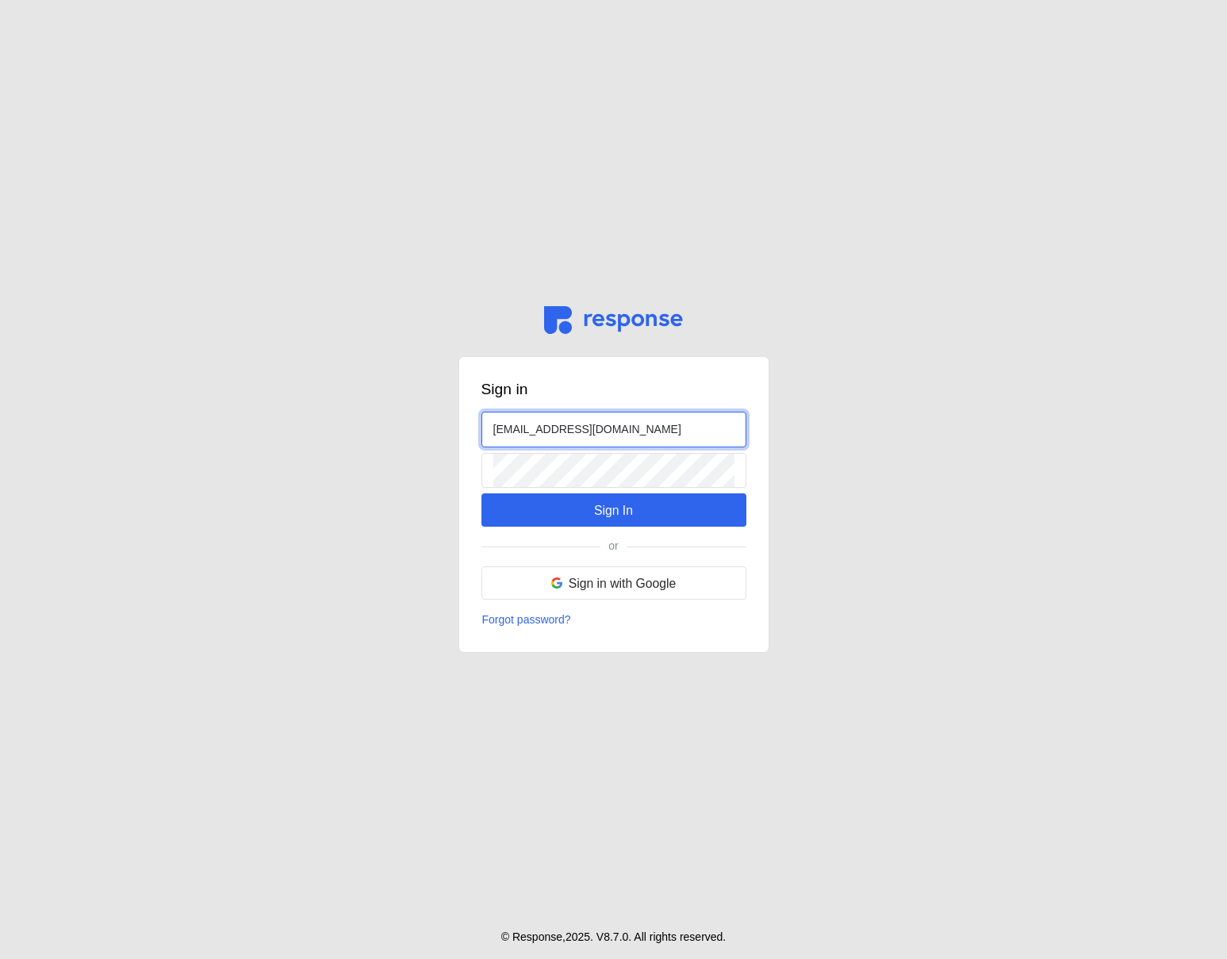
click at [516, 424] on input "[EMAIL_ADDRESS][DOMAIN_NAME]" at bounding box center [613, 429] width 241 height 34
type input "[EMAIL_ADDRESS][DOMAIN_NAME]"
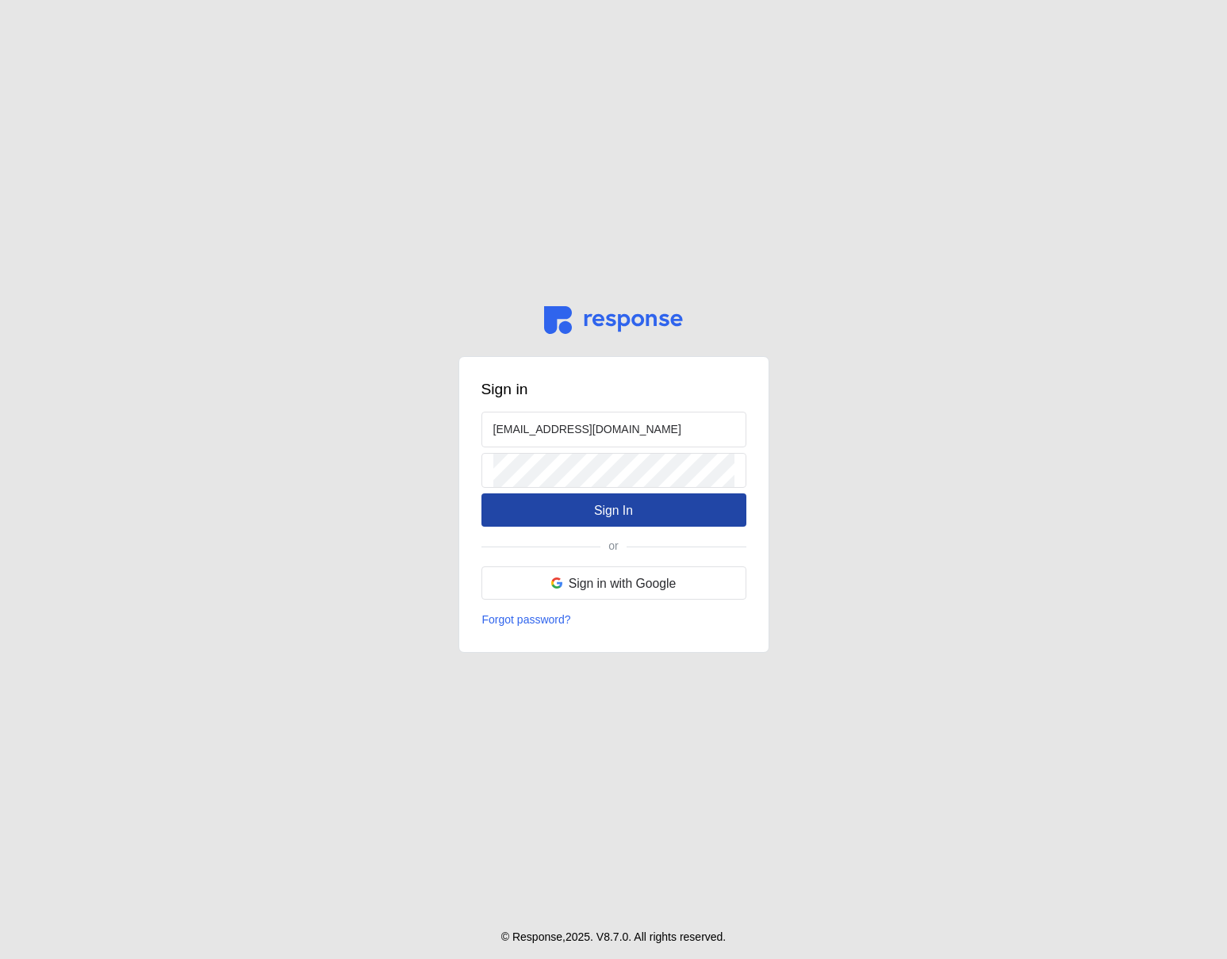
click at [581, 507] on button "Sign In" at bounding box center [614, 509] width 265 height 33
